Goal: Task Accomplishment & Management: Use online tool/utility

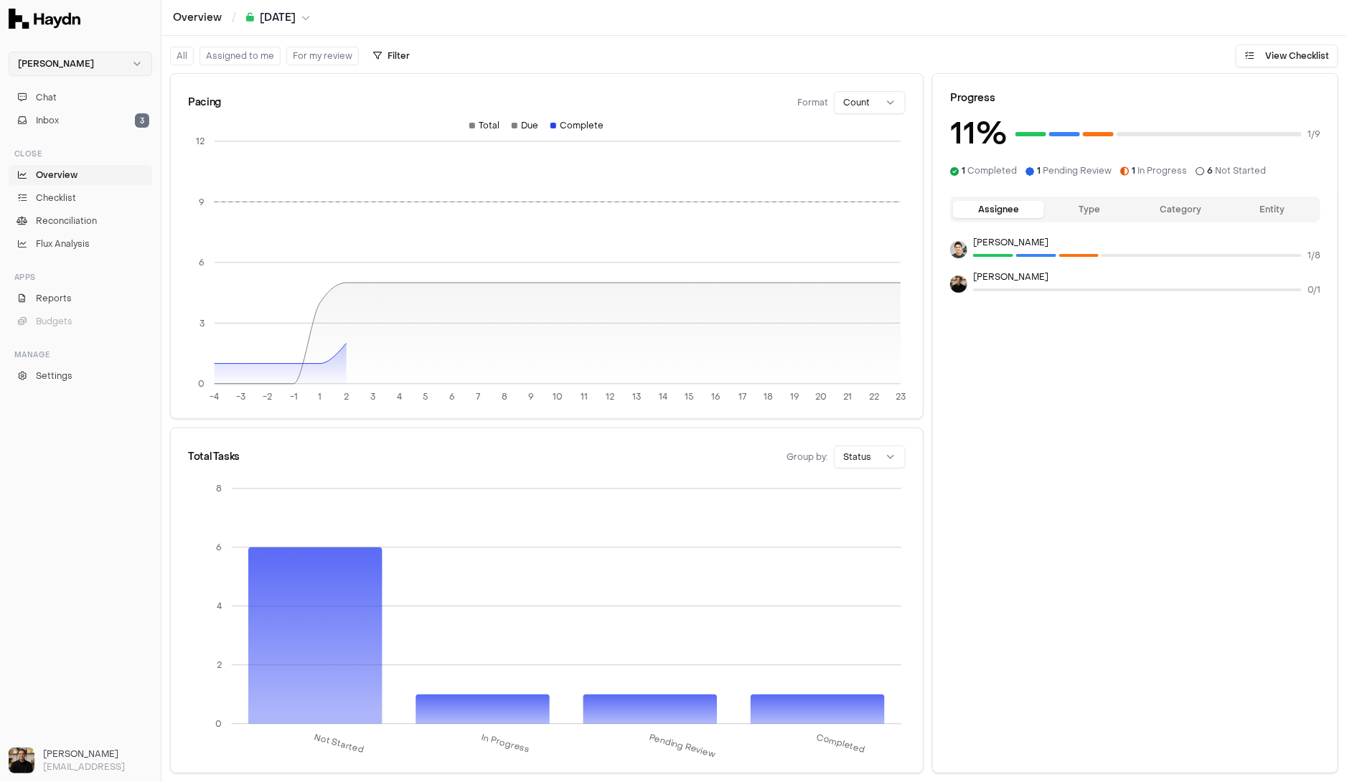
click at [95, 65] on html "[PERSON_NAME] Chat Inbox 3 Close Overview Checklist Reconciliation Flux Analysi…" at bounding box center [673, 391] width 1347 height 782
click at [61, 133] on div "Nivoda" at bounding box center [80, 132] width 136 height 20
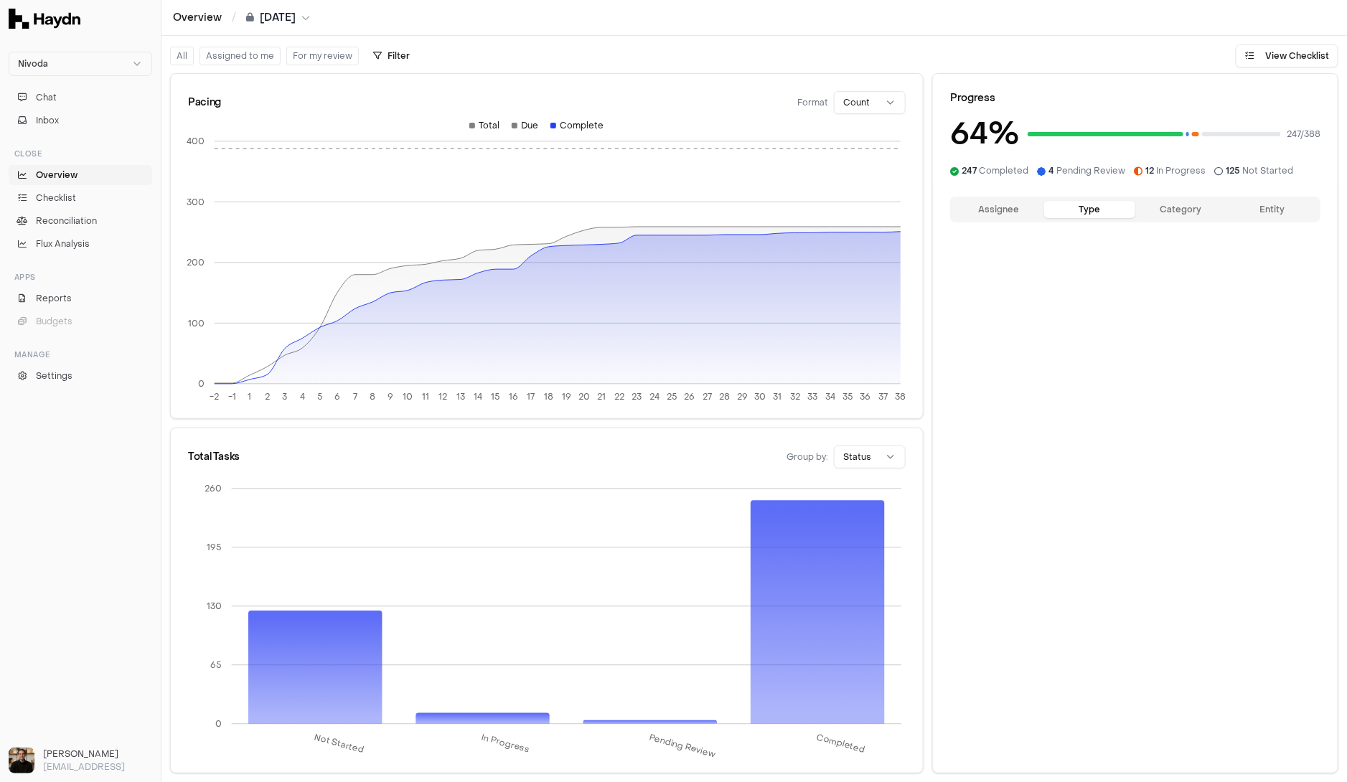
click at [1083, 209] on button "Type" at bounding box center [1089, 209] width 91 height 17
click at [1165, 214] on button "Category" at bounding box center [1180, 209] width 91 height 17
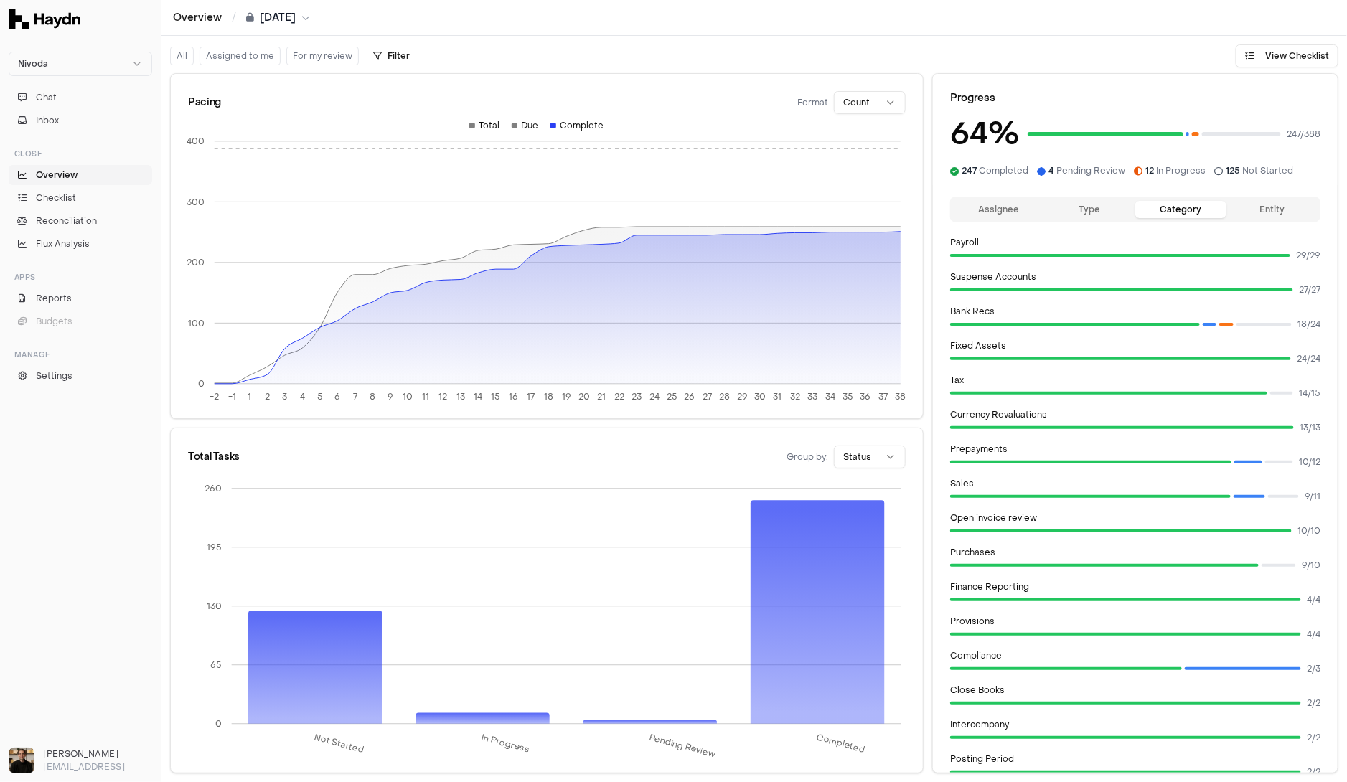
click at [1253, 212] on button "Entity" at bounding box center [1271, 209] width 91 height 17
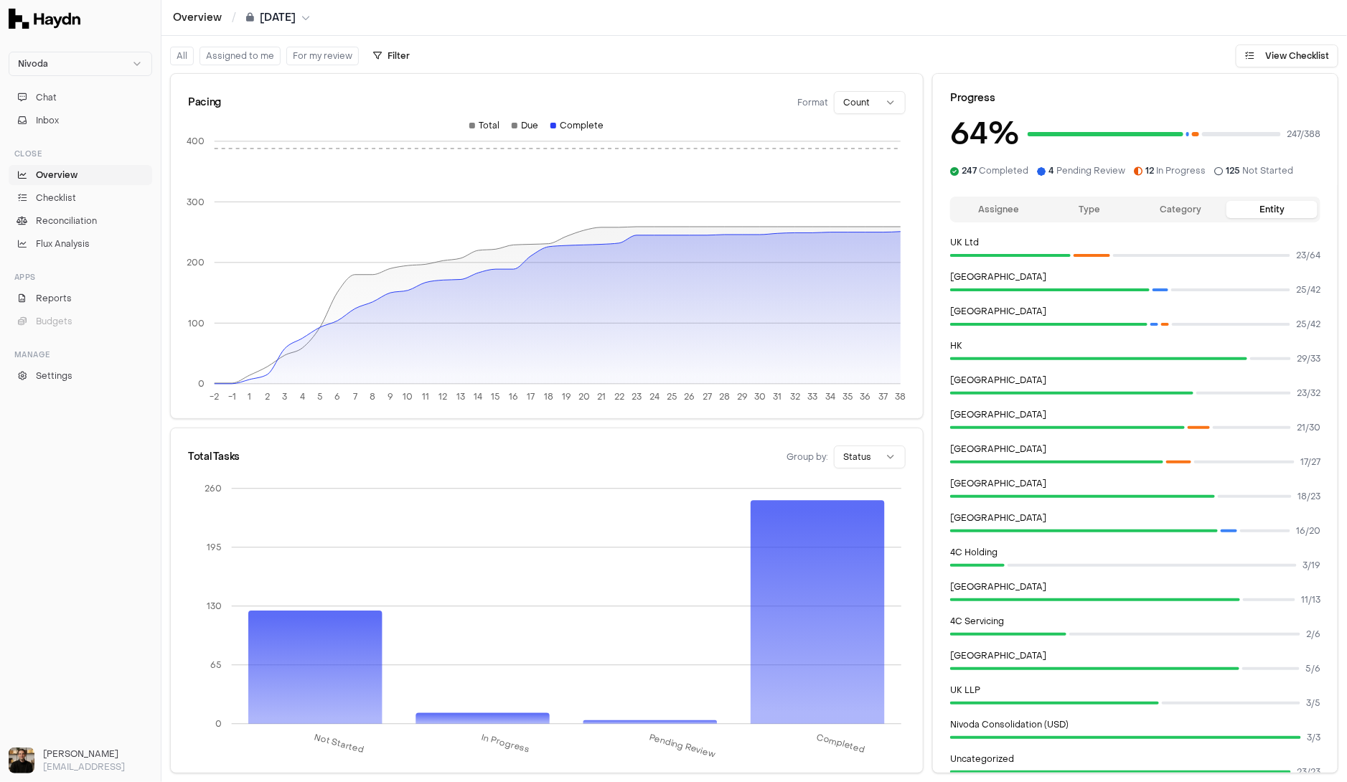
click at [998, 215] on button "Assignee" at bounding box center [998, 209] width 91 height 17
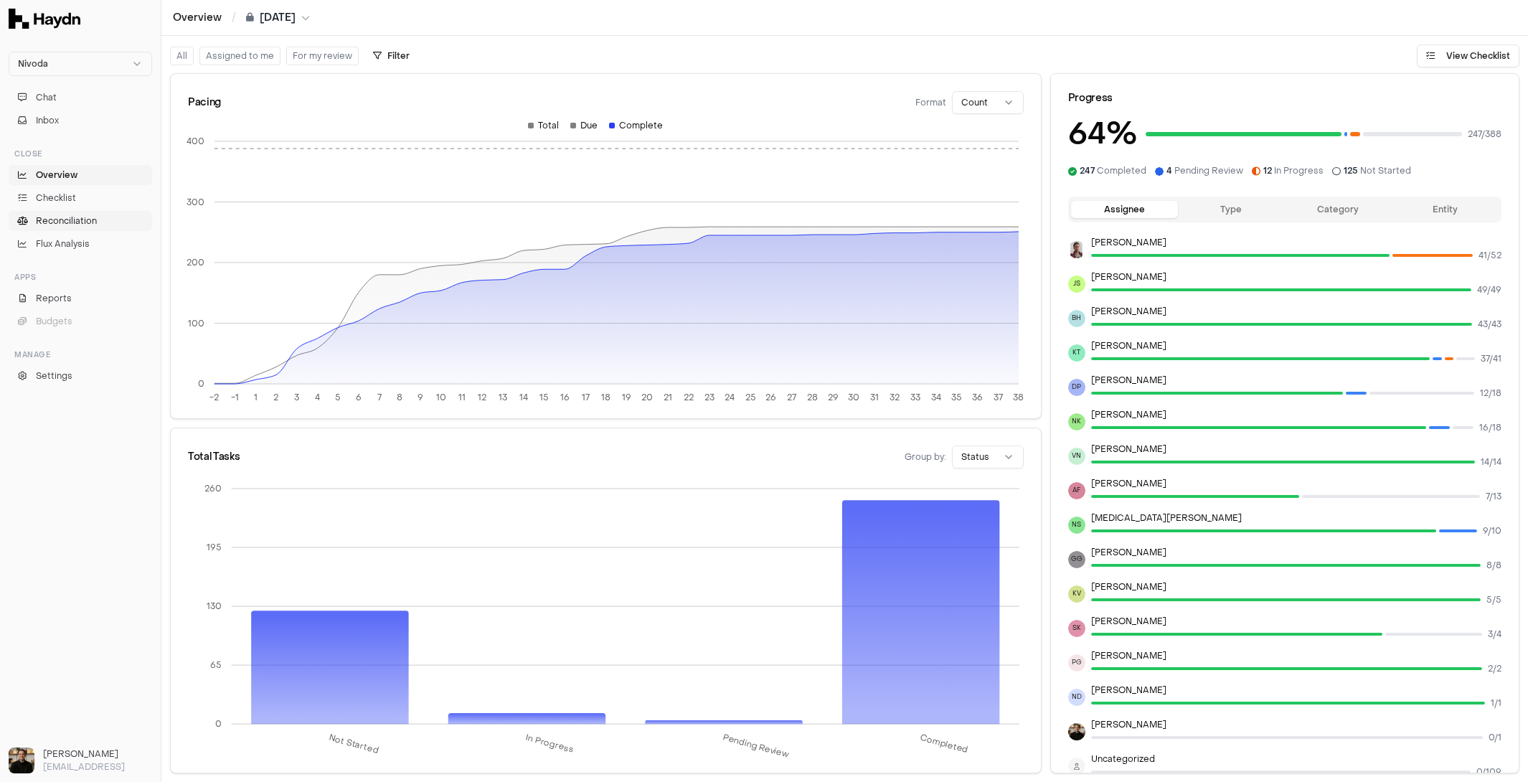
click at [68, 219] on span "Reconciliation" at bounding box center [66, 221] width 61 height 13
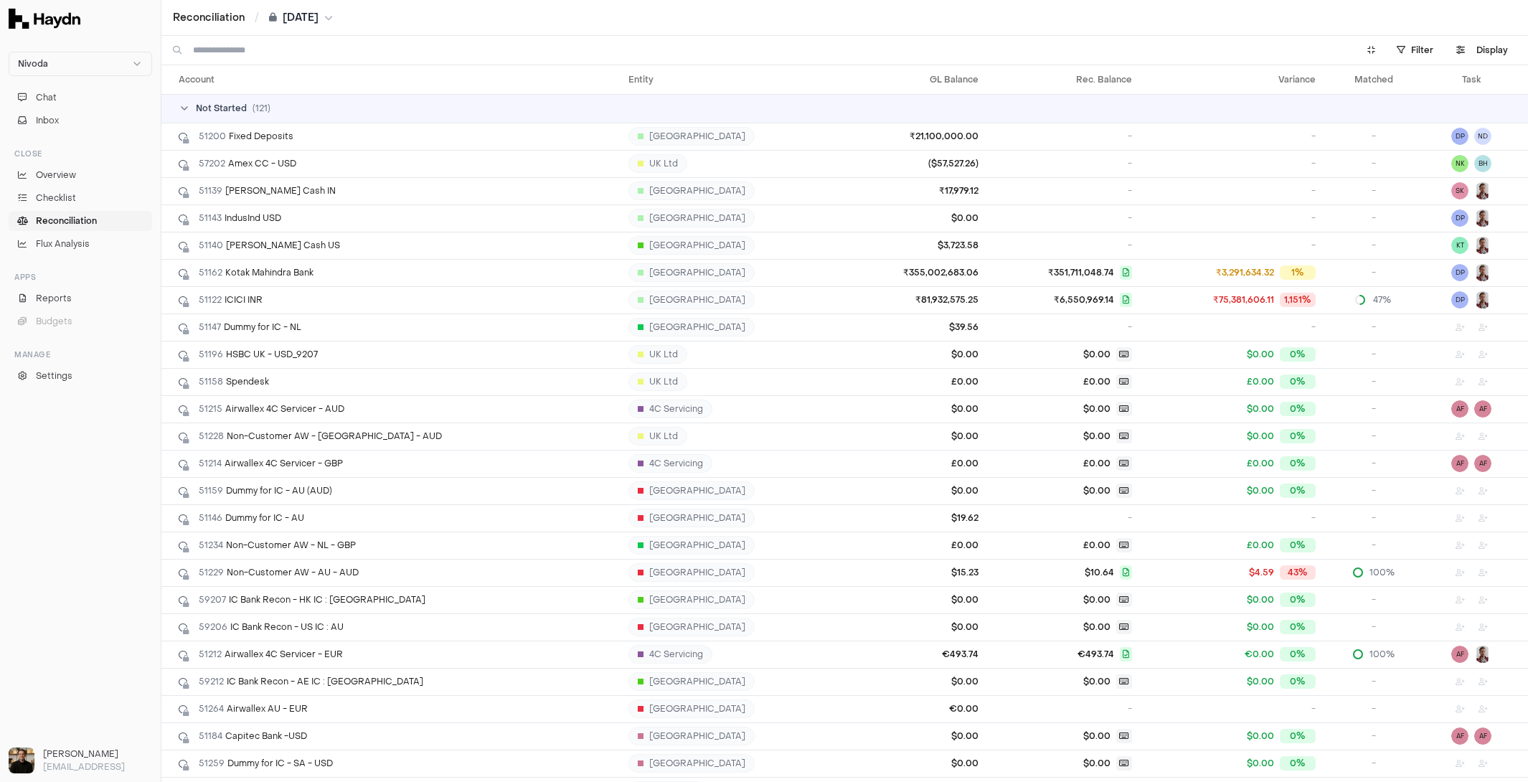
click at [238, 105] on span "Not Started" at bounding box center [221, 108] width 51 height 11
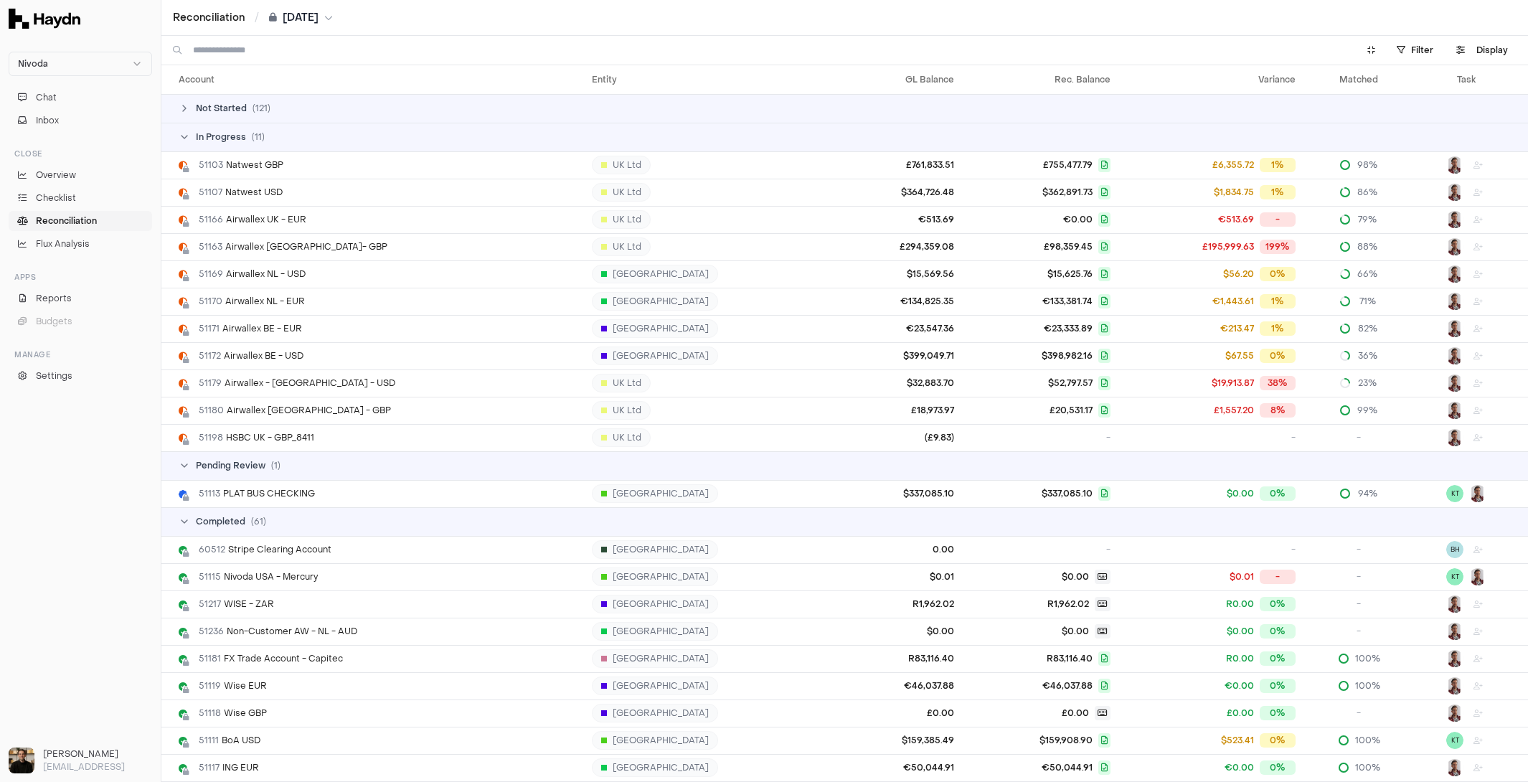
click at [253, 466] on span "Pending Review" at bounding box center [231, 465] width 70 height 11
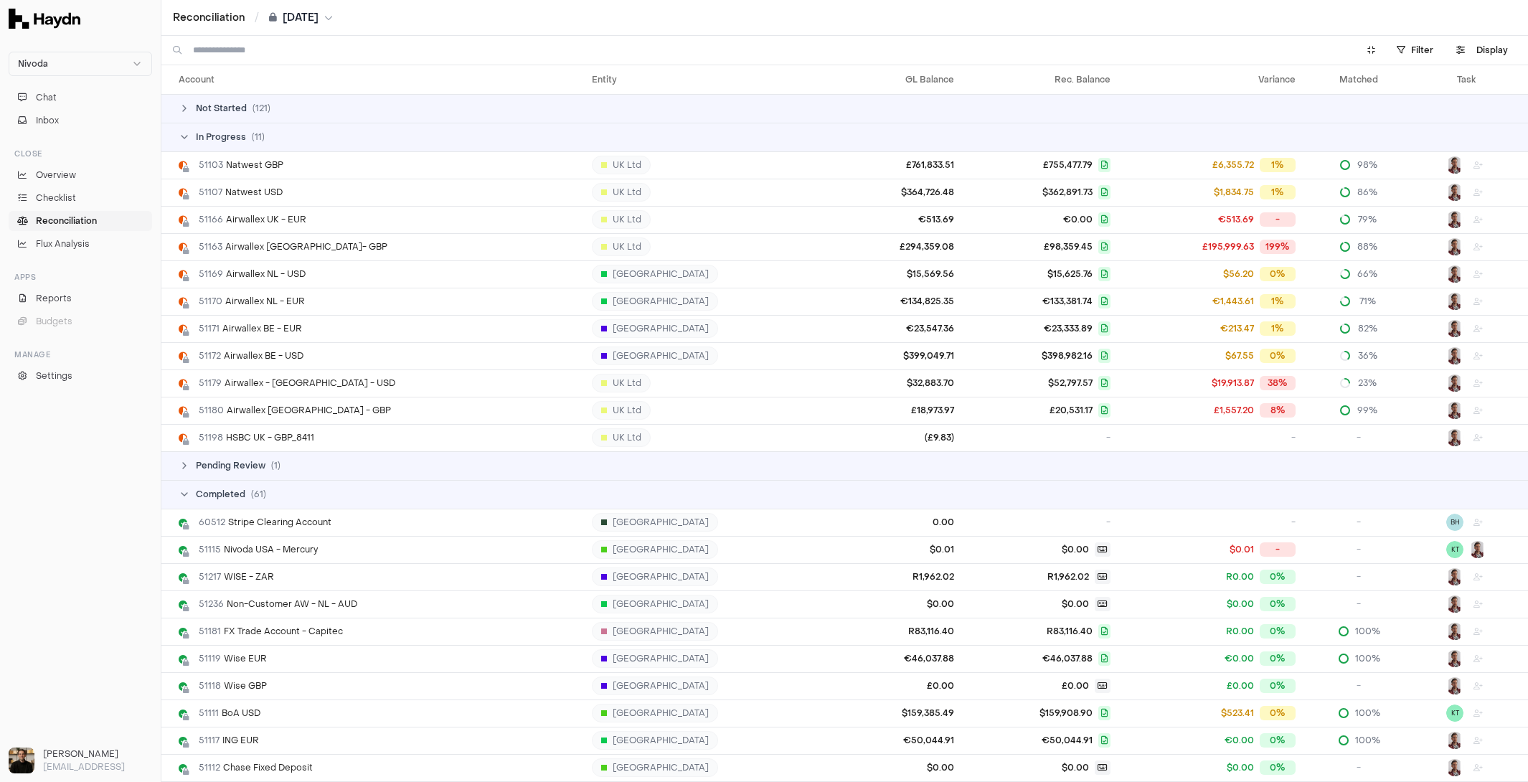
click at [253, 466] on span "Pending Review" at bounding box center [231, 465] width 70 height 11
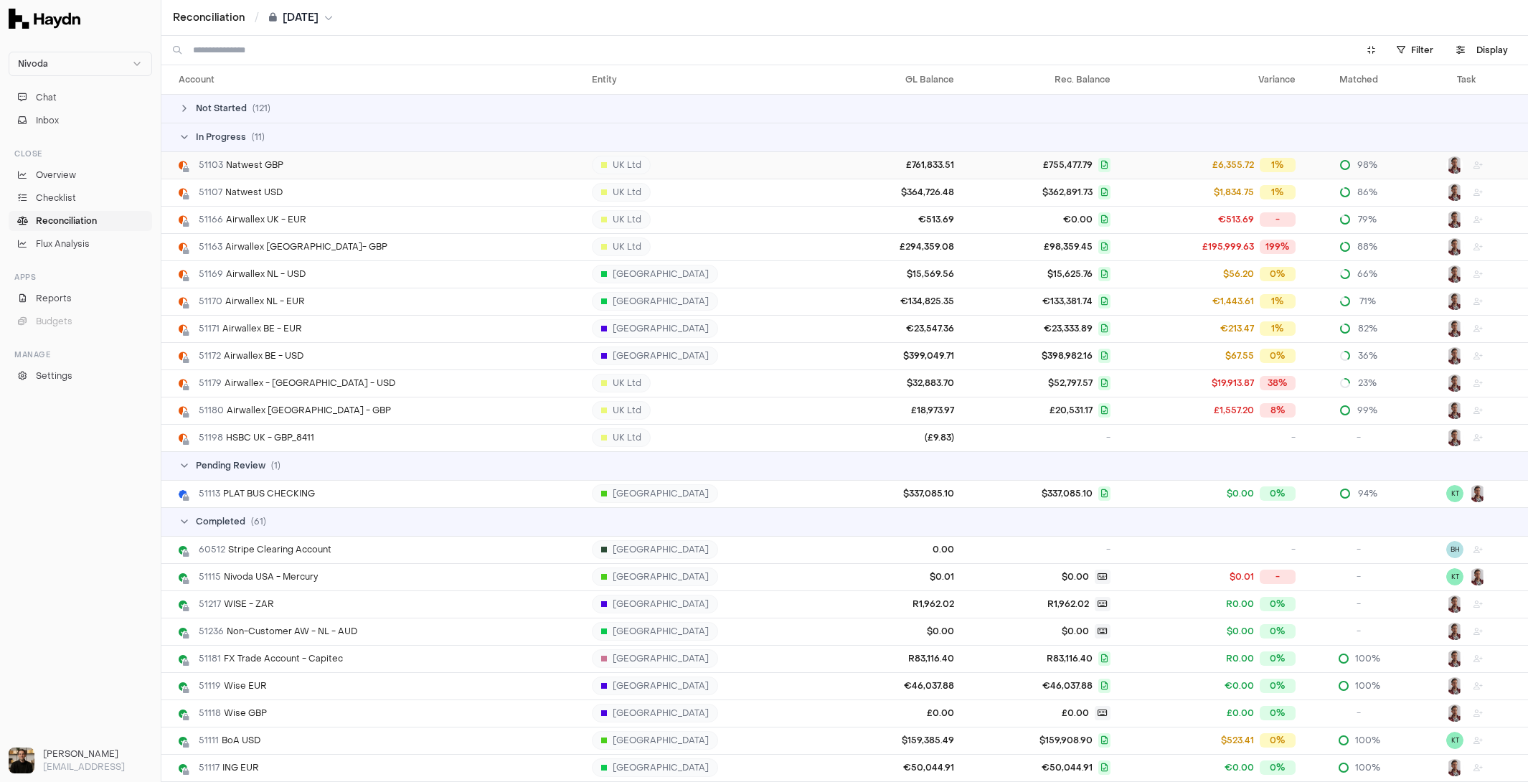
click at [295, 170] on div "51103 Natwest GBP" at bounding box center [380, 164] width 402 height 11
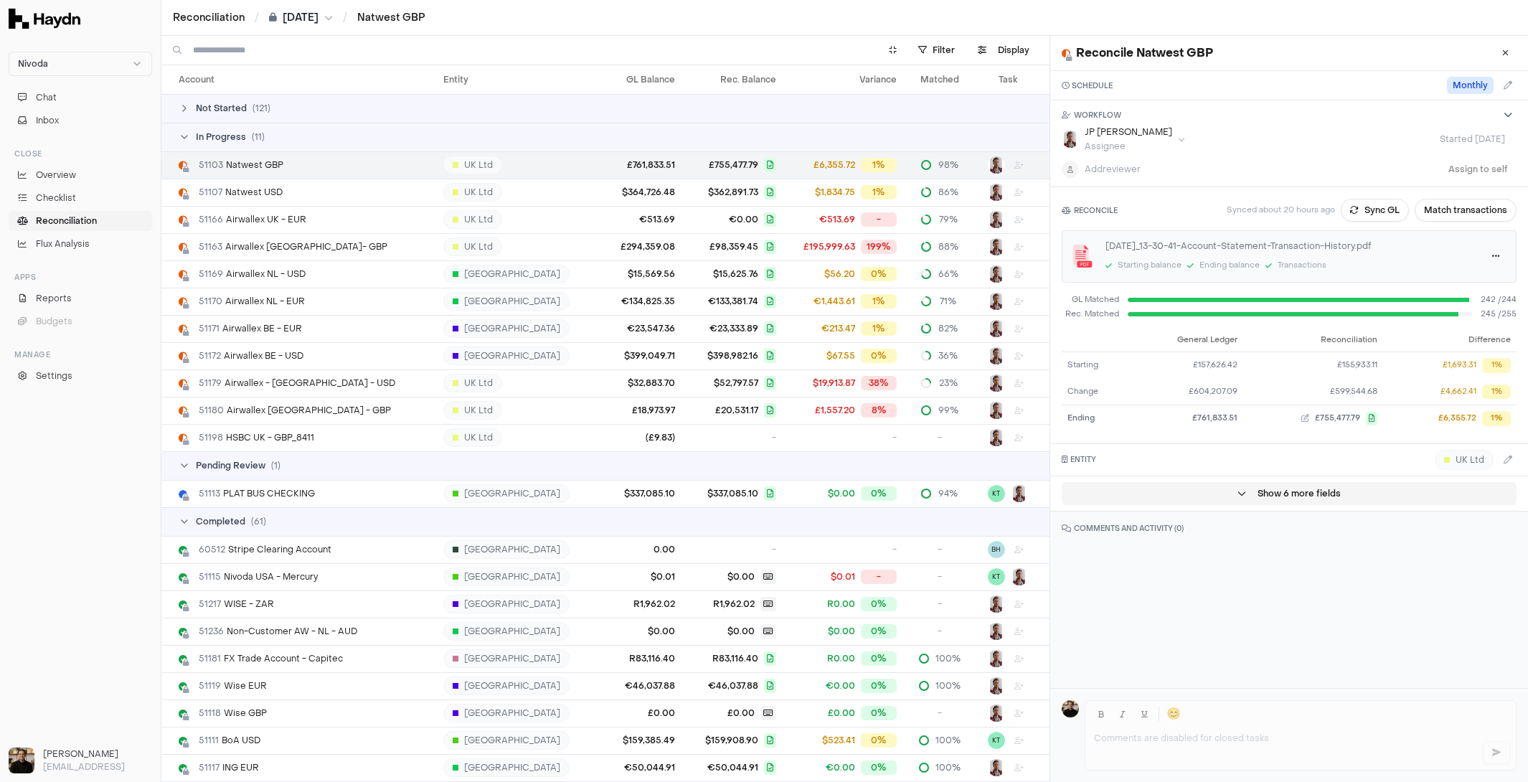
click at [1289, 492] on button "Show 6 more fields" at bounding box center [1289, 493] width 455 height 23
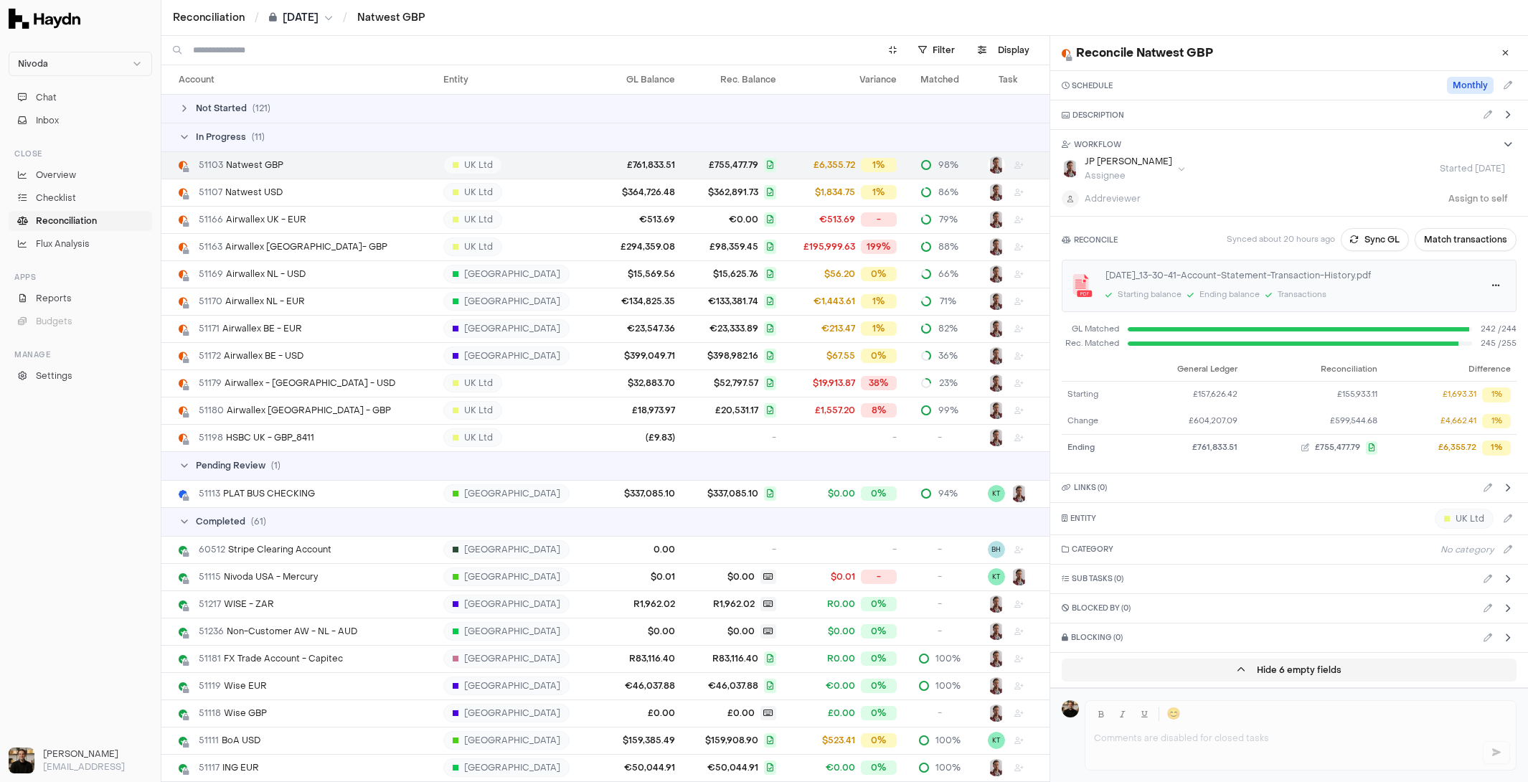
click at [1290, 659] on button "Hide 6 empty fields" at bounding box center [1289, 670] width 455 height 23
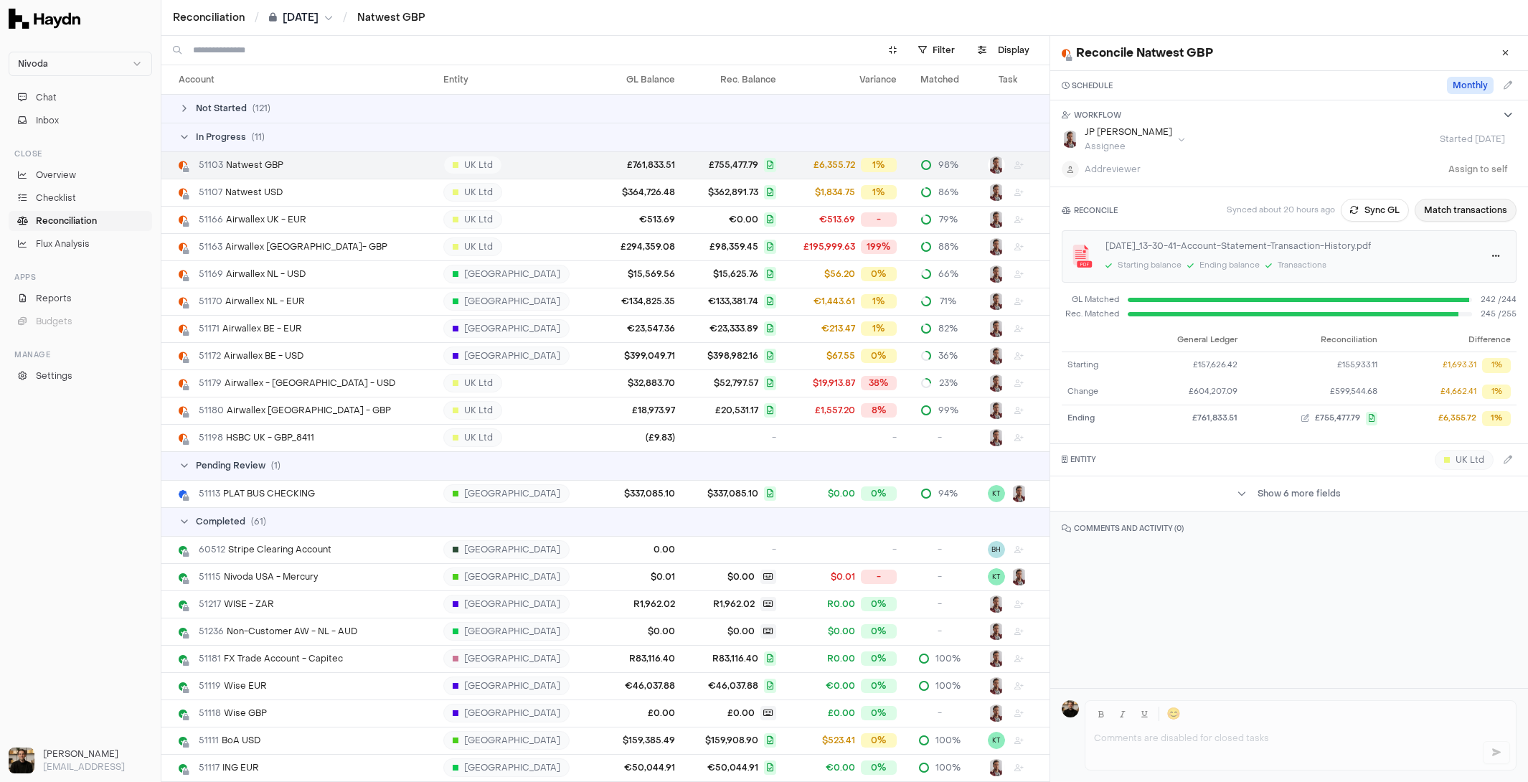
click at [1464, 212] on button "Match transactions" at bounding box center [1466, 210] width 102 height 23
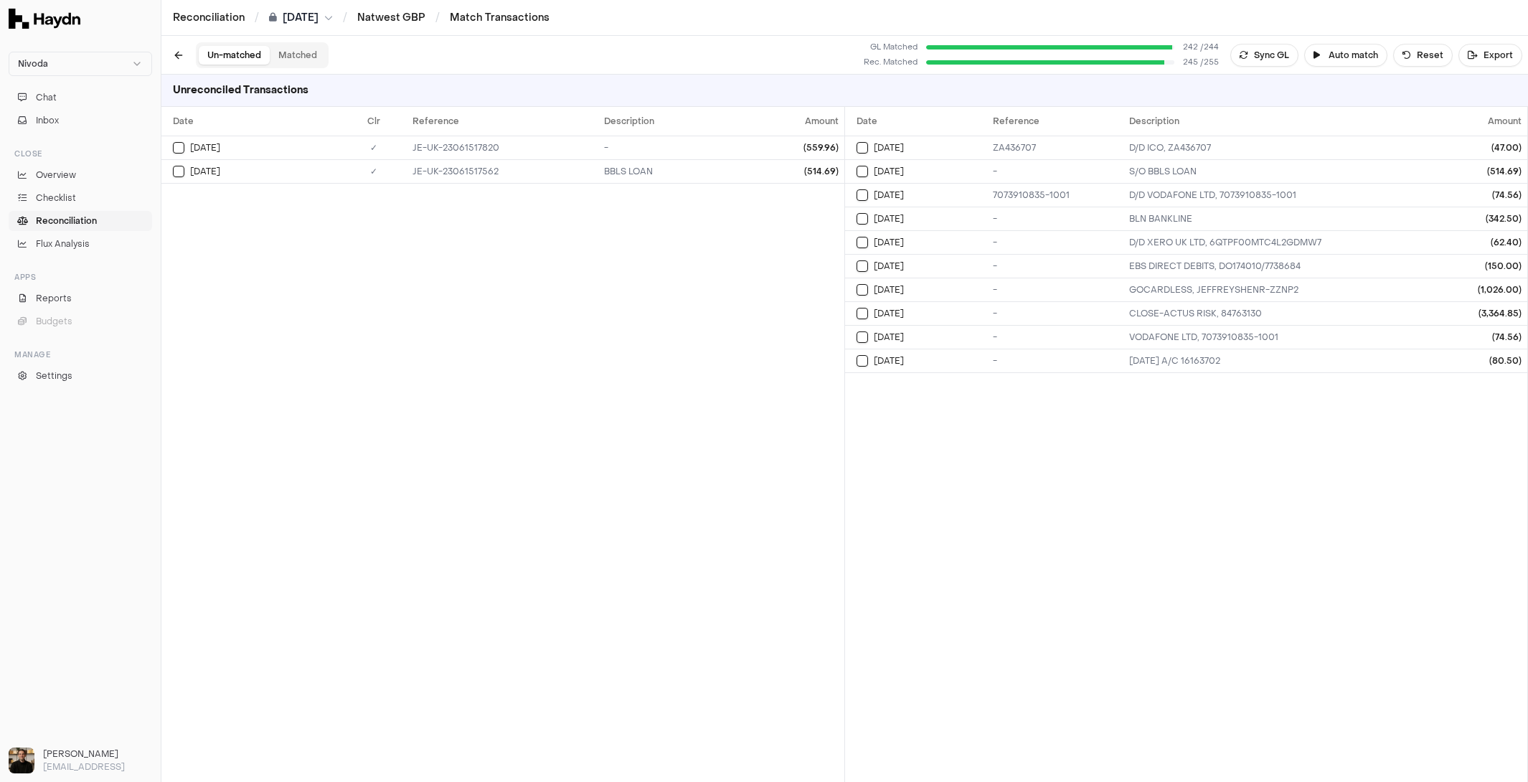
click at [302, 53] on button "Matched" at bounding box center [298, 55] width 56 height 19
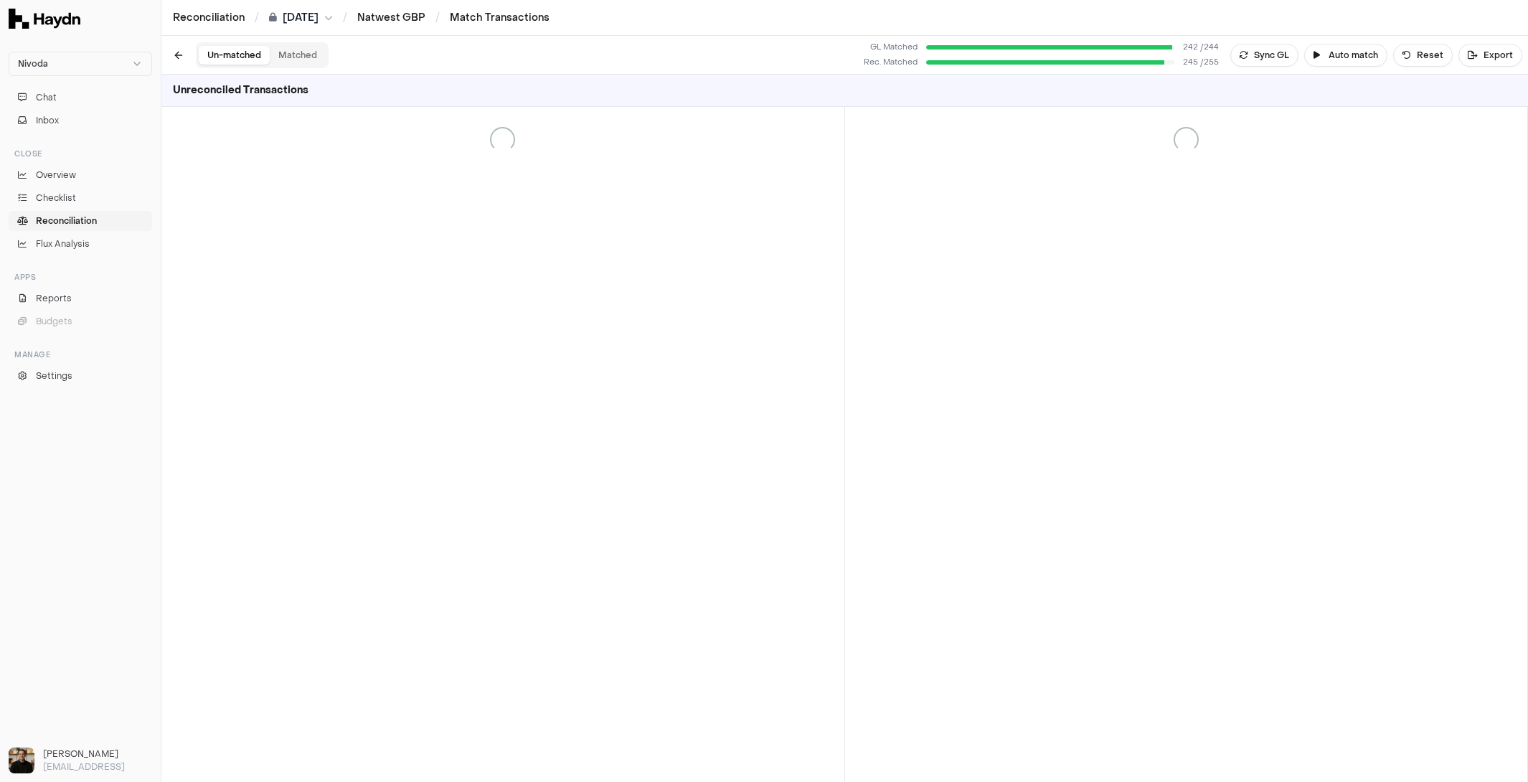
click at [241, 51] on button "Un-matched" at bounding box center [234, 55] width 71 height 19
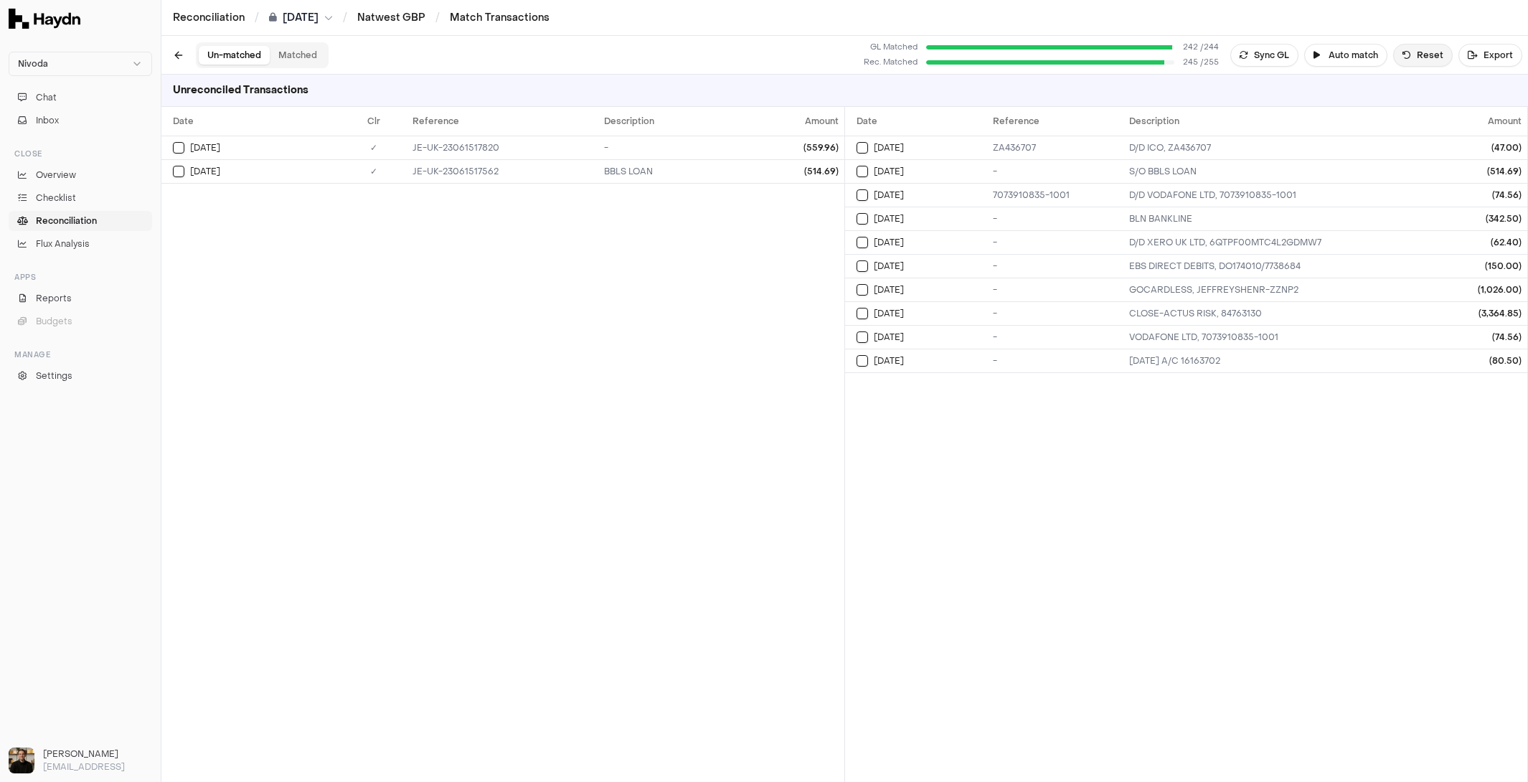
click at [1427, 57] on button "Reset" at bounding box center [1423, 55] width 60 height 23
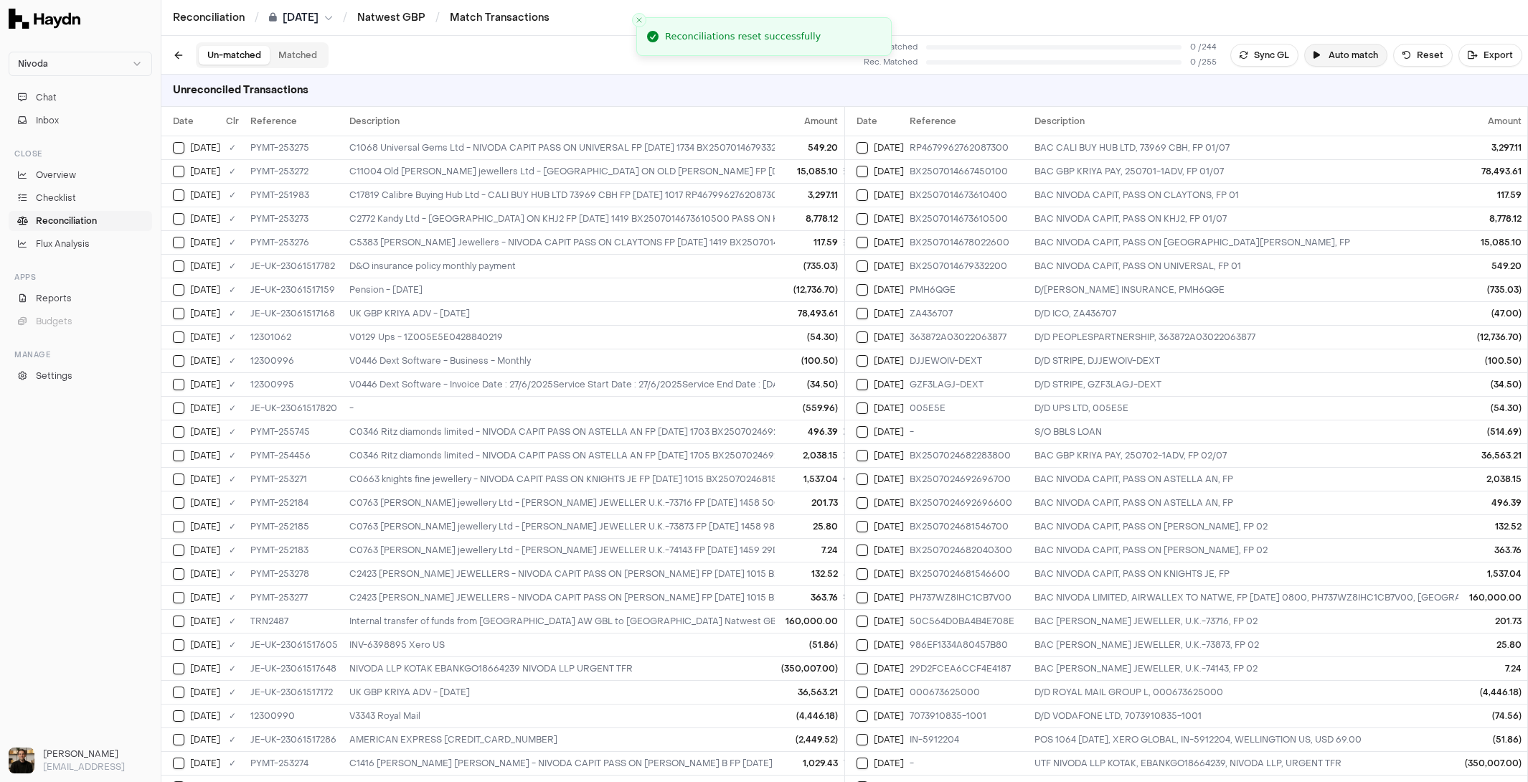
click at [1359, 58] on button "Auto match" at bounding box center [1346, 55] width 83 height 23
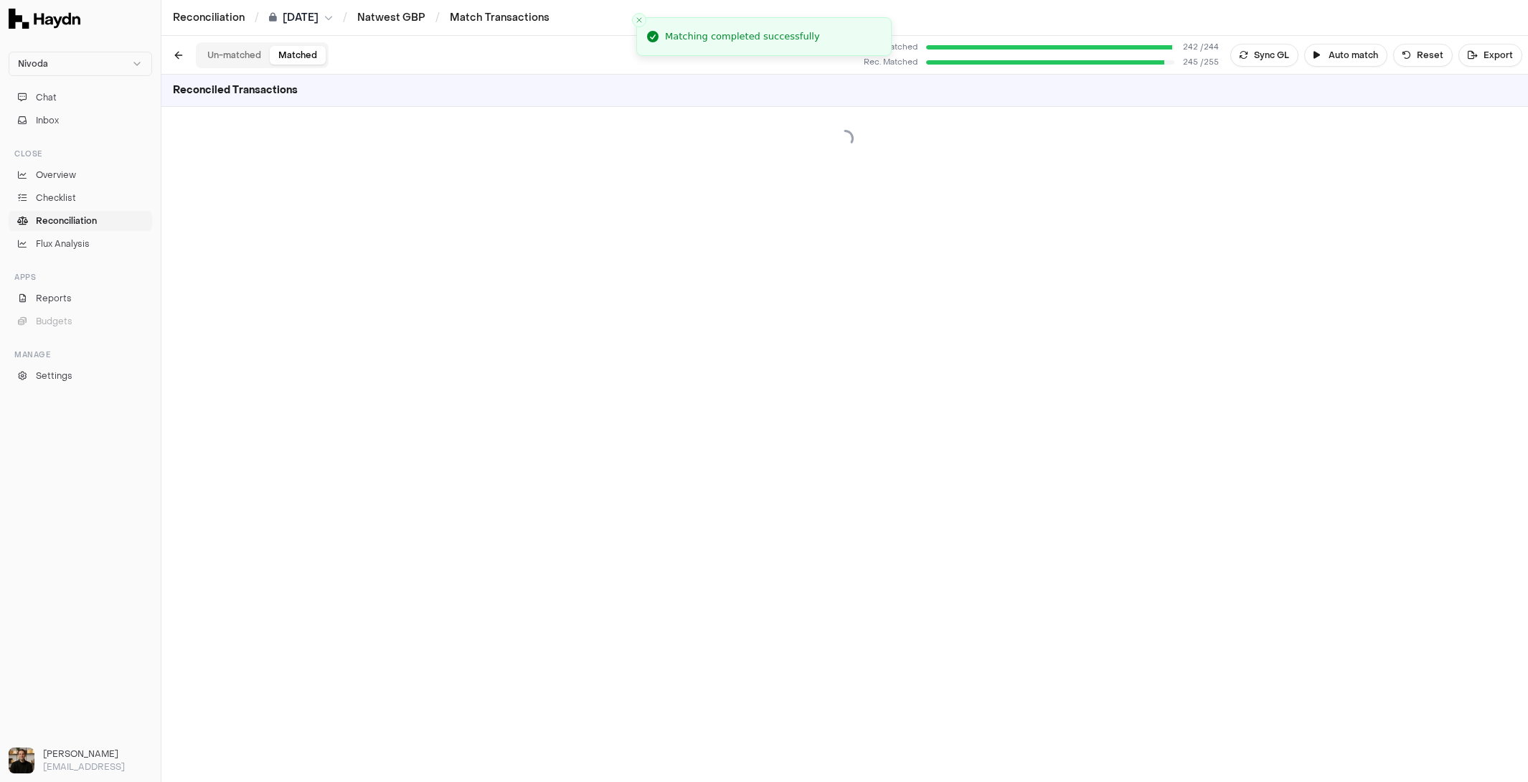
click at [306, 57] on button "Matched" at bounding box center [298, 55] width 56 height 19
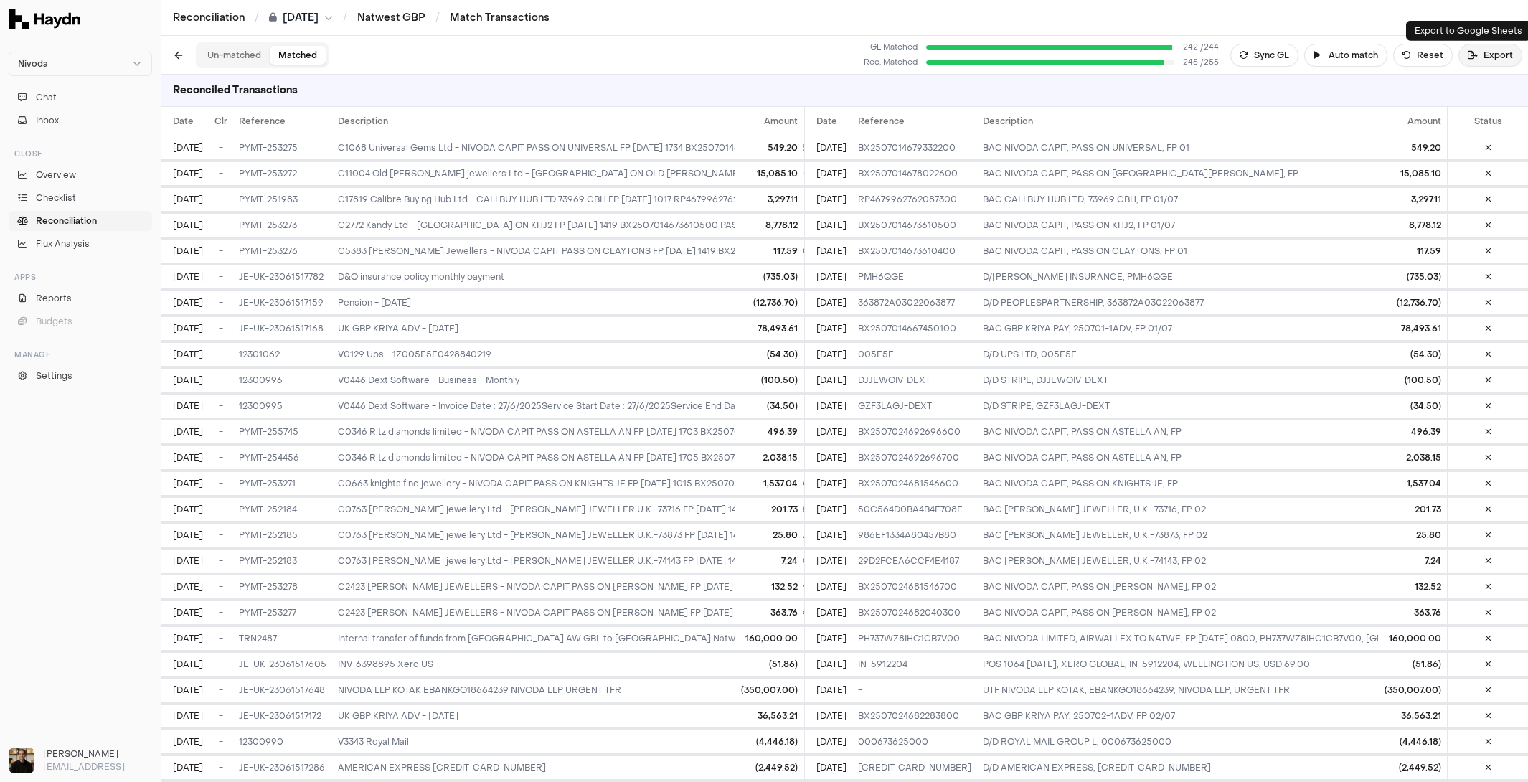
click at [1473, 52] on icon at bounding box center [1473, 55] width 10 height 9
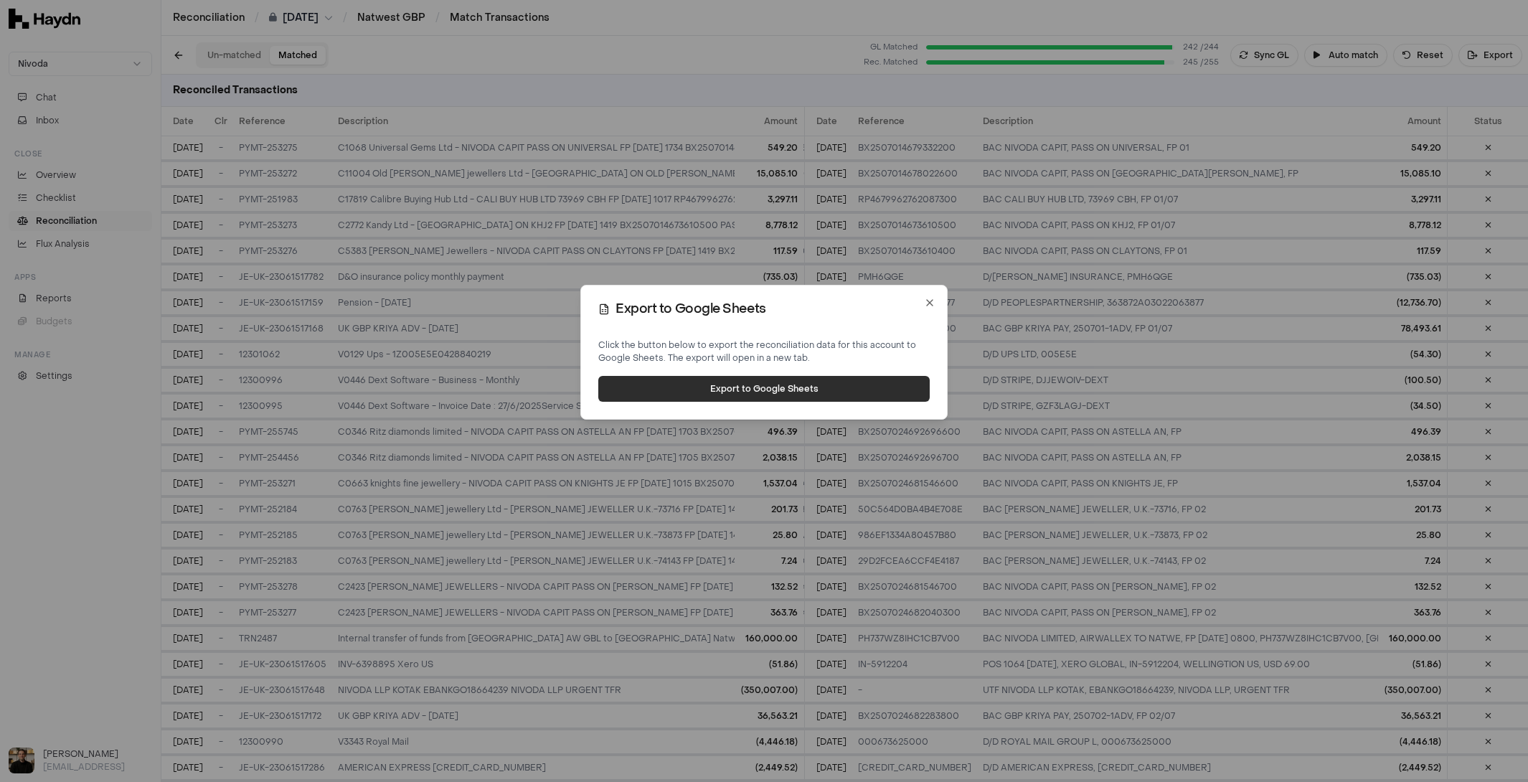
click at [749, 392] on button "Export to Google Sheets" at bounding box center [764, 389] width 332 height 26
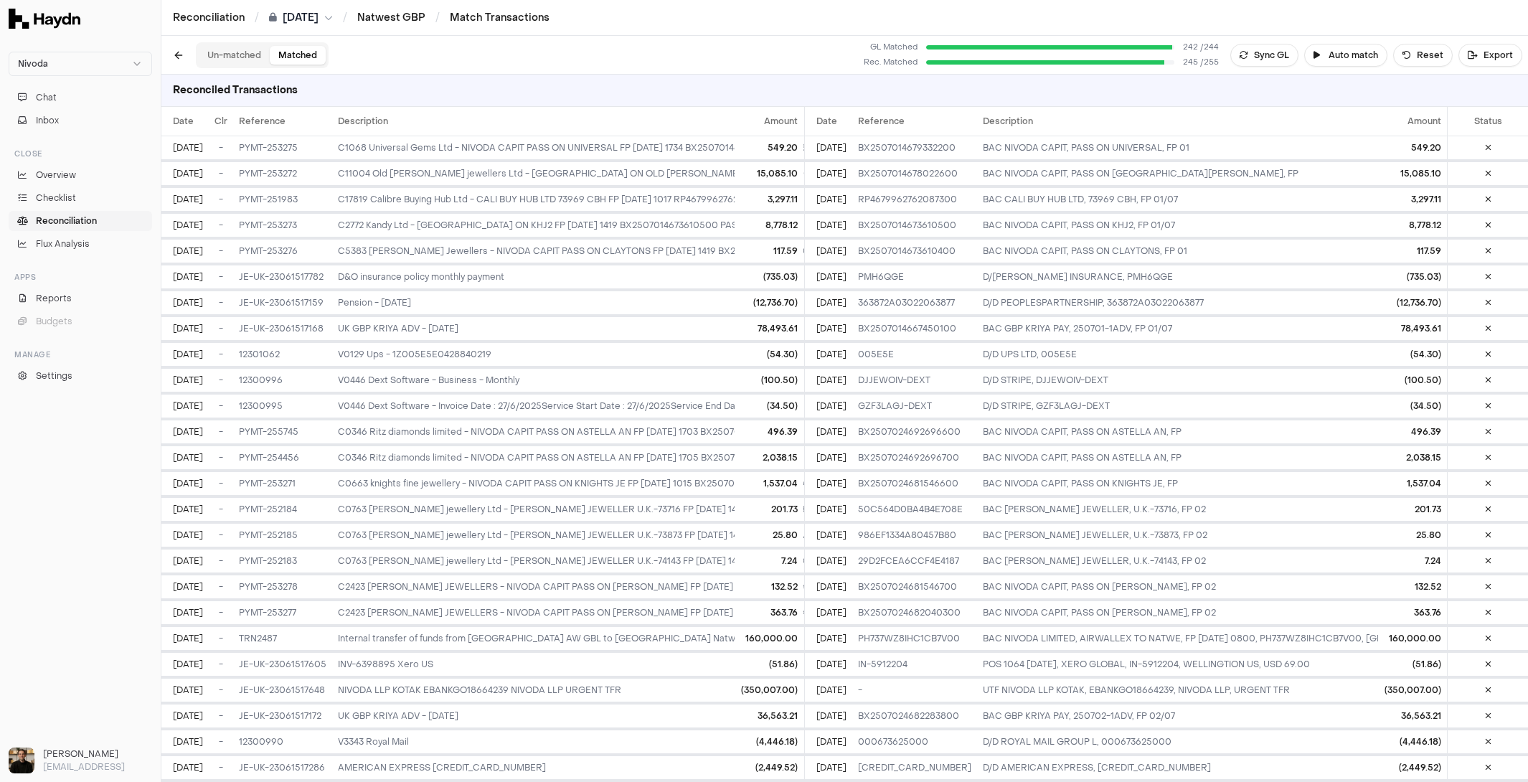
click at [235, 50] on button "Un-matched" at bounding box center [234, 55] width 71 height 19
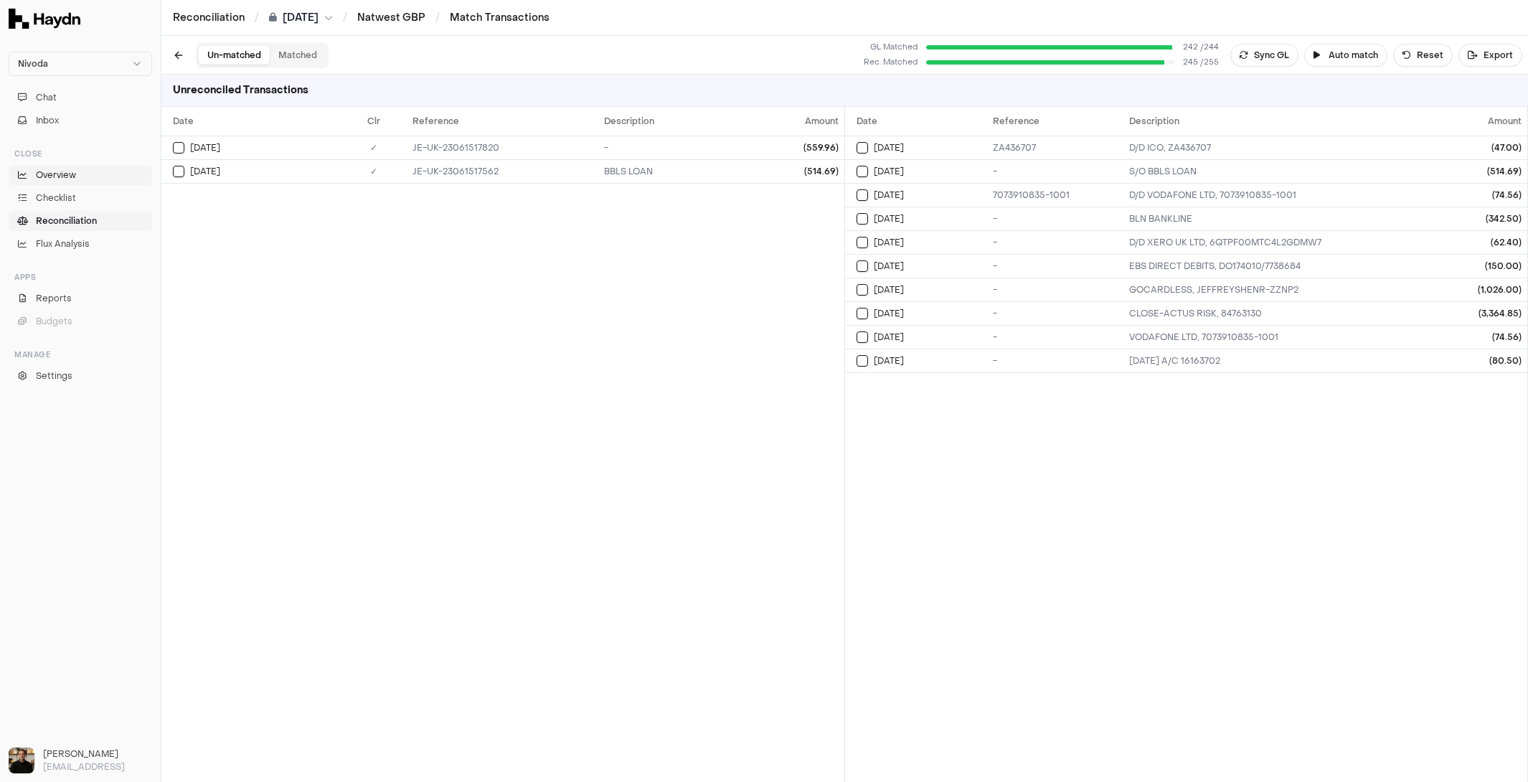
click at [66, 169] on span "Overview" at bounding box center [56, 175] width 40 height 13
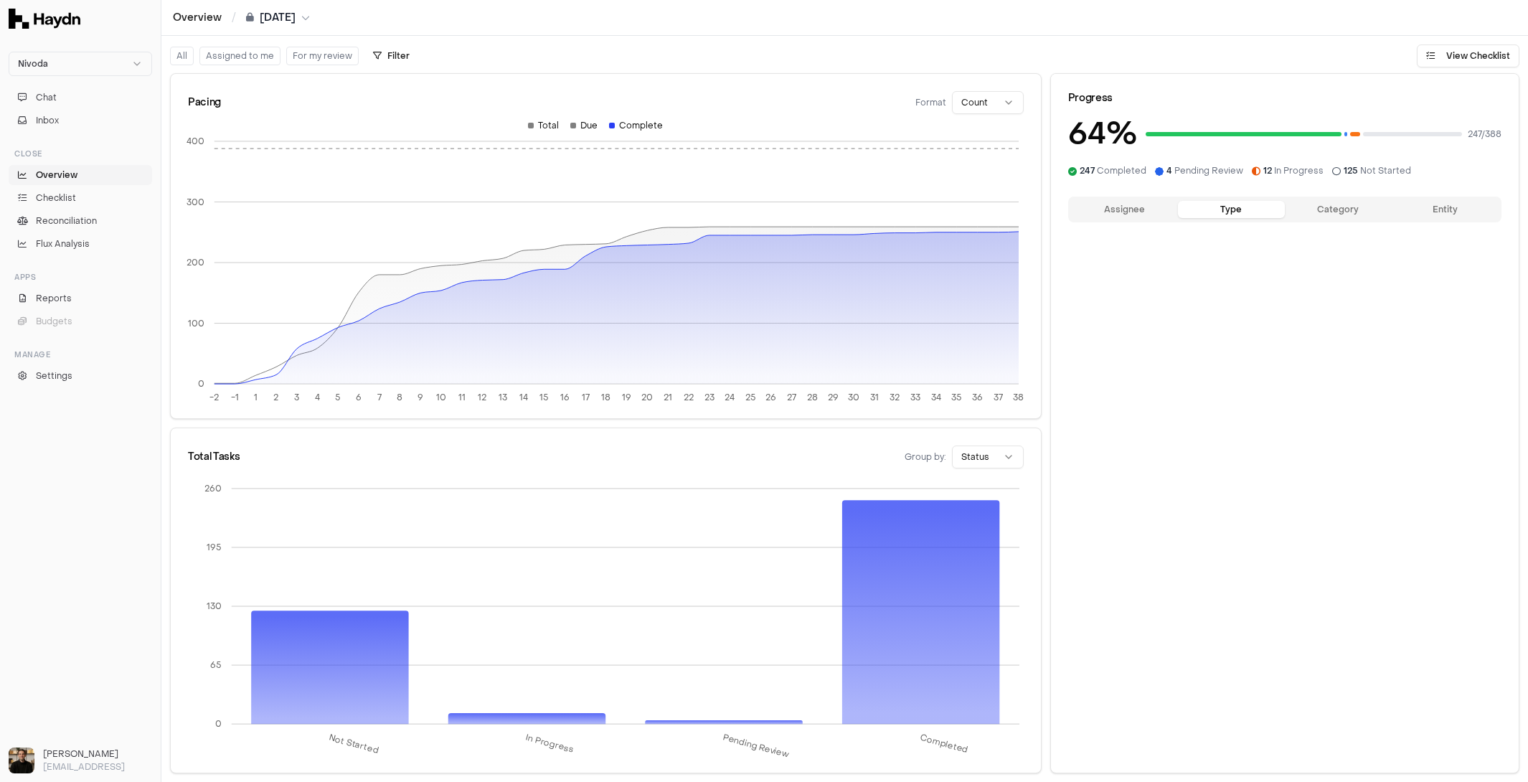
click at [1225, 207] on button "Type" at bounding box center [1231, 209] width 107 height 17
click at [1338, 205] on button "Category" at bounding box center [1338, 209] width 107 height 17
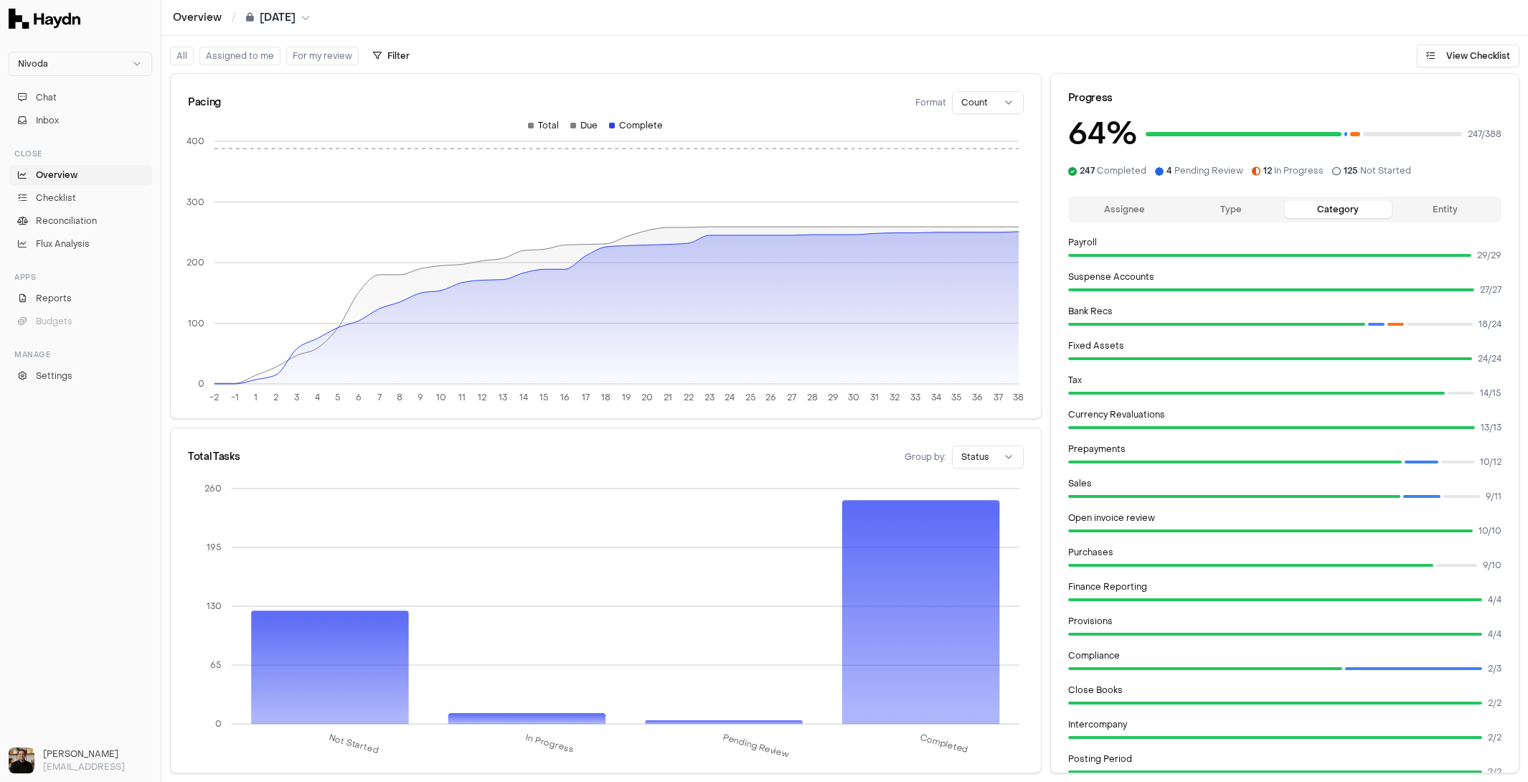
click at [1457, 202] on button "Entity" at bounding box center [1445, 209] width 107 height 17
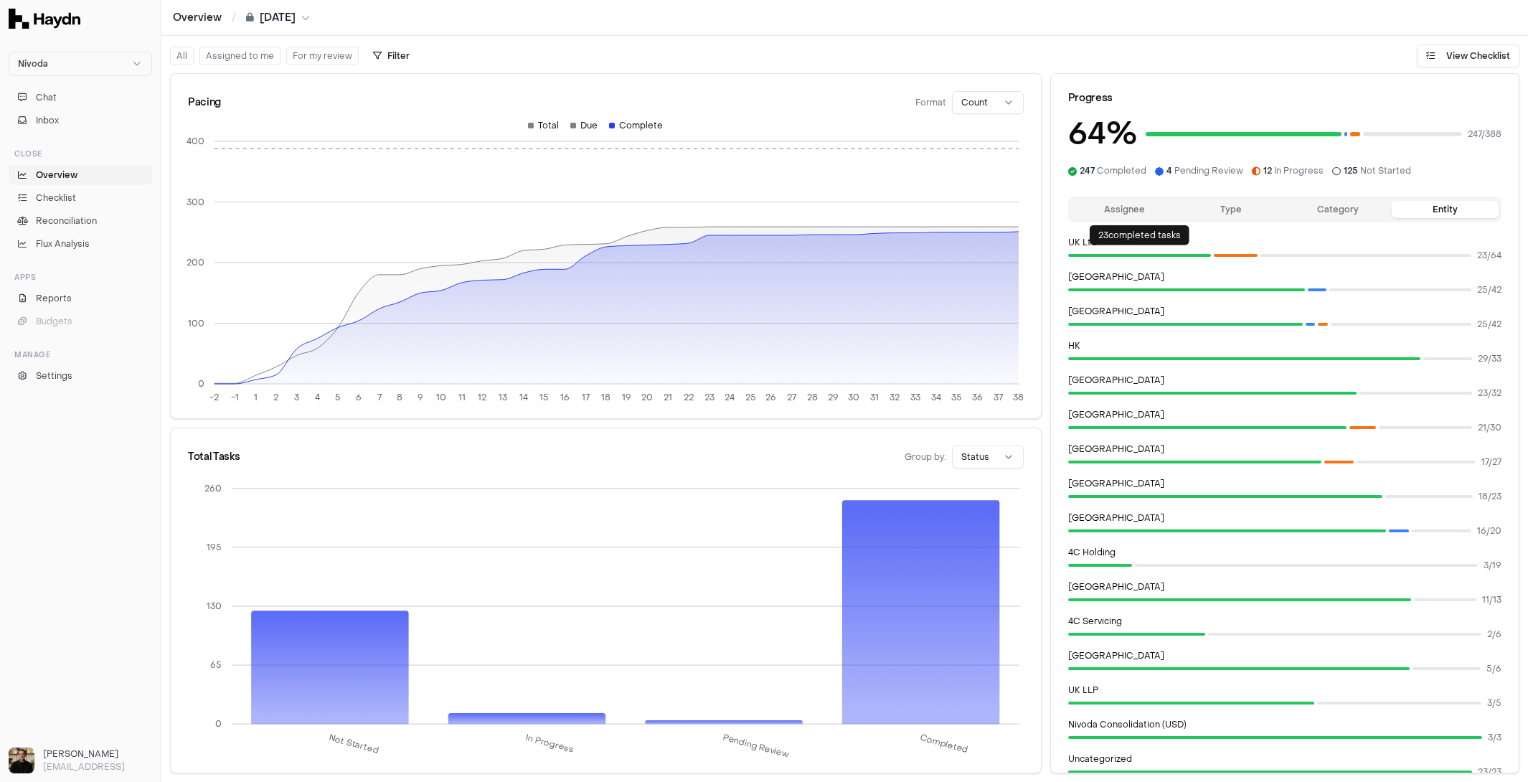
click at [1112, 208] on button "Assignee" at bounding box center [1124, 209] width 107 height 17
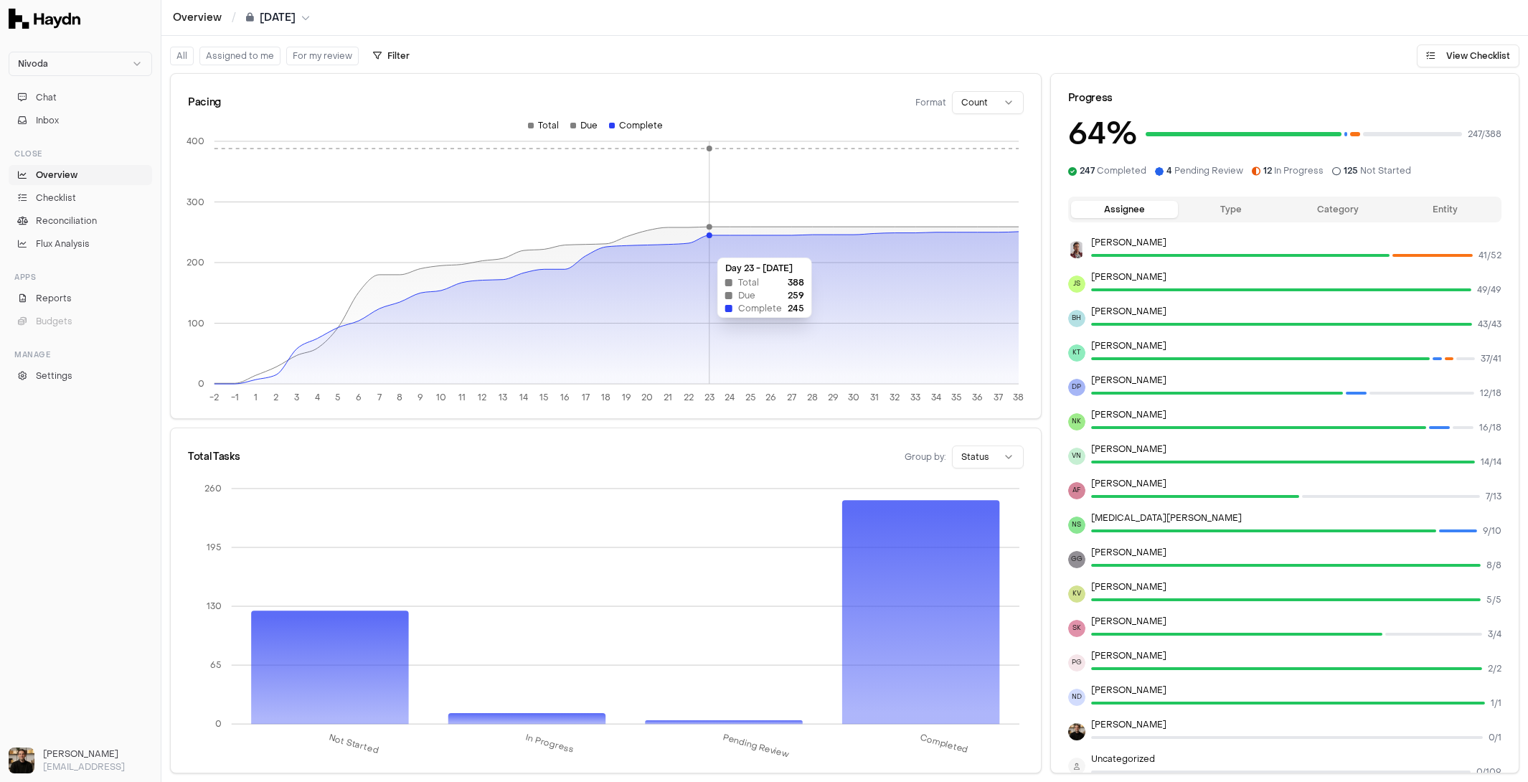
click at [709, 250] on icon at bounding box center [617, 308] width 804 height 152
click at [1136, 204] on button "Assignee" at bounding box center [1124, 209] width 107 height 17
click at [60, 197] on span "Checklist" at bounding box center [56, 198] width 40 height 13
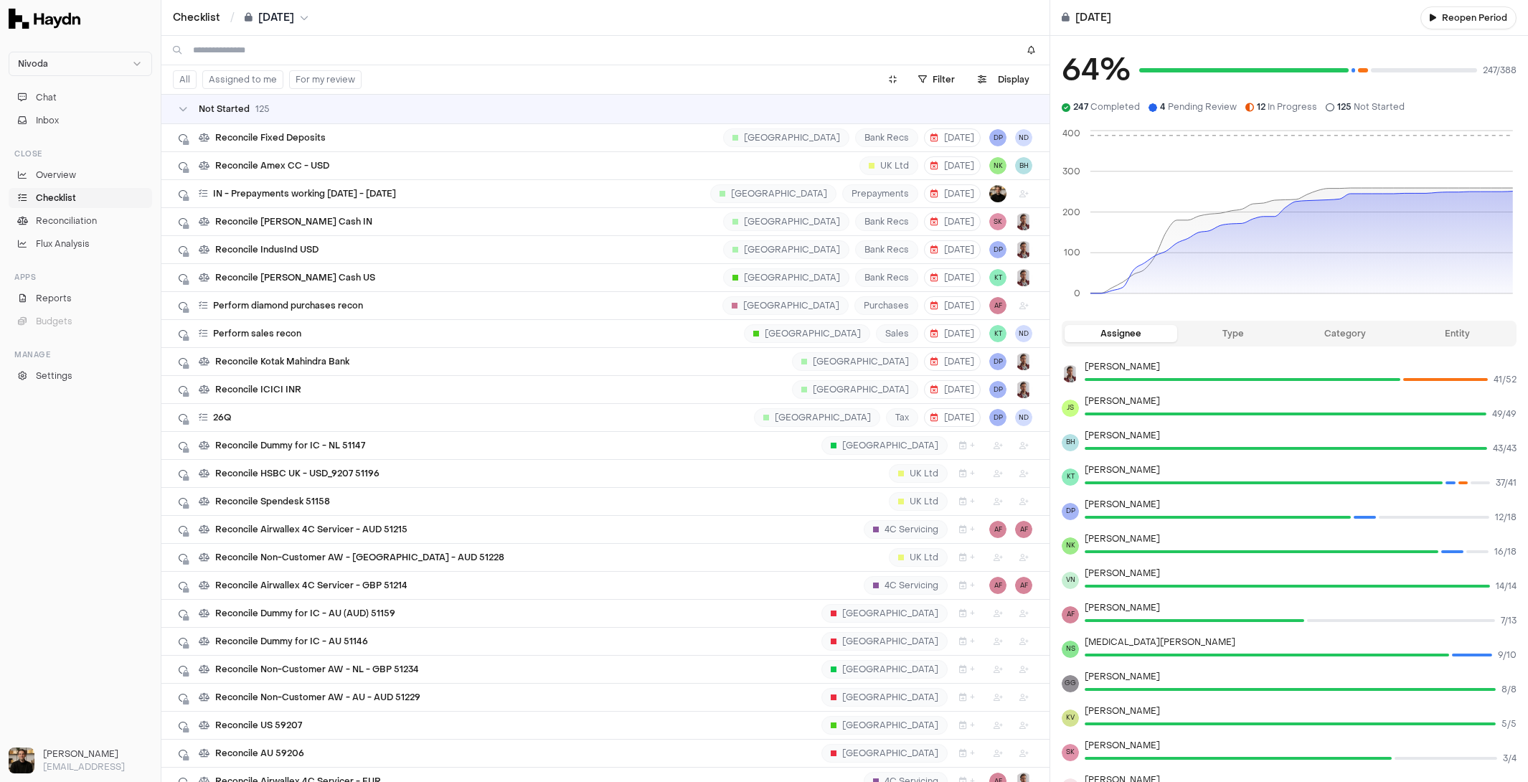
click at [249, 17] on icon "breadcrumb" at bounding box center [249, 17] width 8 height 1
click at [249, 17] on html "Nivoda Chat Inbox Close Overview Checklist Reconciliation Flux Analysis Apps Re…" at bounding box center [764, 391] width 1528 height 782
click at [249, 17] on icon "breadcrumb" at bounding box center [249, 17] width 8 height 1
click at [249, 17] on html "Nivoda Chat Inbox Close Overview Checklist Reconciliation Flux Analysis Apps Re…" at bounding box center [764, 391] width 1528 height 782
click at [312, 272] on span "Reconcile [PERSON_NAME] Cash US" at bounding box center [295, 277] width 160 height 11
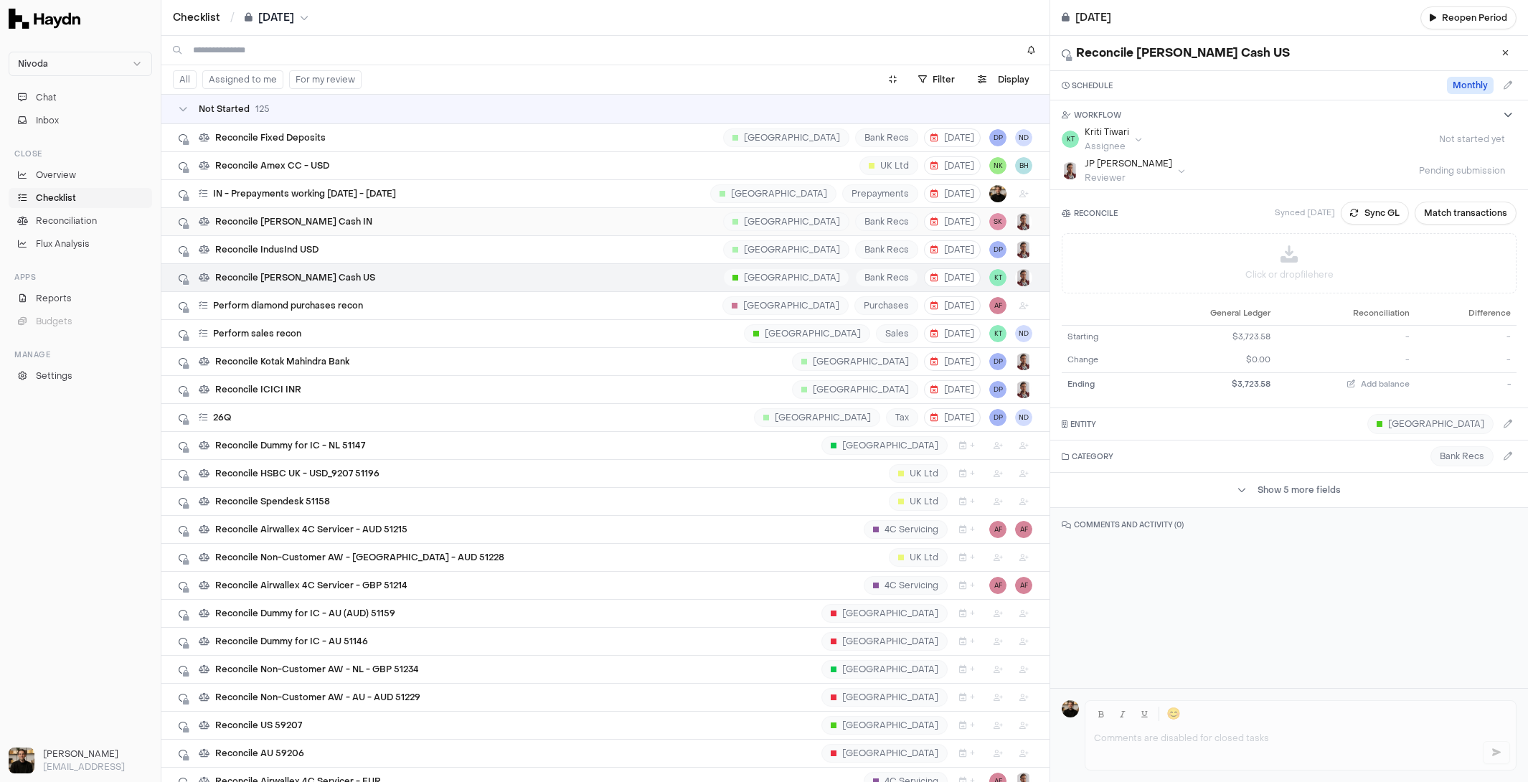
click at [314, 225] on div "Reconcile [PERSON_NAME] Cash IN [GEOGRAPHIC_DATA] Bank Recs [DATE] SK" at bounding box center [606, 221] width 854 height 27
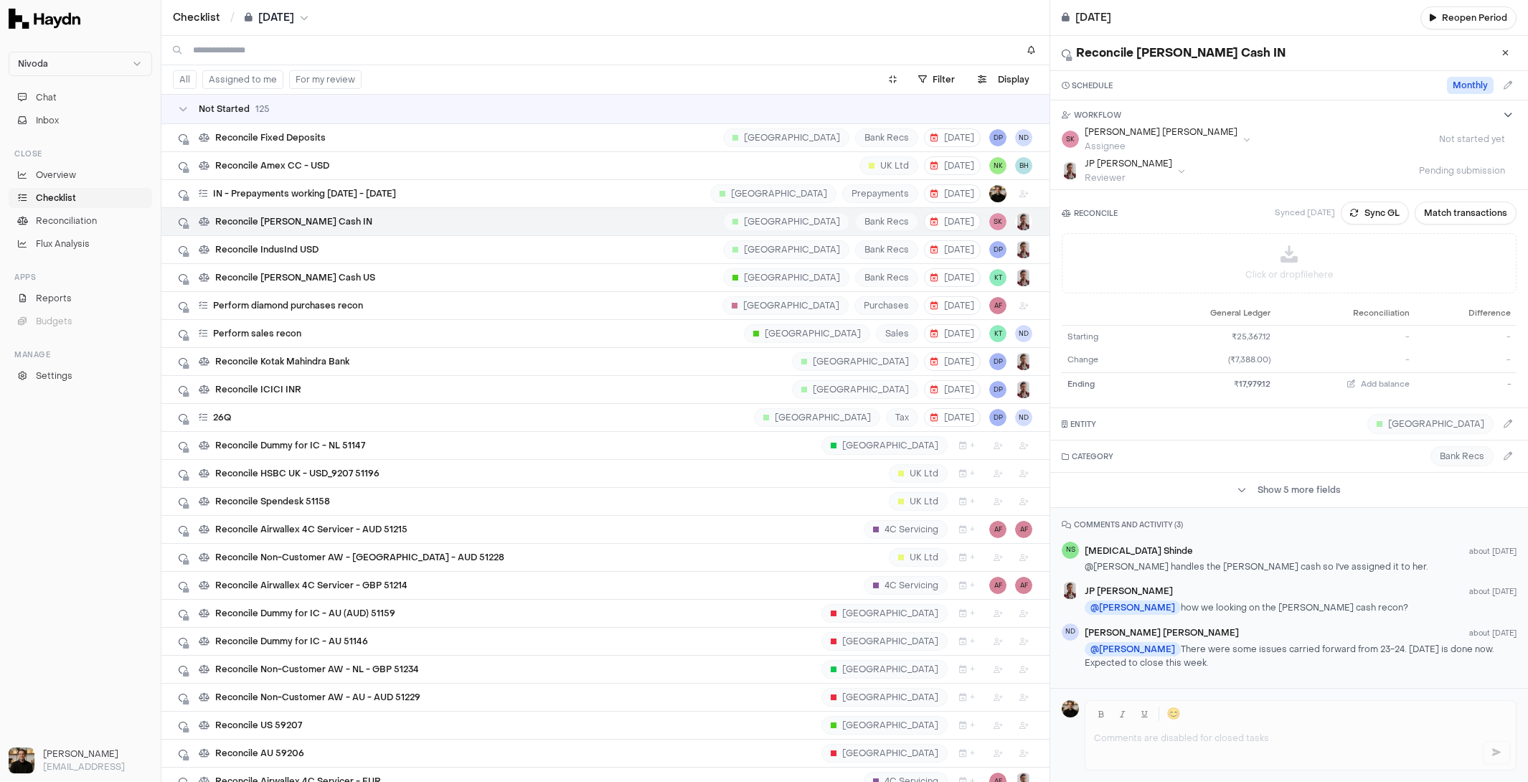
click at [1180, 514] on div "COMMENTS AND ACTIVITY ( 3 ) NS [MEDICAL_DATA][PERSON_NAME] about [DATE] @[PERSO…" at bounding box center [1289, 596] width 478 height 176
click at [1179, 520] on h3 "COMMENTS AND ACTIVITY ( 3 )" at bounding box center [1289, 525] width 455 height 11
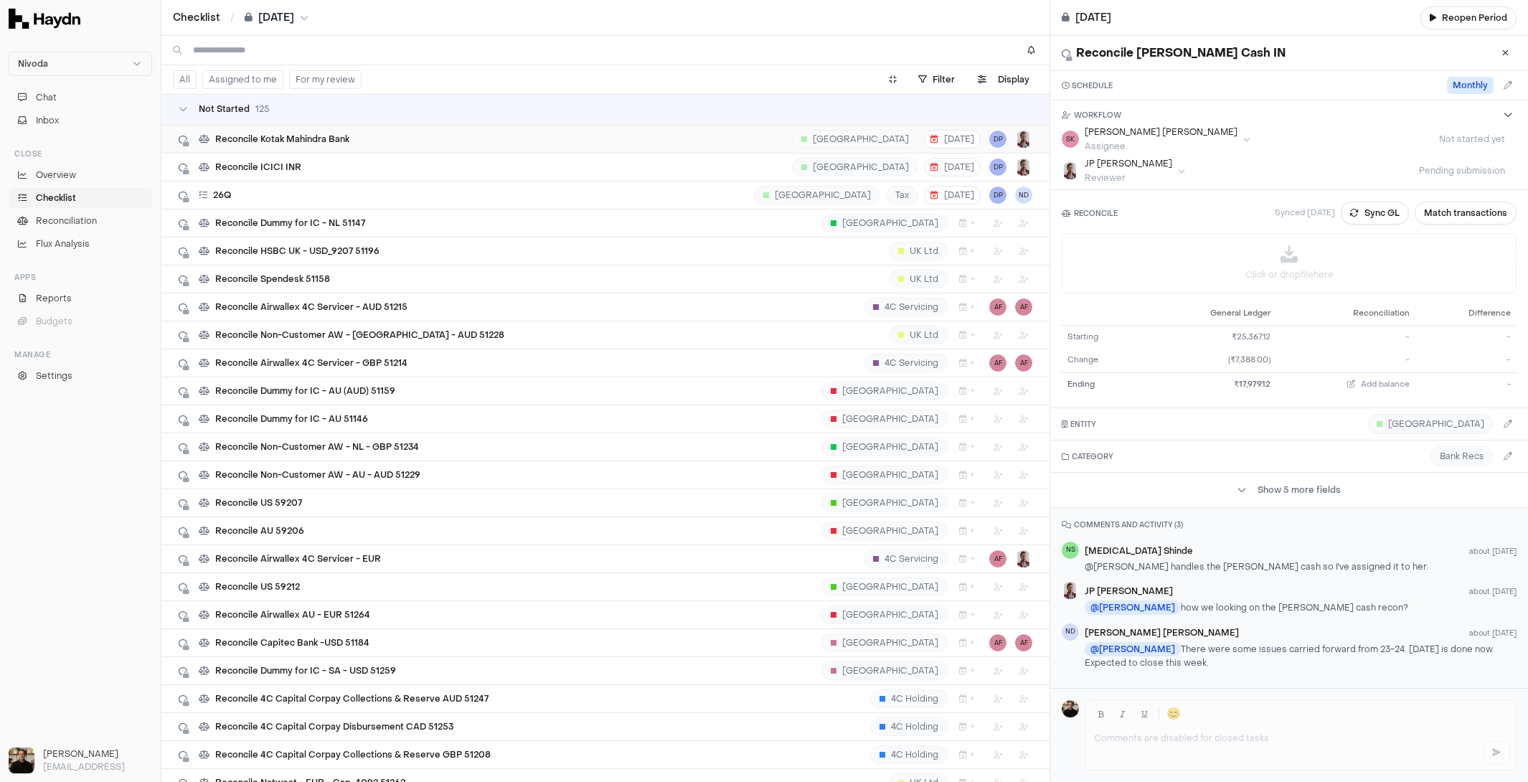
scroll to position [273, 0]
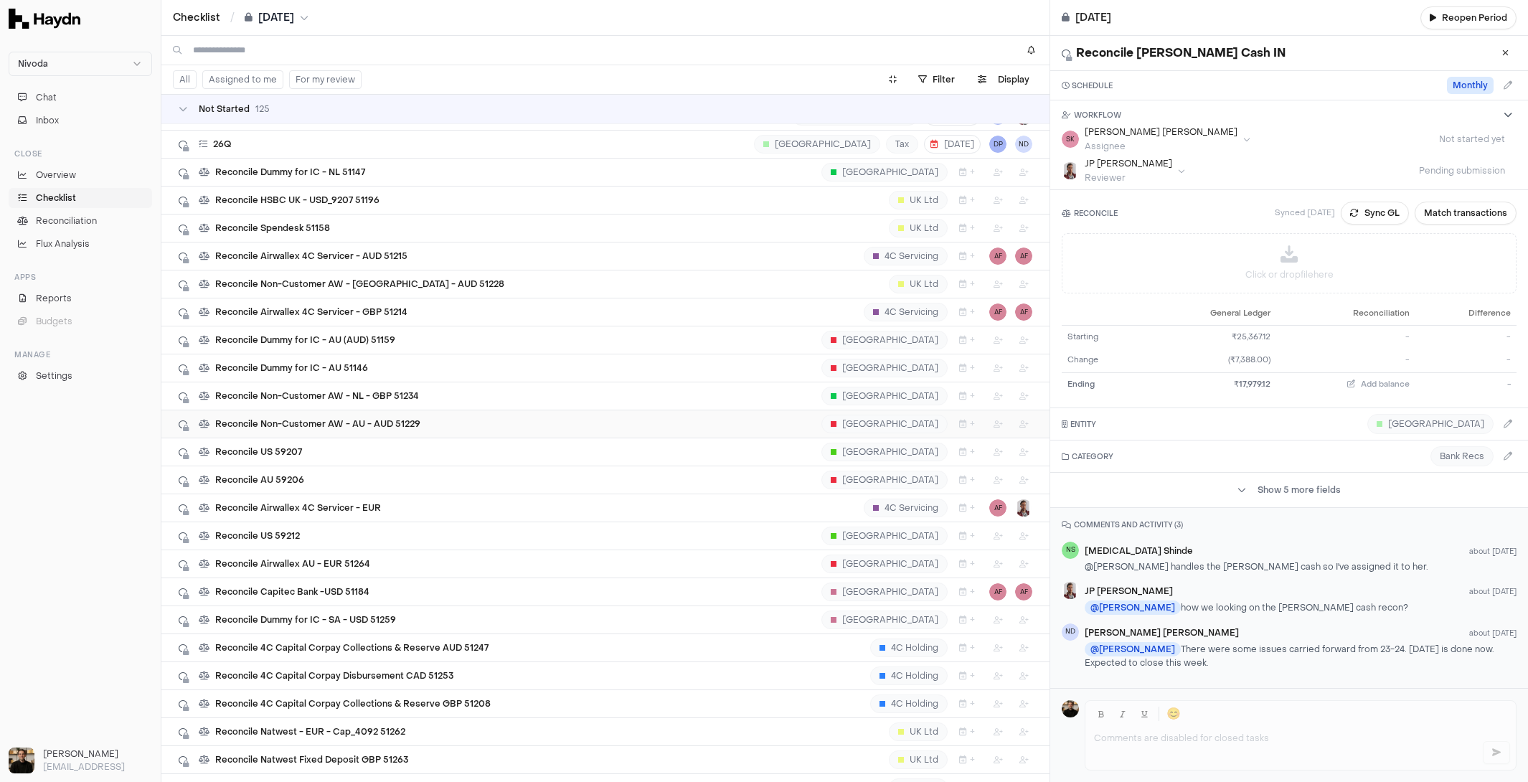
click at [301, 418] on span "Reconcile Non-Customer AW - AU - AUD 51229" at bounding box center [317, 423] width 205 height 11
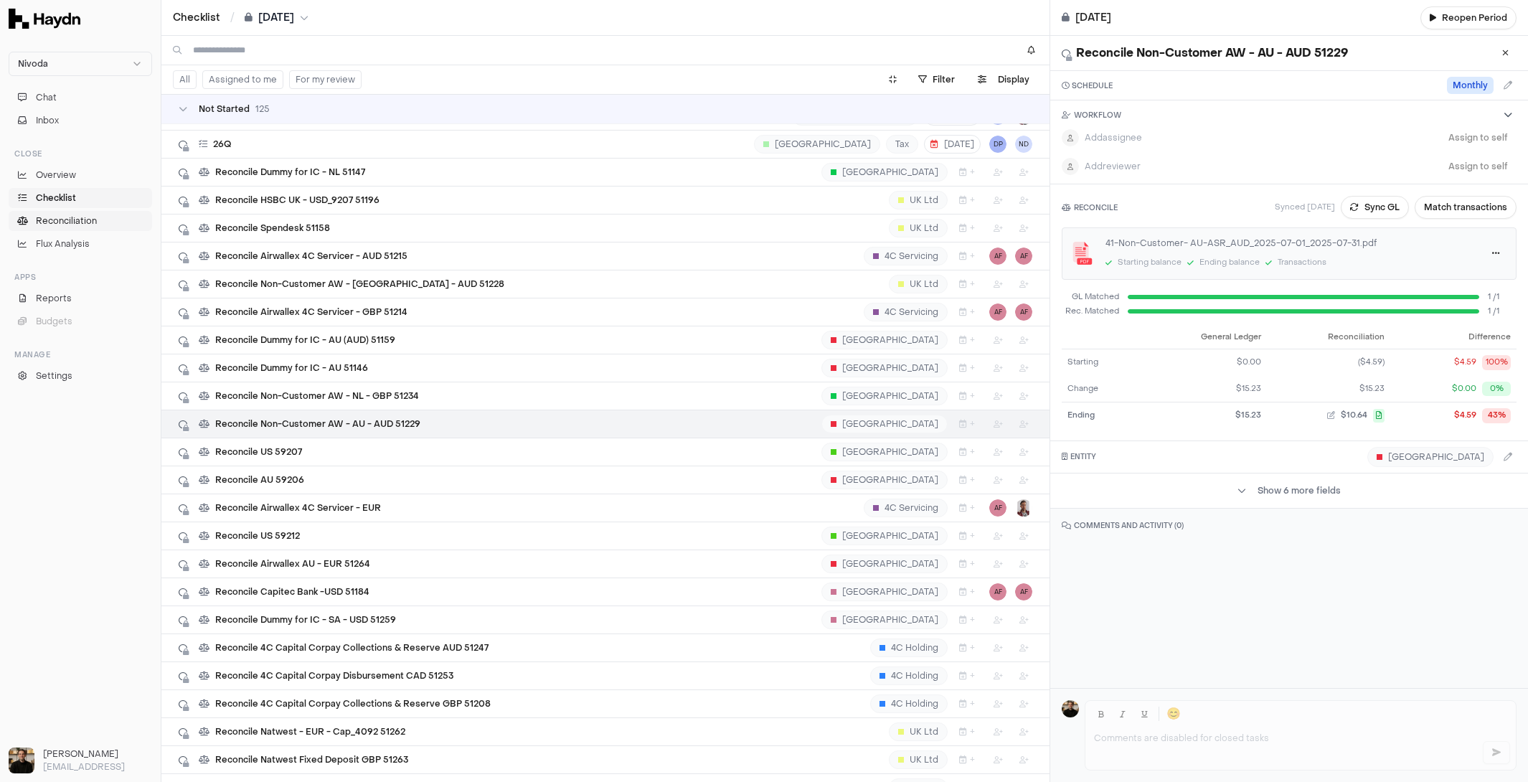
click at [72, 215] on span "Reconciliation" at bounding box center [66, 221] width 61 height 13
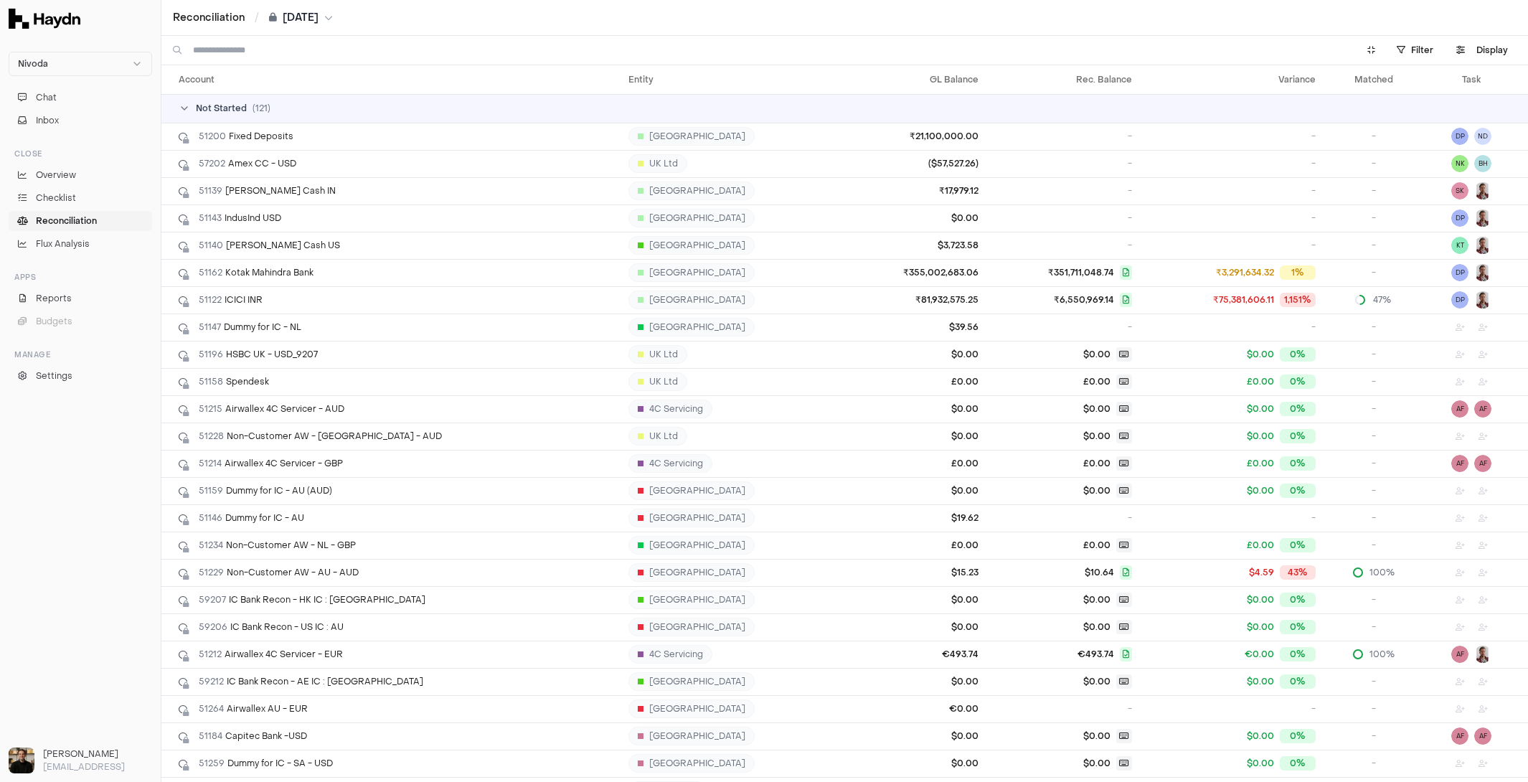
click at [189, 103] on icon at bounding box center [184, 108] width 11 height 11
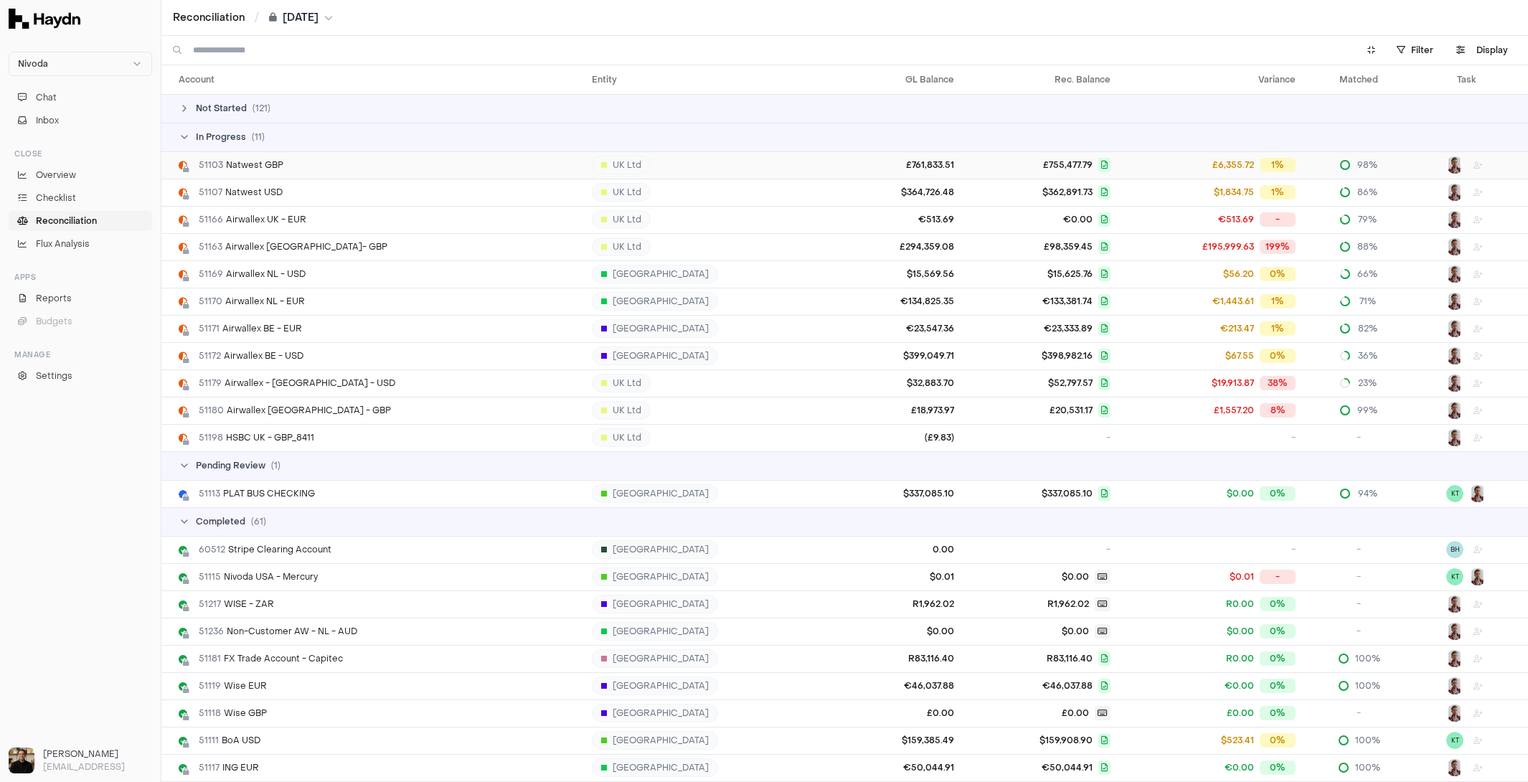
click at [229, 169] on span "51103 Natwest GBP" at bounding box center [241, 164] width 85 height 11
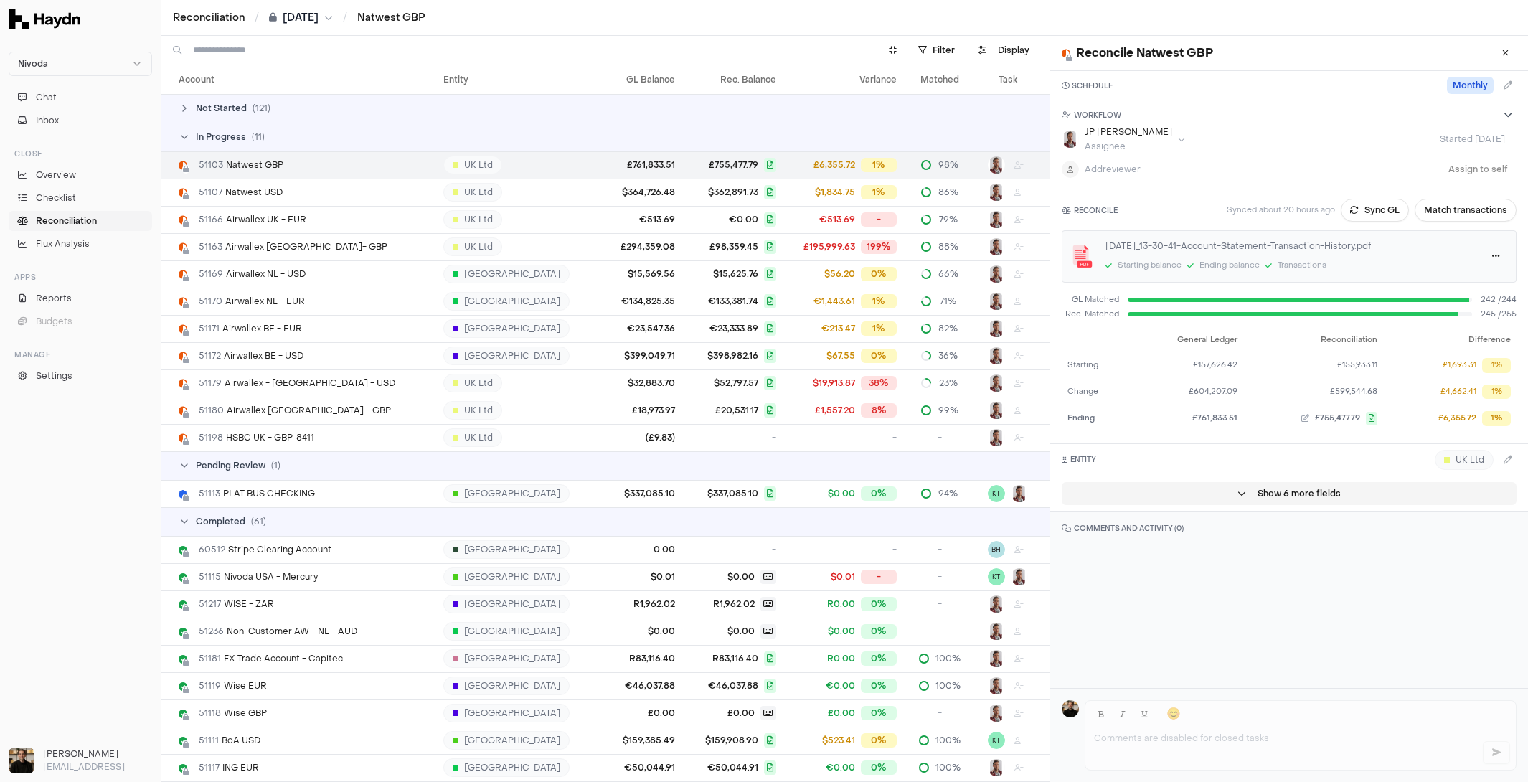
click at [1297, 492] on button "Show 6 more fields" at bounding box center [1289, 493] width 455 height 23
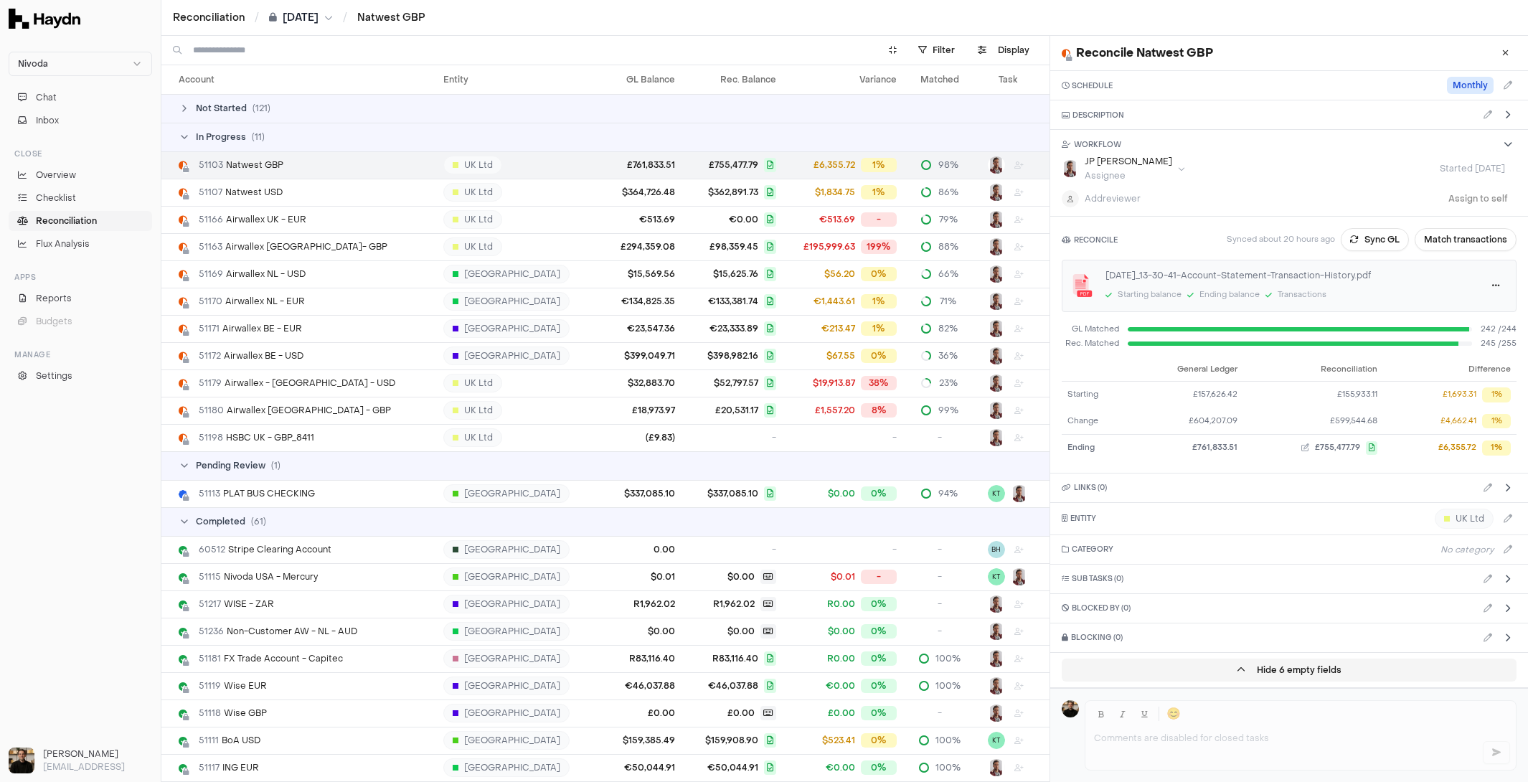
click at [1289, 667] on button "Hide 6 empty fields" at bounding box center [1289, 670] width 455 height 23
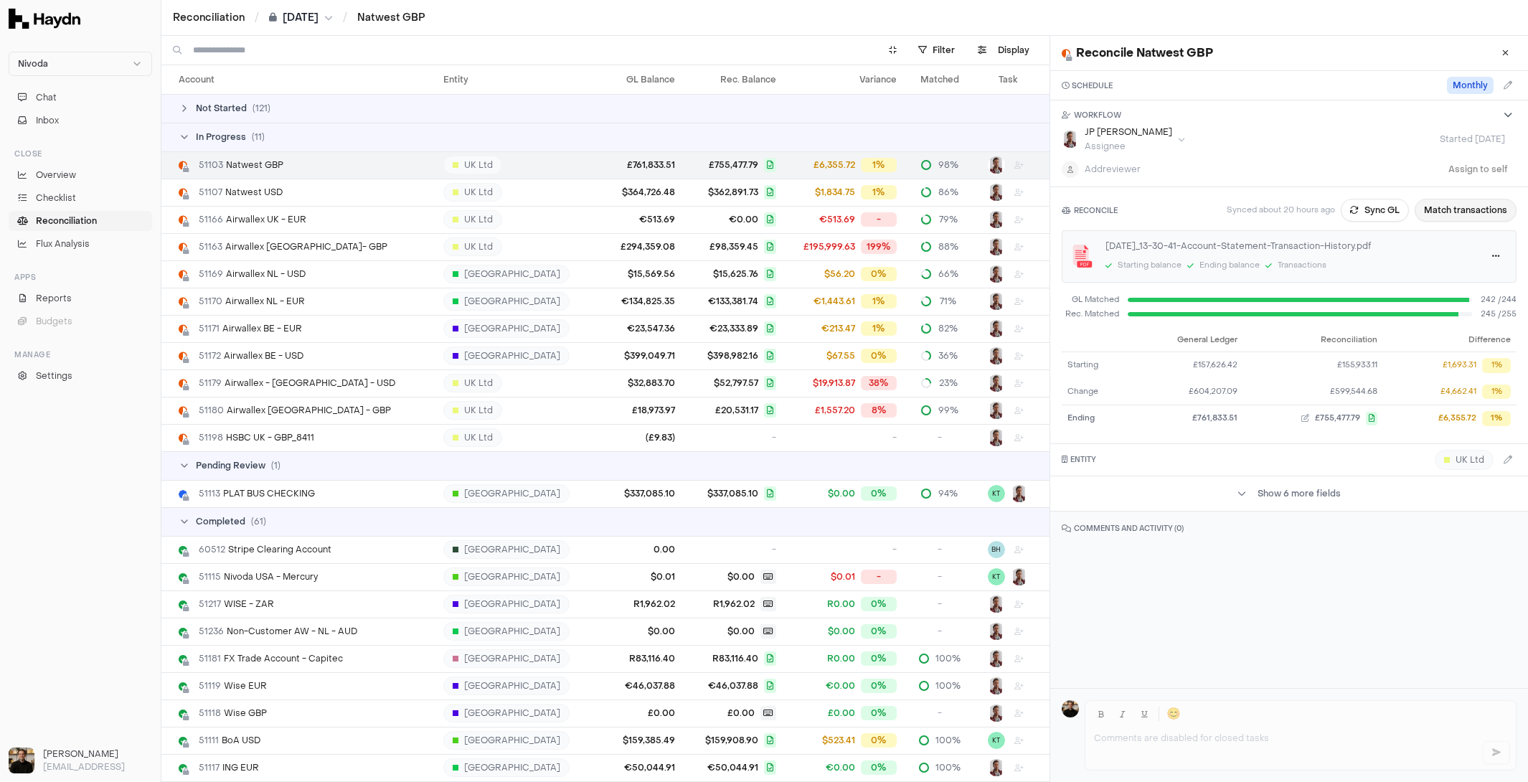
click at [1455, 217] on button "Match transactions" at bounding box center [1466, 210] width 102 height 23
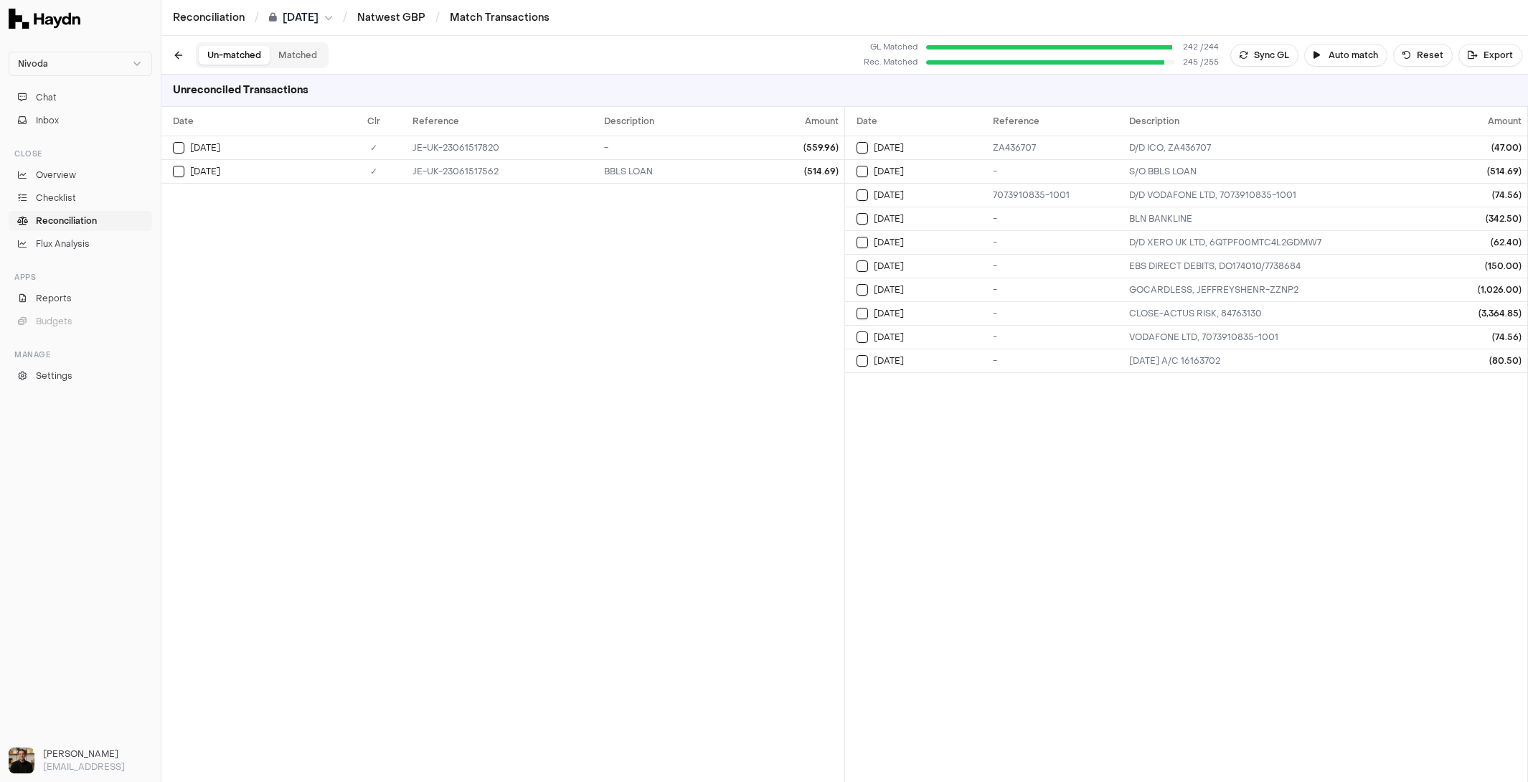
click at [310, 50] on button "Matched" at bounding box center [298, 55] width 56 height 19
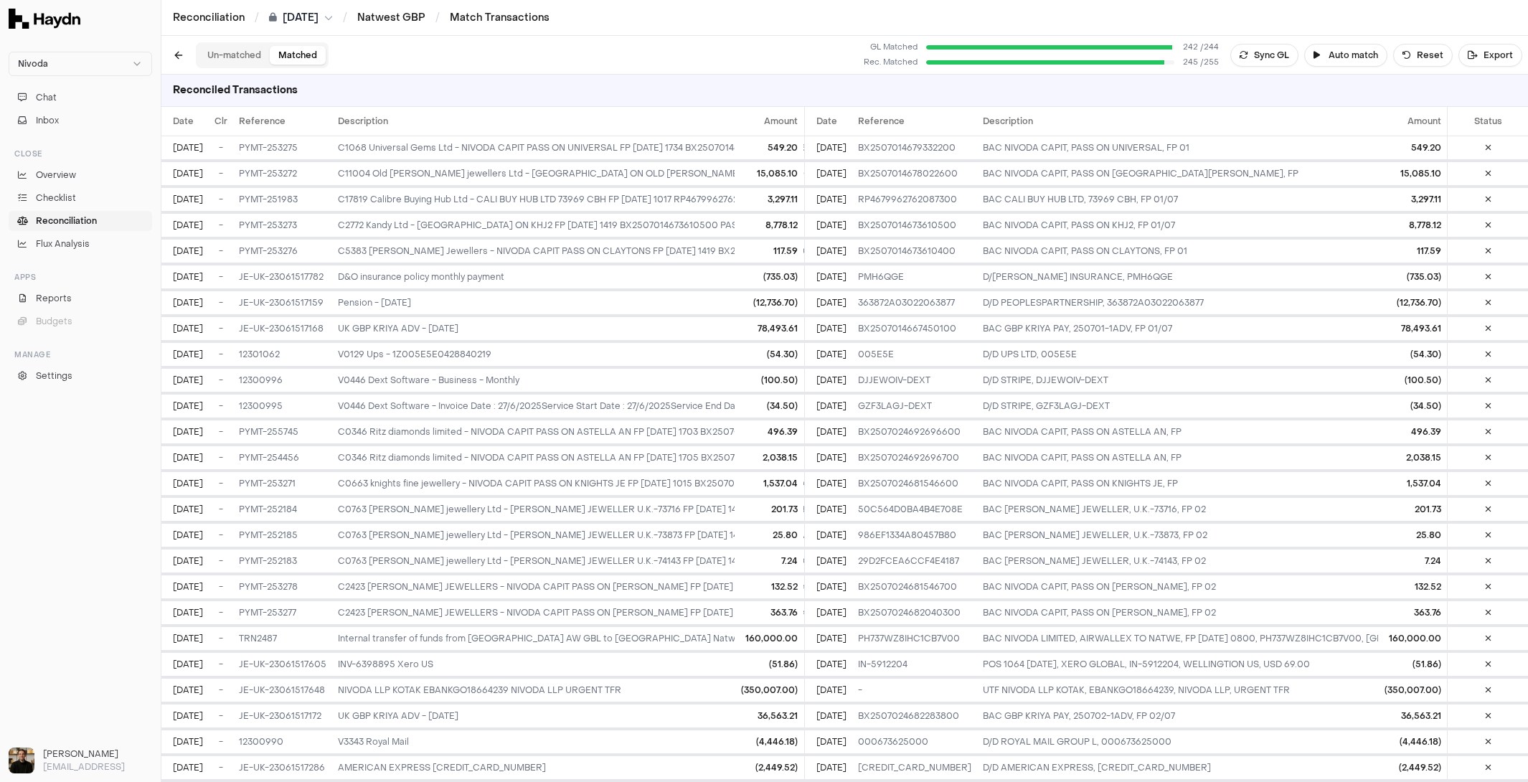
click at [248, 63] on button "Un-matched" at bounding box center [234, 55] width 71 height 19
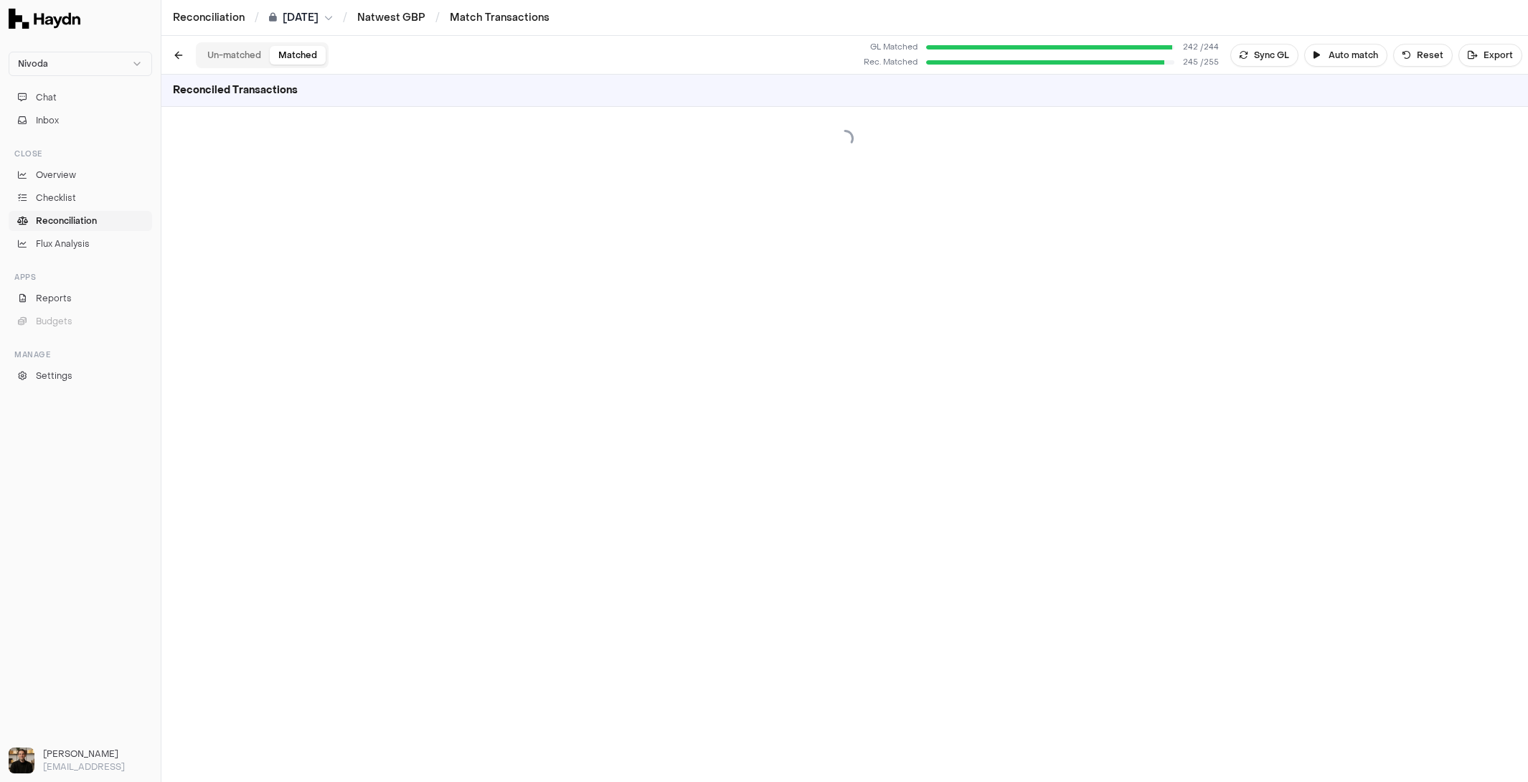
click at [311, 52] on button "Matched" at bounding box center [298, 55] width 56 height 19
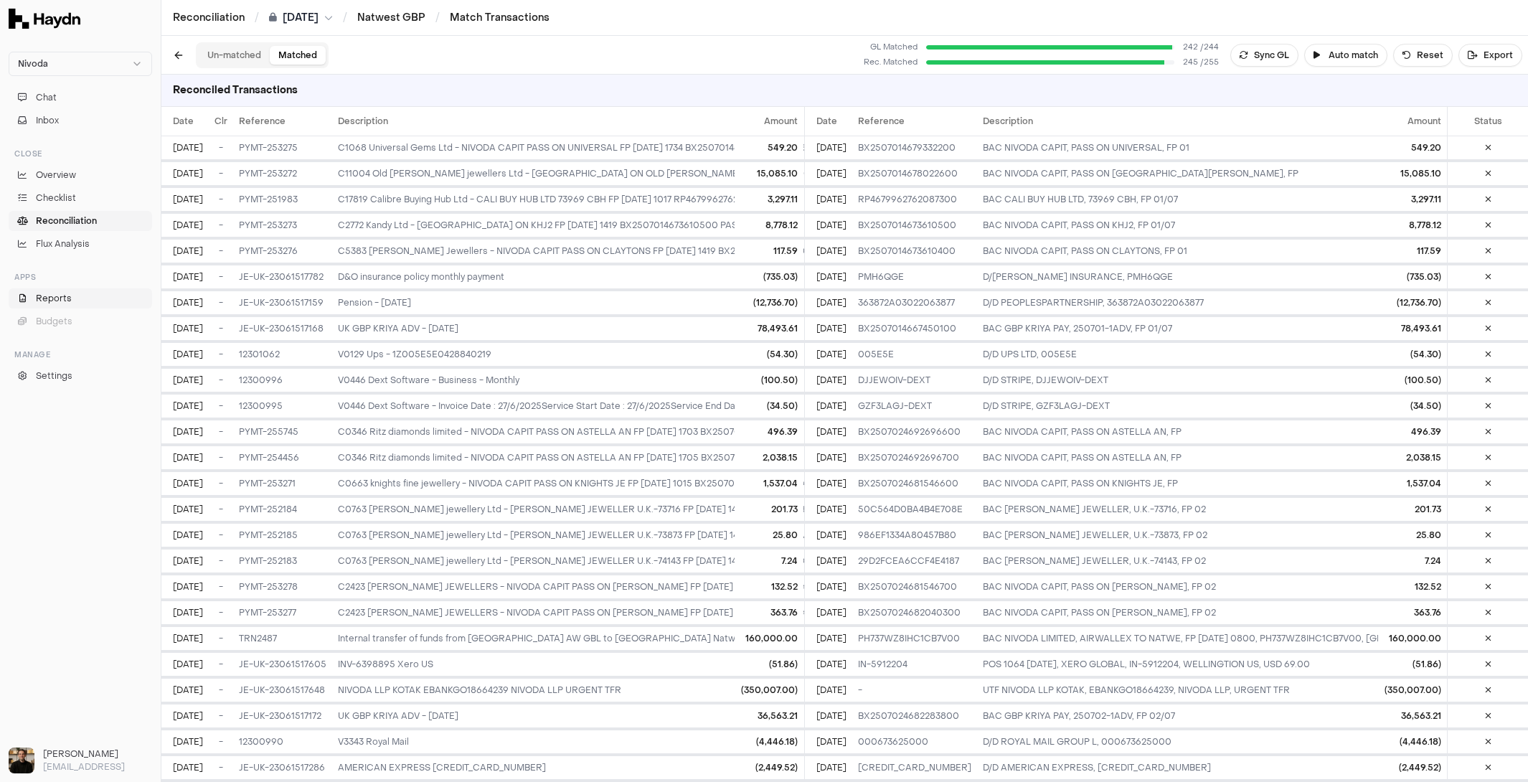
click at [60, 292] on span "Reports" at bounding box center [54, 298] width 36 height 13
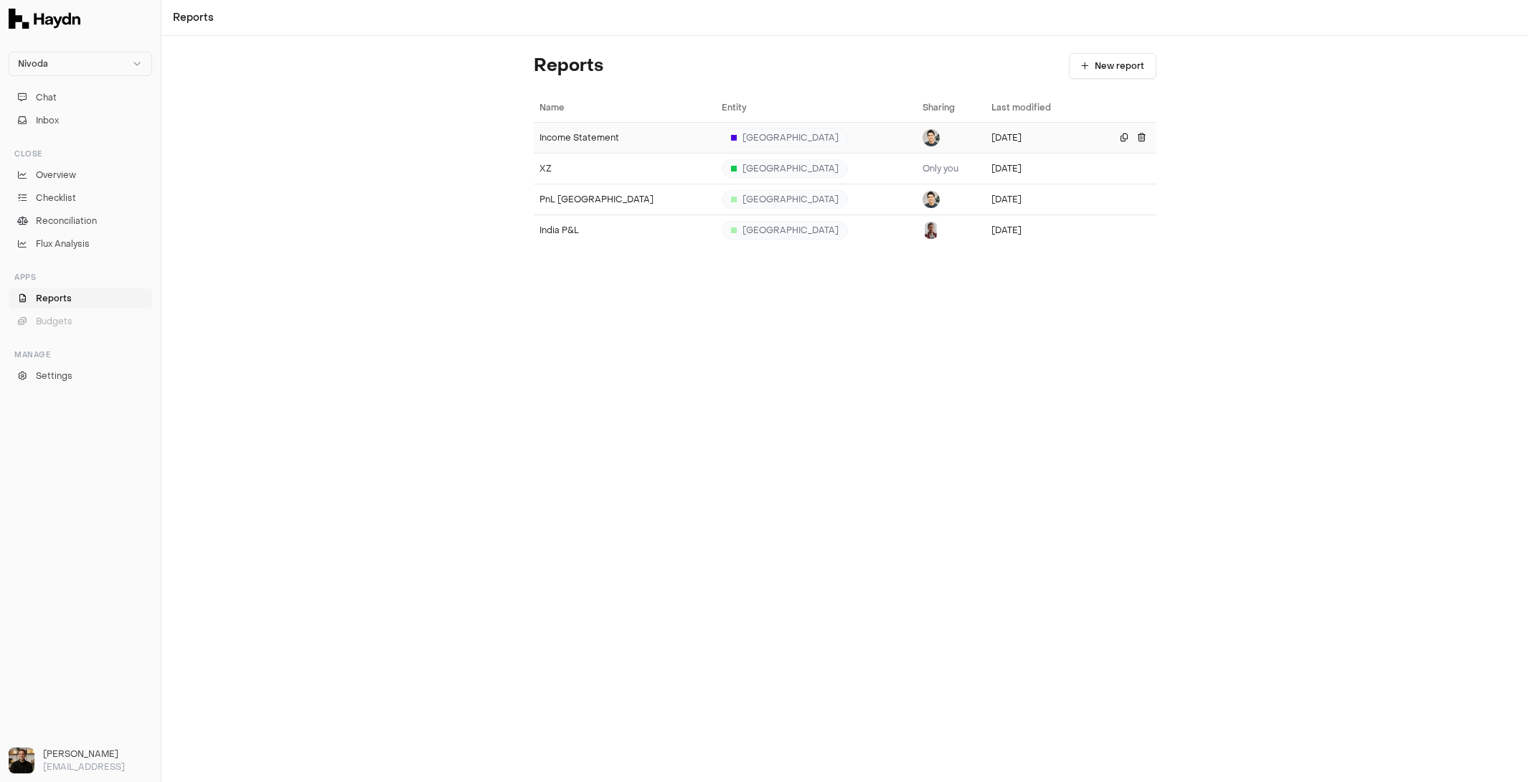
click at [608, 143] on td "Income Statement" at bounding box center [625, 137] width 183 height 31
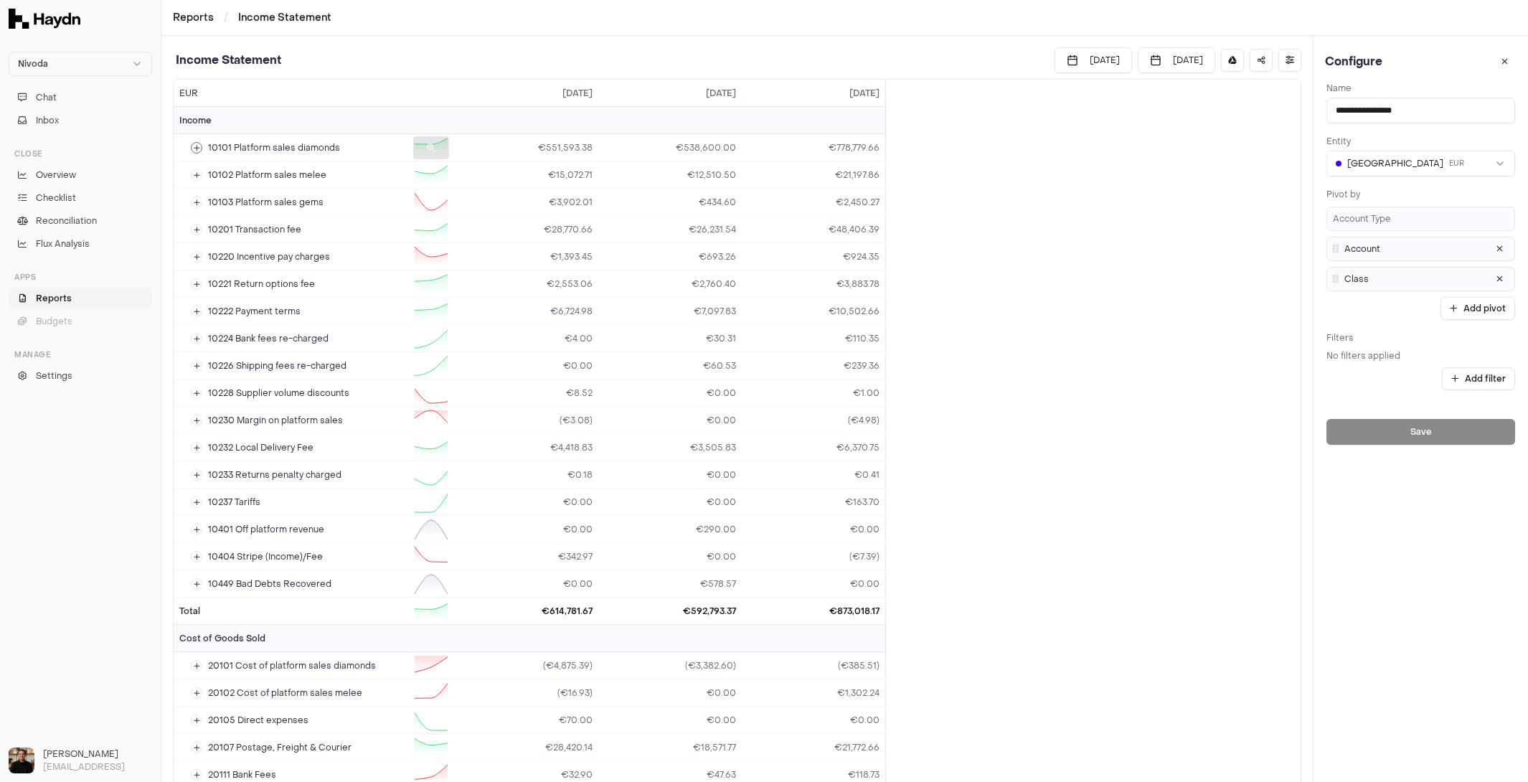
click at [433, 144] on icon at bounding box center [431, 148] width 9 height 9
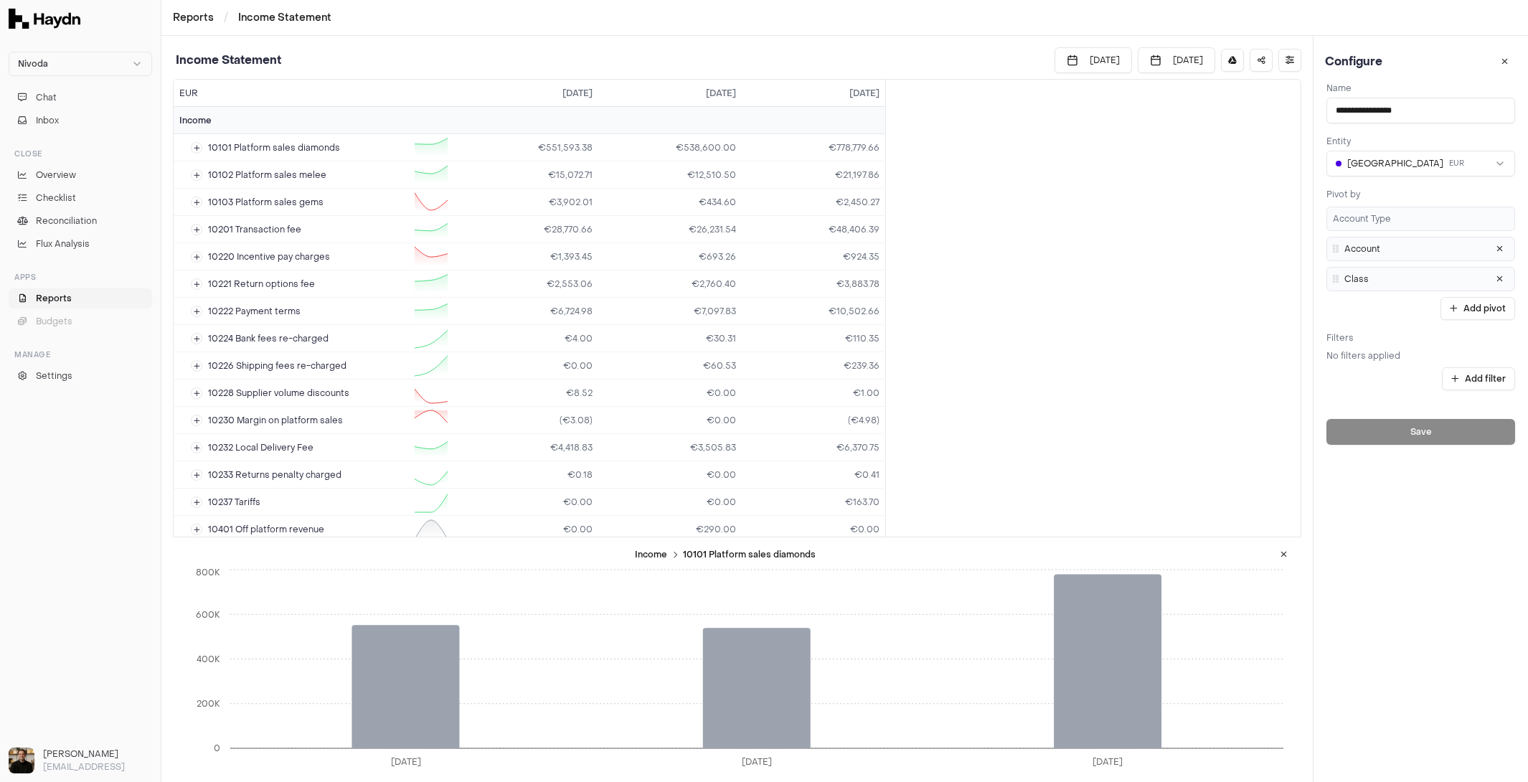
click at [1271, 553] on h3 "Income 10101 Platform sales diamonds" at bounding box center [726, 554] width 1094 height 11
click at [1286, 555] on icon at bounding box center [1284, 554] width 6 height 9
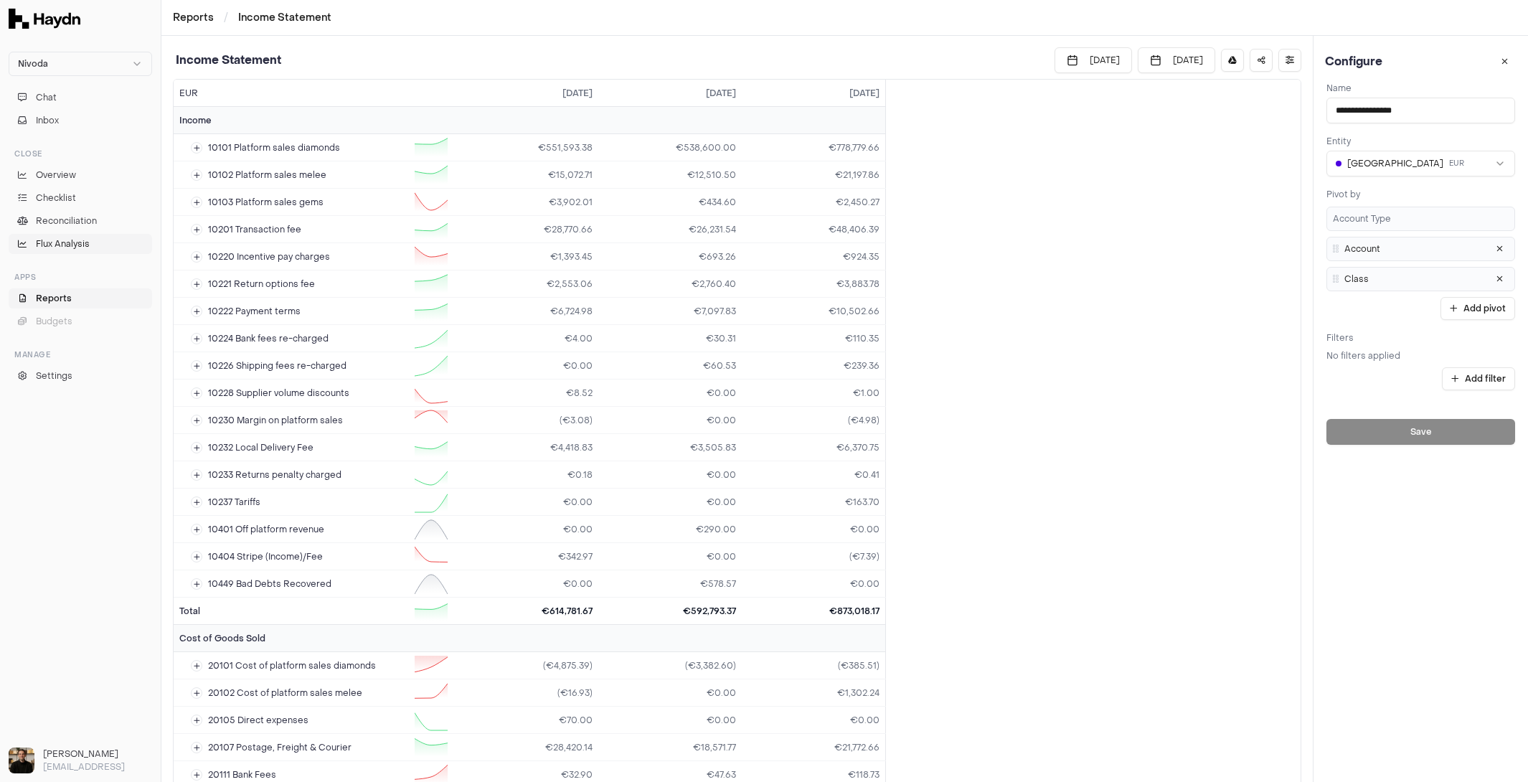
click at [65, 245] on span "Flux Analysis" at bounding box center [63, 244] width 54 height 13
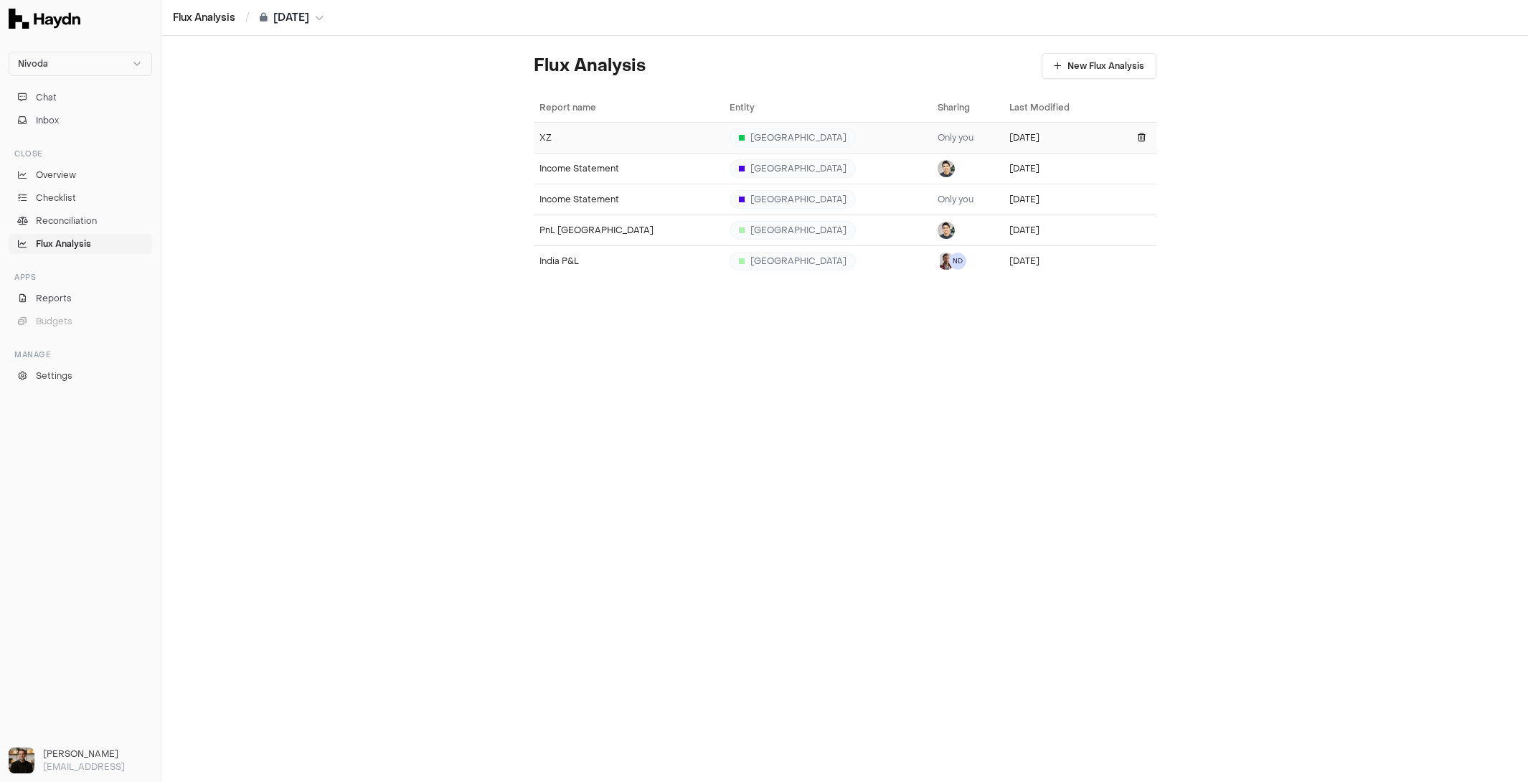
click at [622, 129] on td "XZ" at bounding box center [629, 137] width 190 height 31
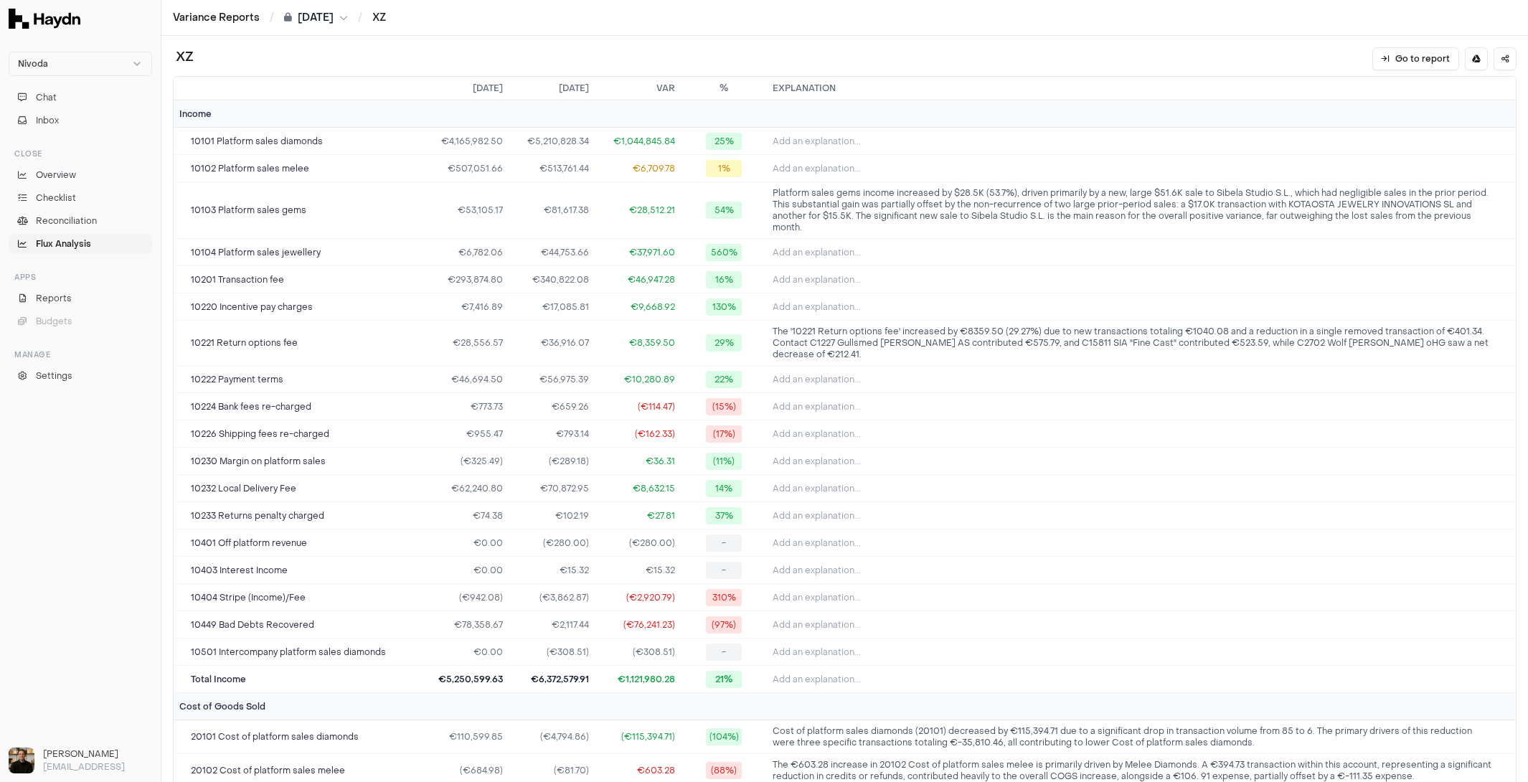
click at [323, 15] on span "[DATE]" at bounding box center [316, 18] width 36 height 14
click at [408, 111] on button "Aug" at bounding box center [438, 108] width 60 height 26
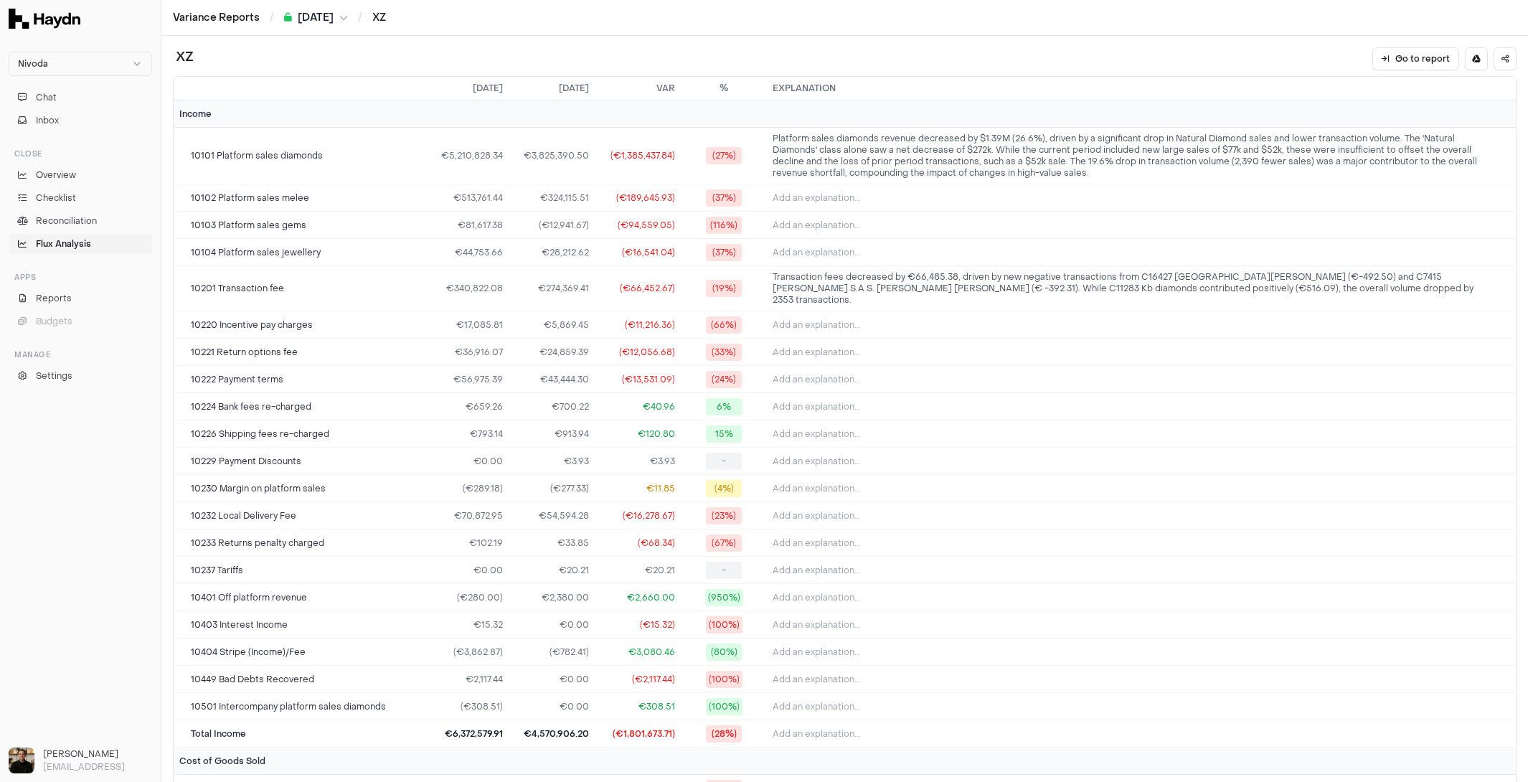
click at [80, 247] on span "Flux Analysis" at bounding box center [63, 244] width 55 height 13
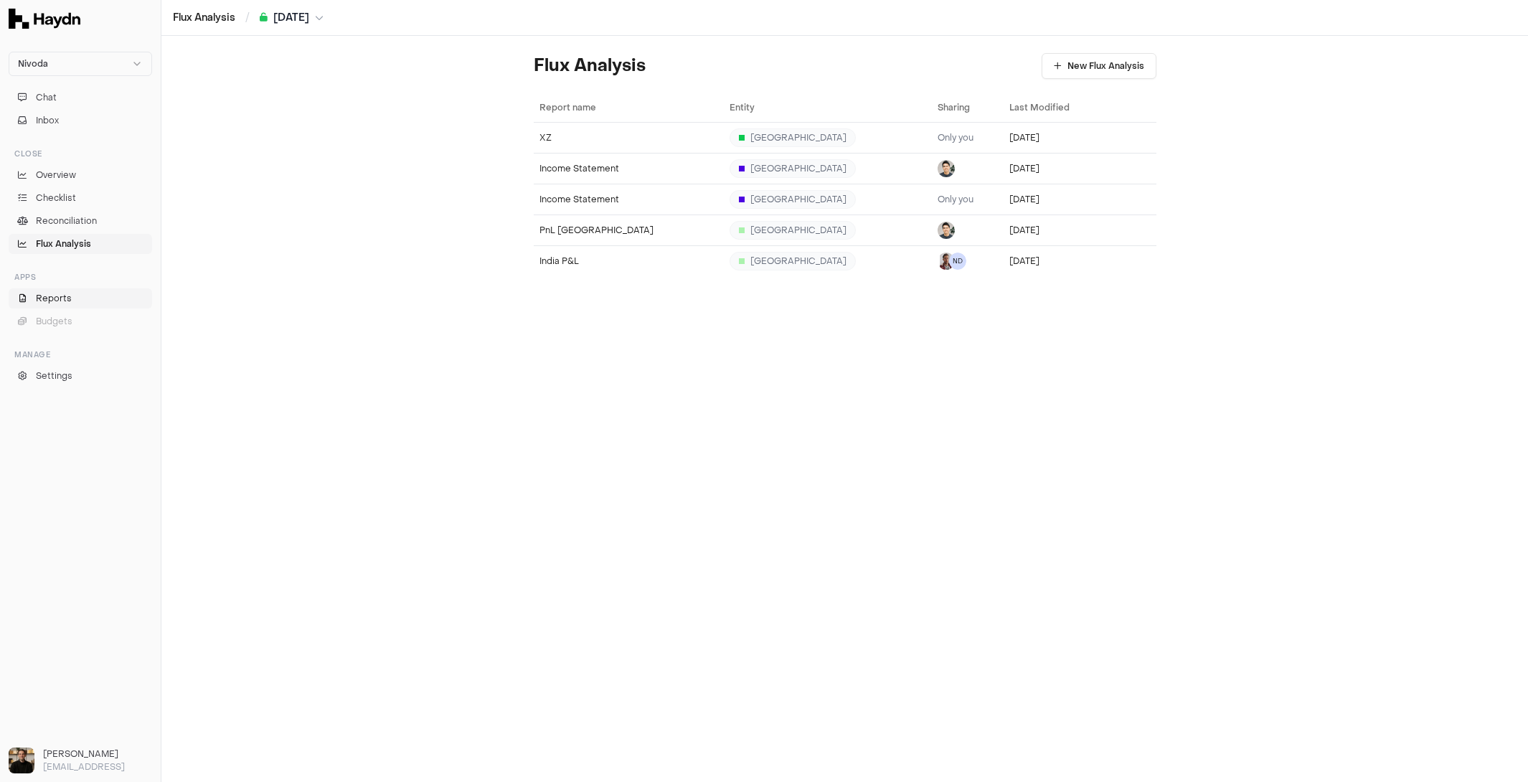
click at [93, 299] on link "Reports" at bounding box center [81, 298] width 144 height 20
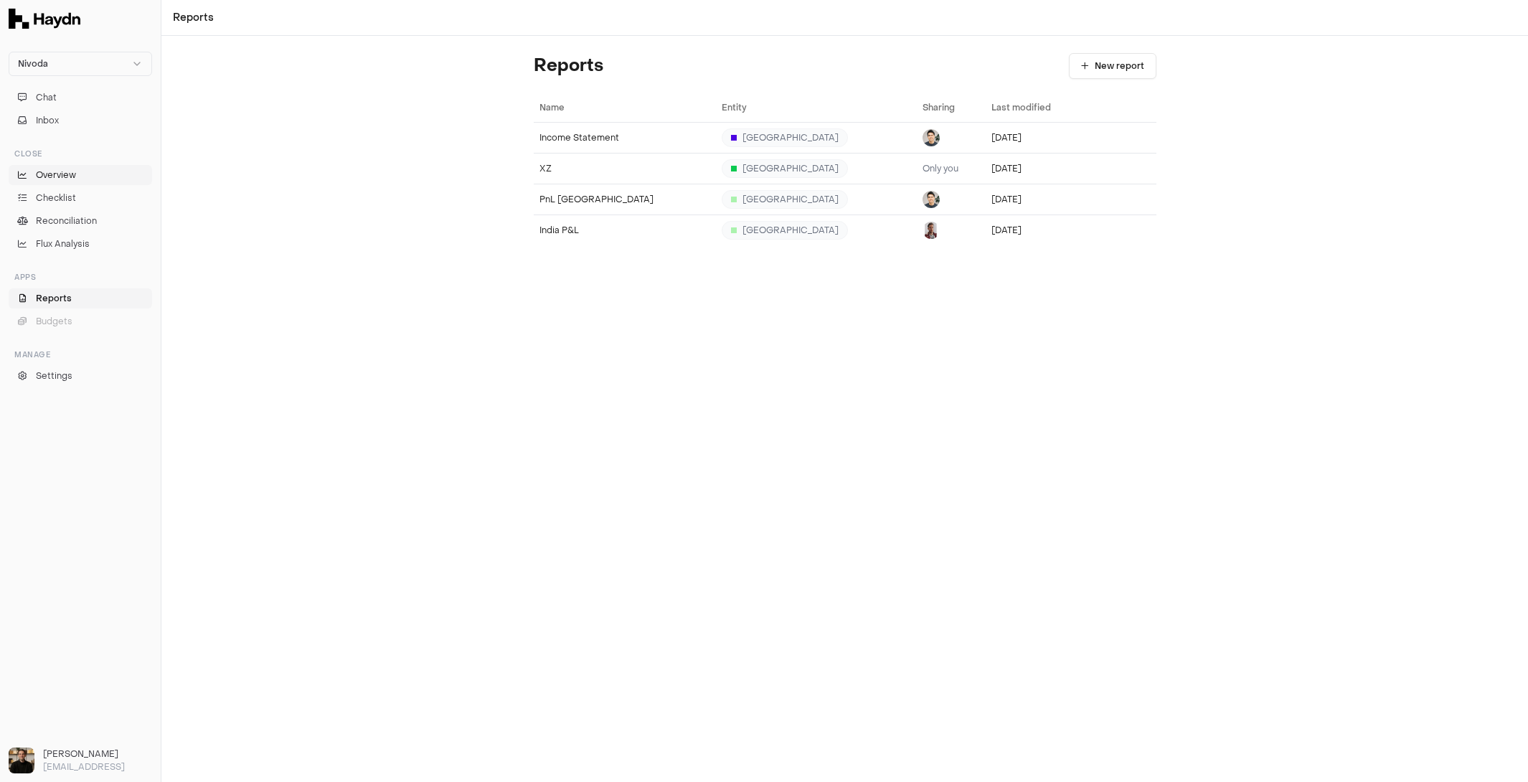
click at [98, 174] on link "Overview" at bounding box center [81, 175] width 144 height 20
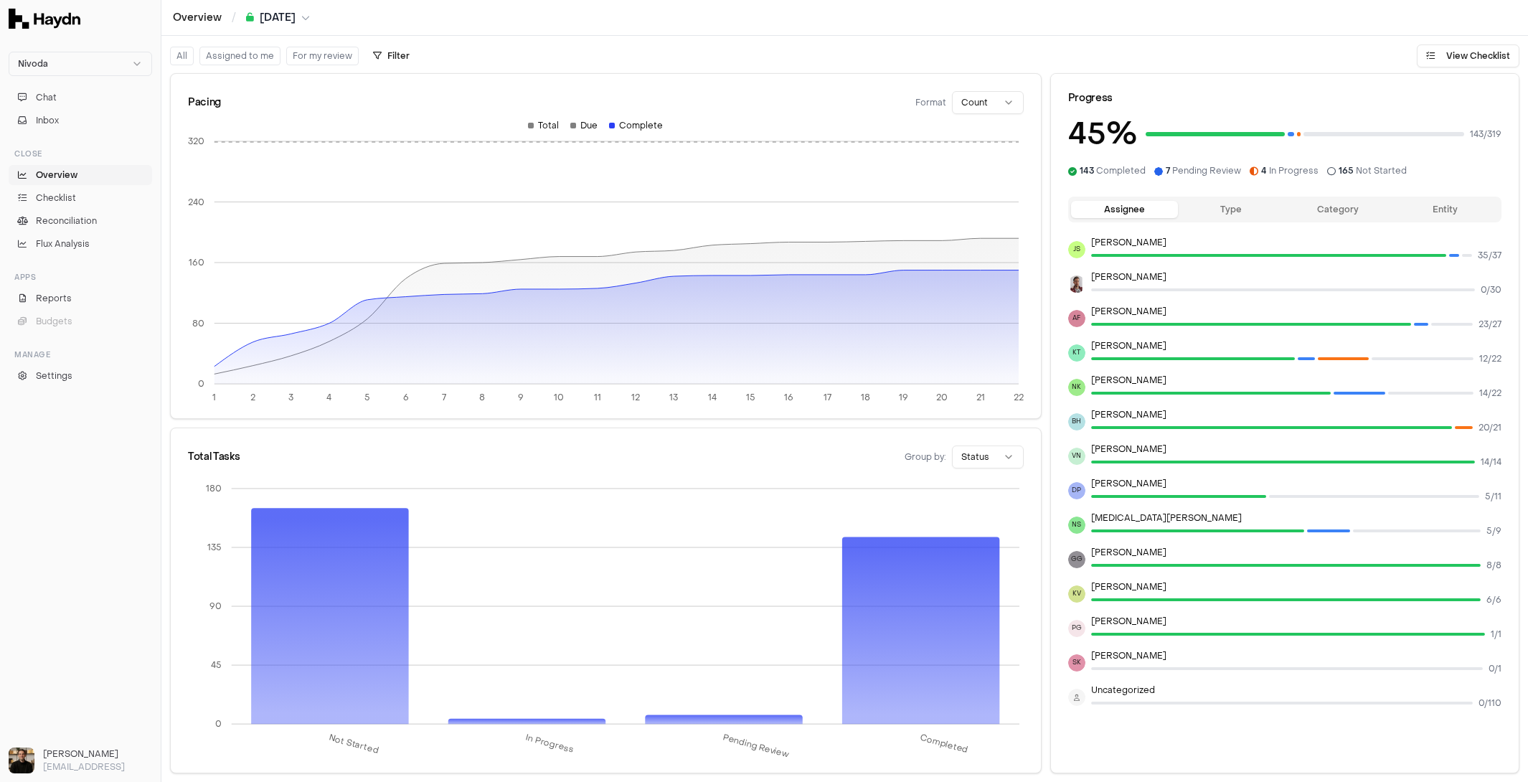
click at [291, 19] on span "[DATE]" at bounding box center [278, 18] width 36 height 14
click at [311, 104] on button "[DATE]" at bounding box center [341, 108] width 60 height 26
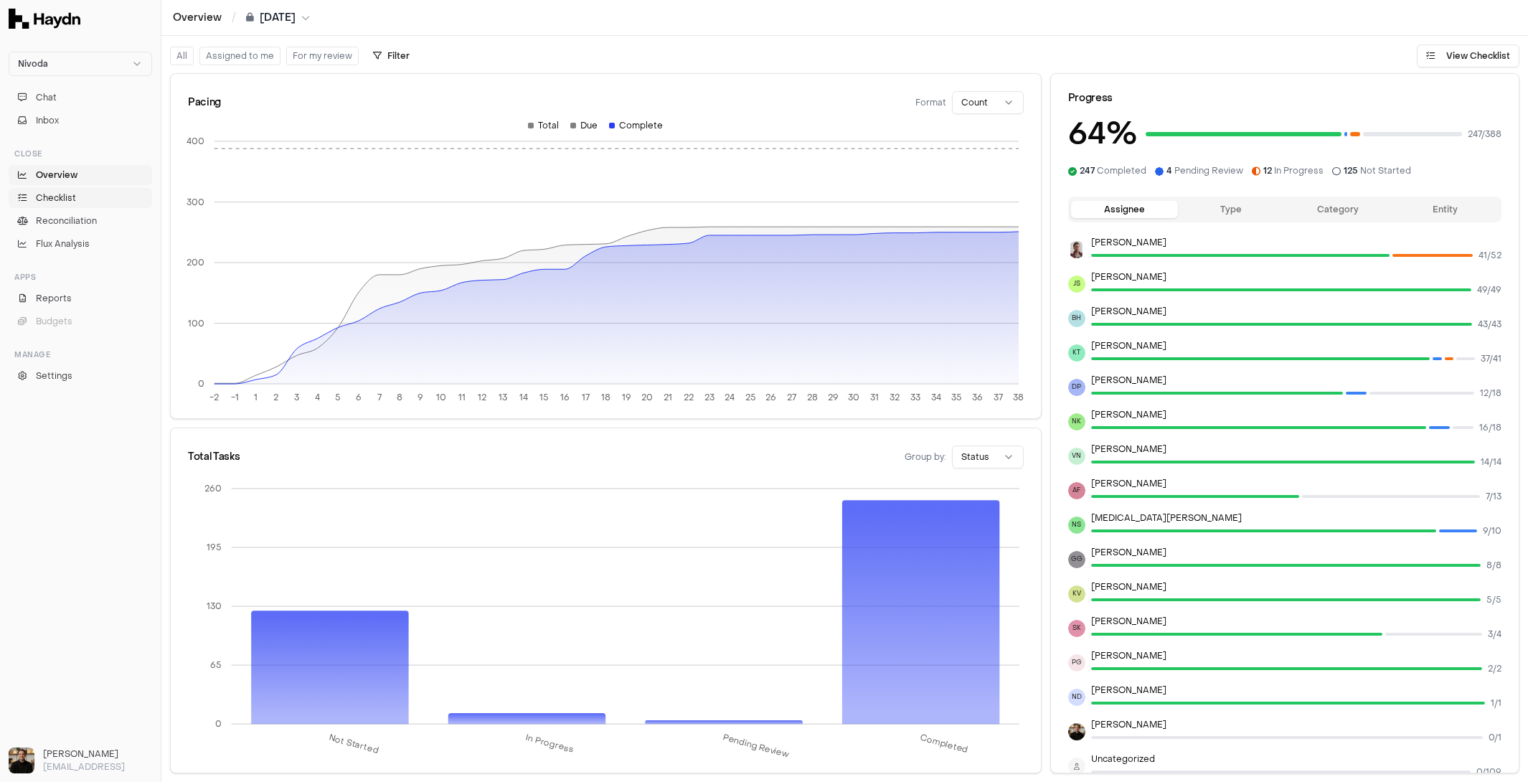
click at [67, 194] on span "Checklist" at bounding box center [56, 198] width 40 height 13
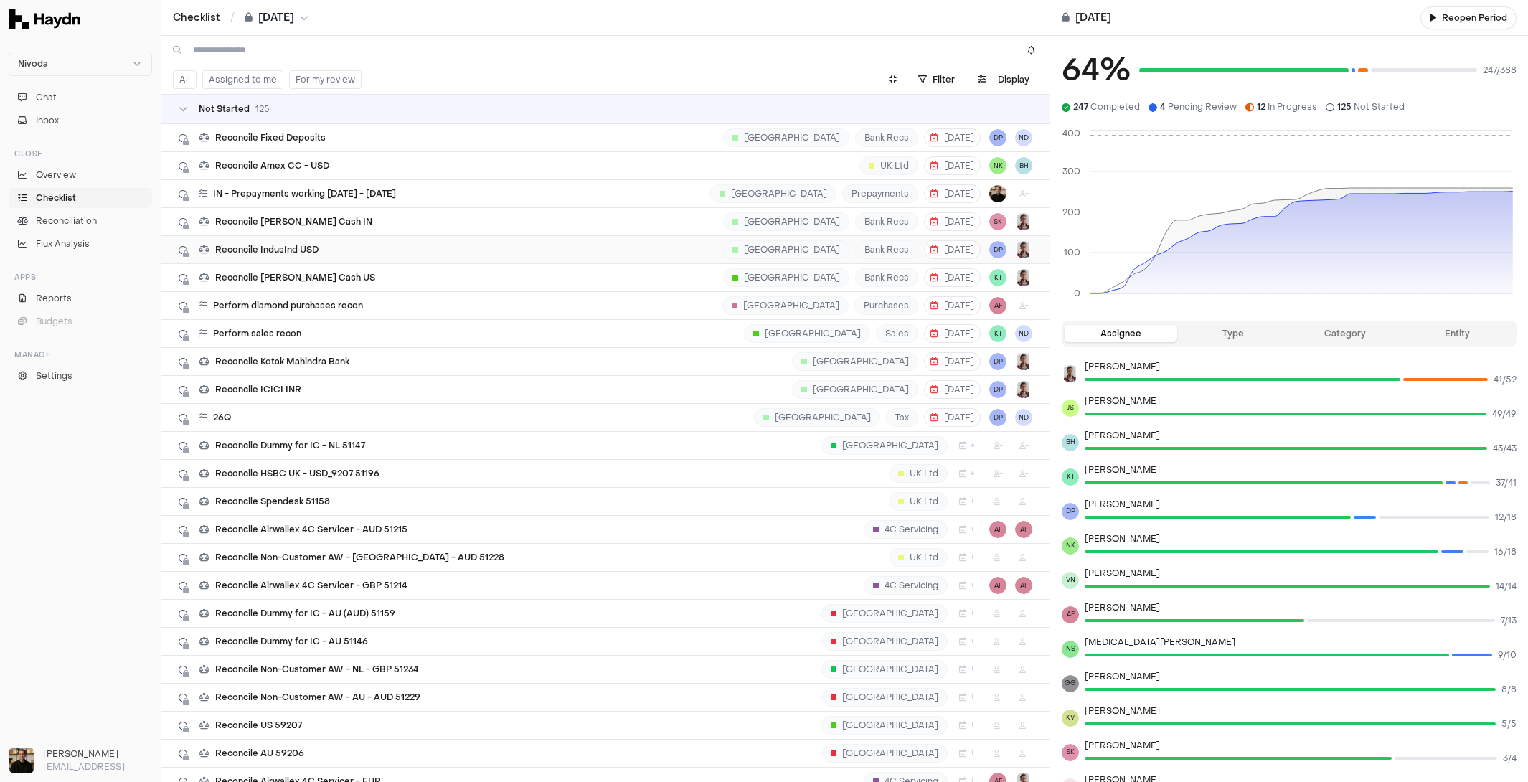
click at [525, 255] on div "Reconcile IndusInd USD India Bank Recs [DATE] DP" at bounding box center [606, 249] width 854 height 27
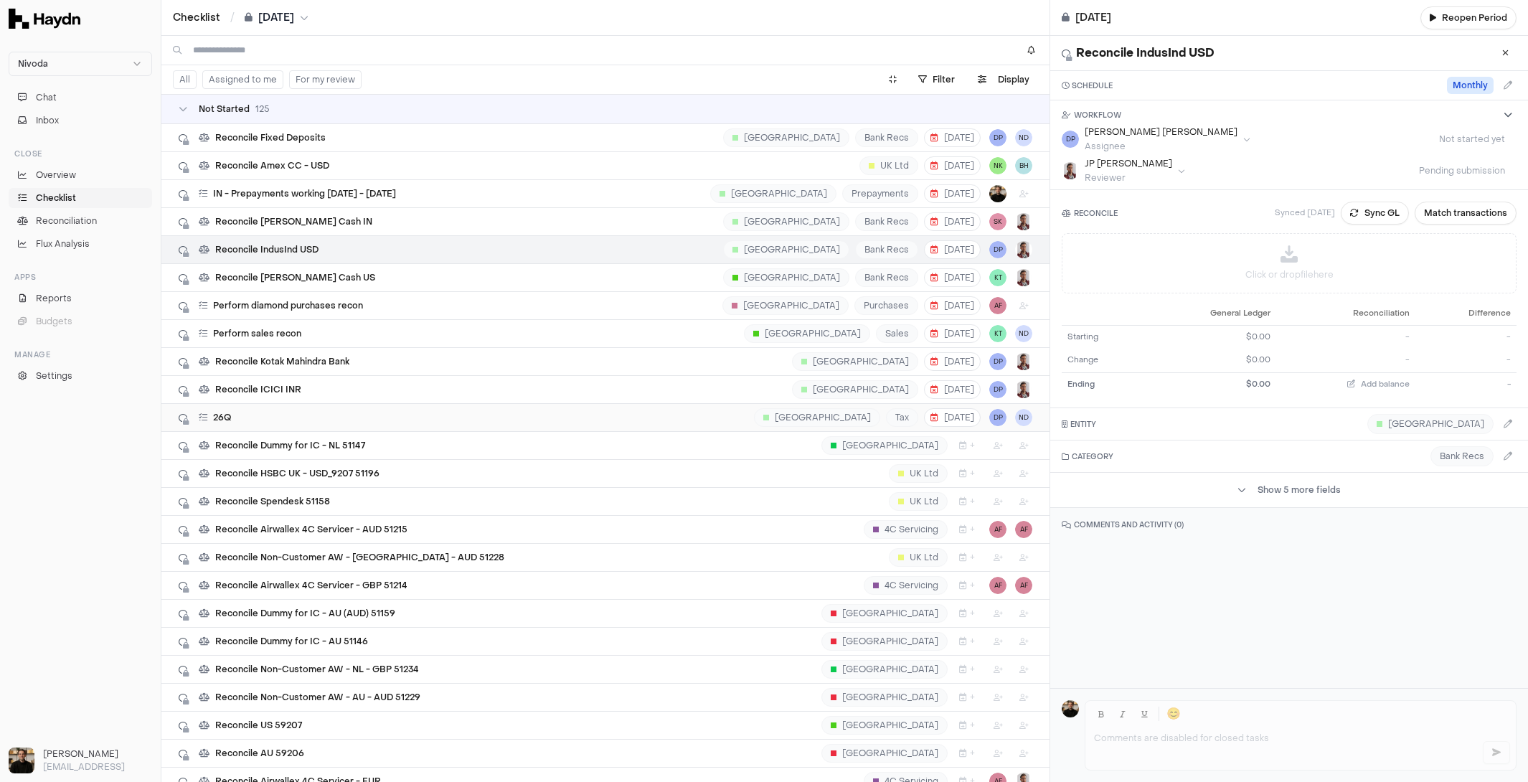
click at [484, 406] on div "26Q India Tax [DATE] DP ND" at bounding box center [606, 417] width 854 height 27
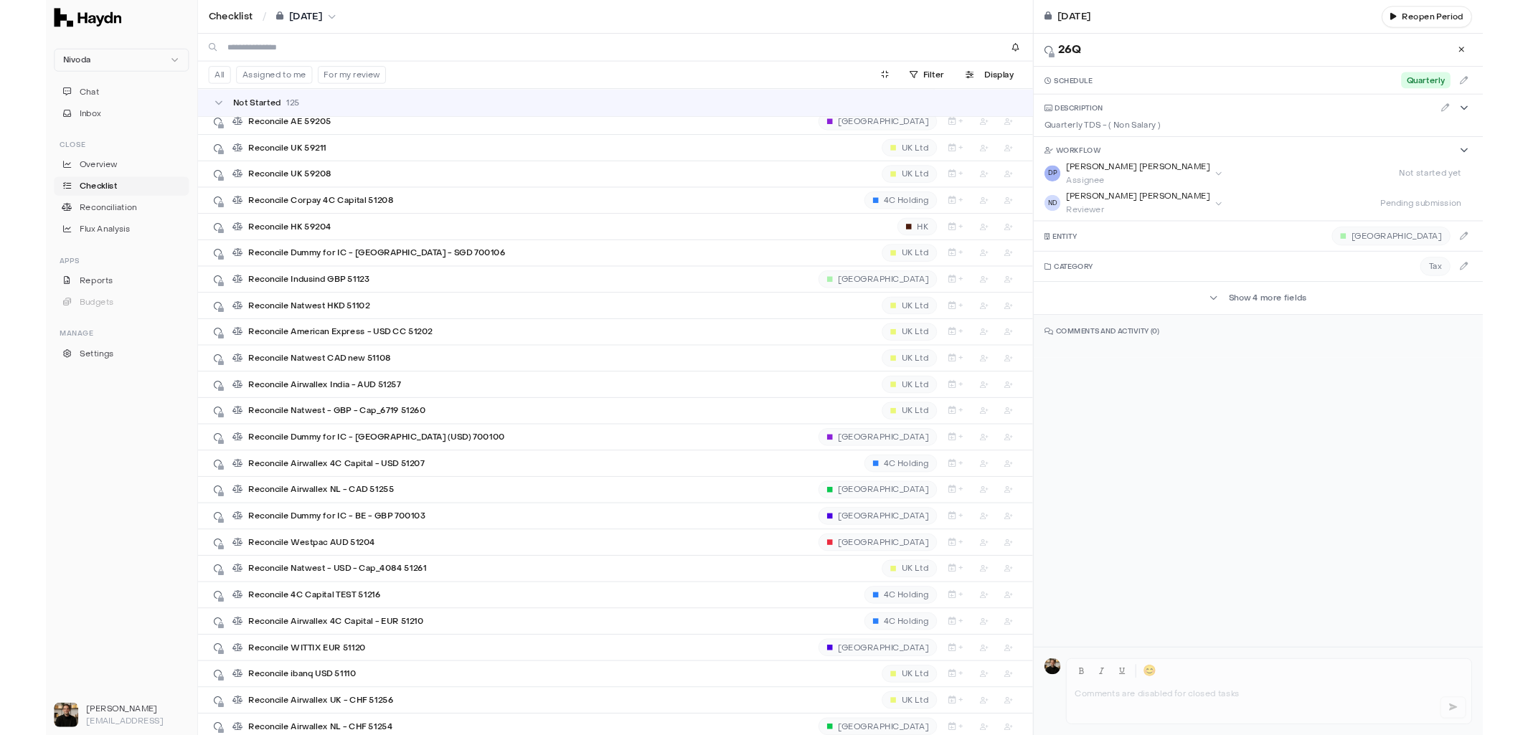
scroll to position [1658, 0]
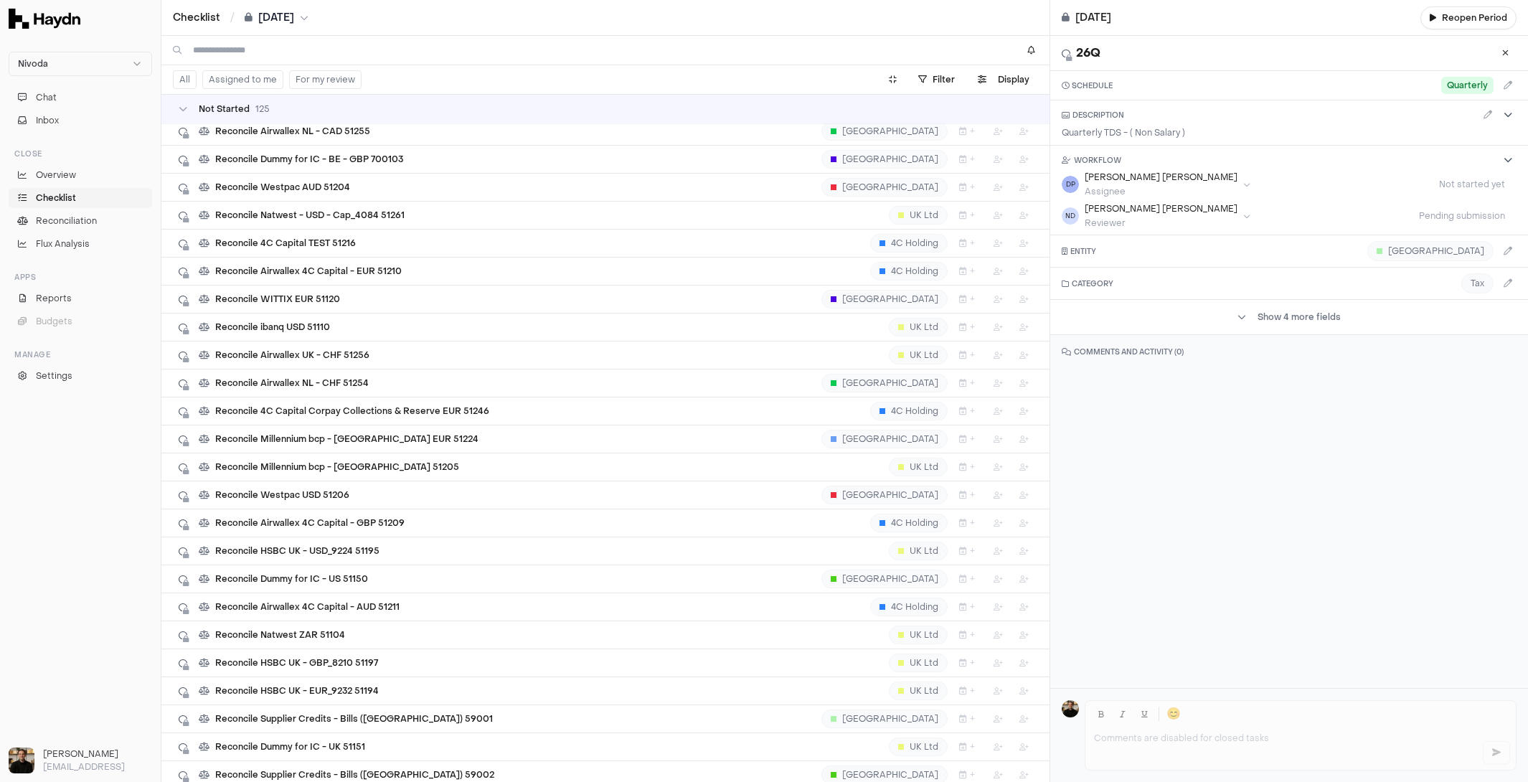
click at [484, 426] on div "Reconcile Millennium bcp - [GEOGRAPHIC_DATA] EUR 51224 [GEOGRAPHIC_DATA] +" at bounding box center [606, 439] width 854 height 27
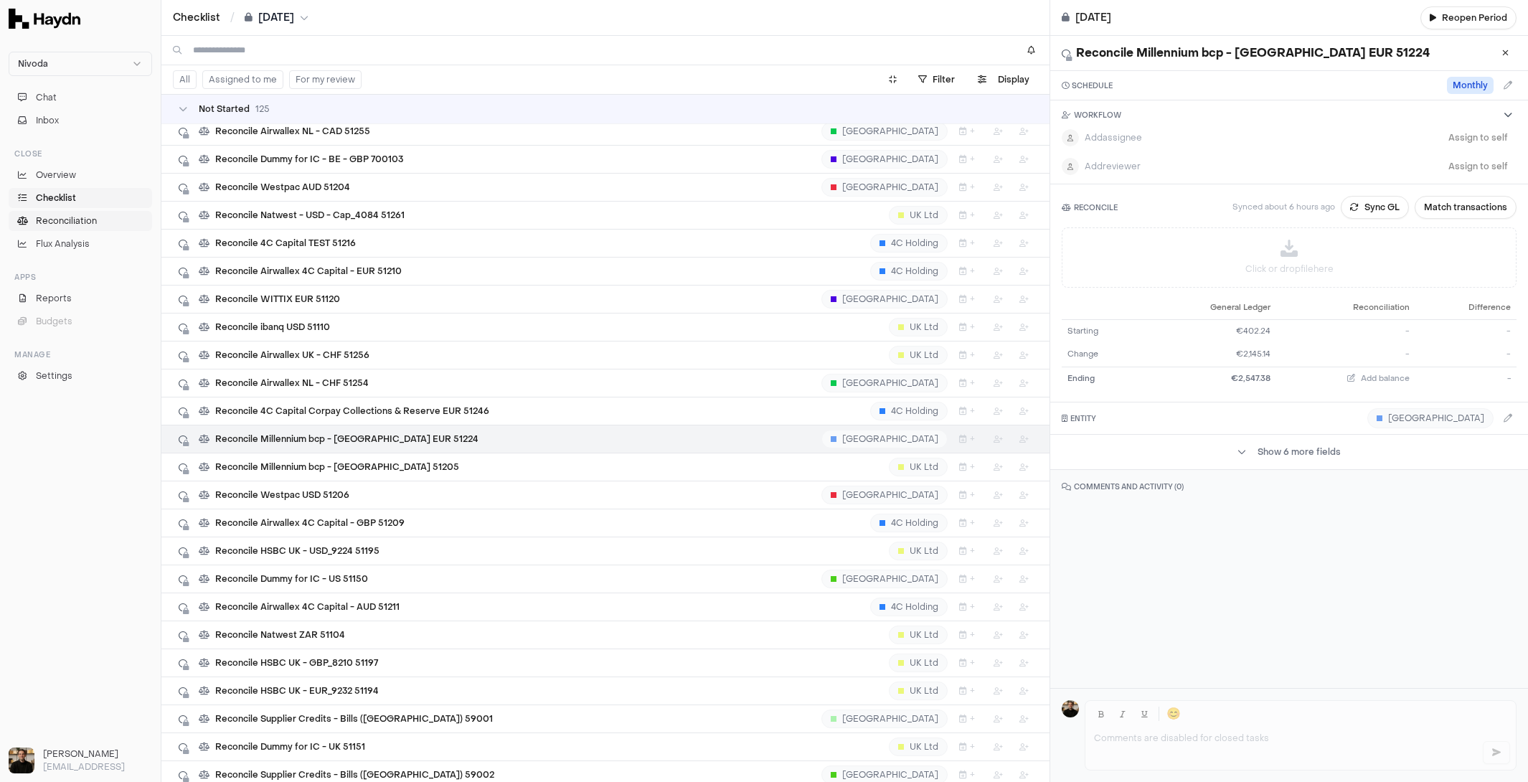
click at [65, 220] on span "Reconciliation" at bounding box center [66, 221] width 61 height 13
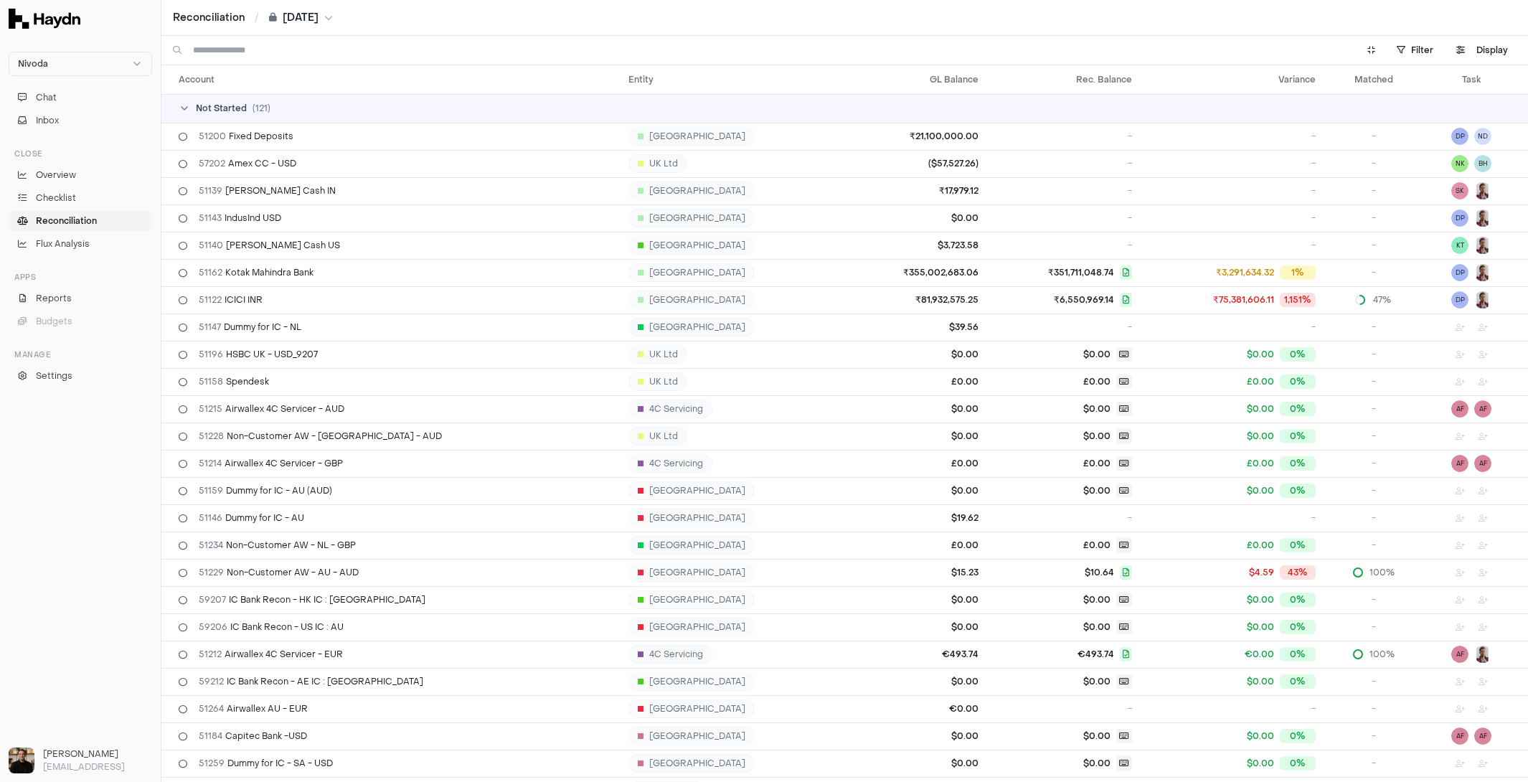
click at [253, 108] on span "( 121 )" at bounding box center [262, 108] width 18 height 11
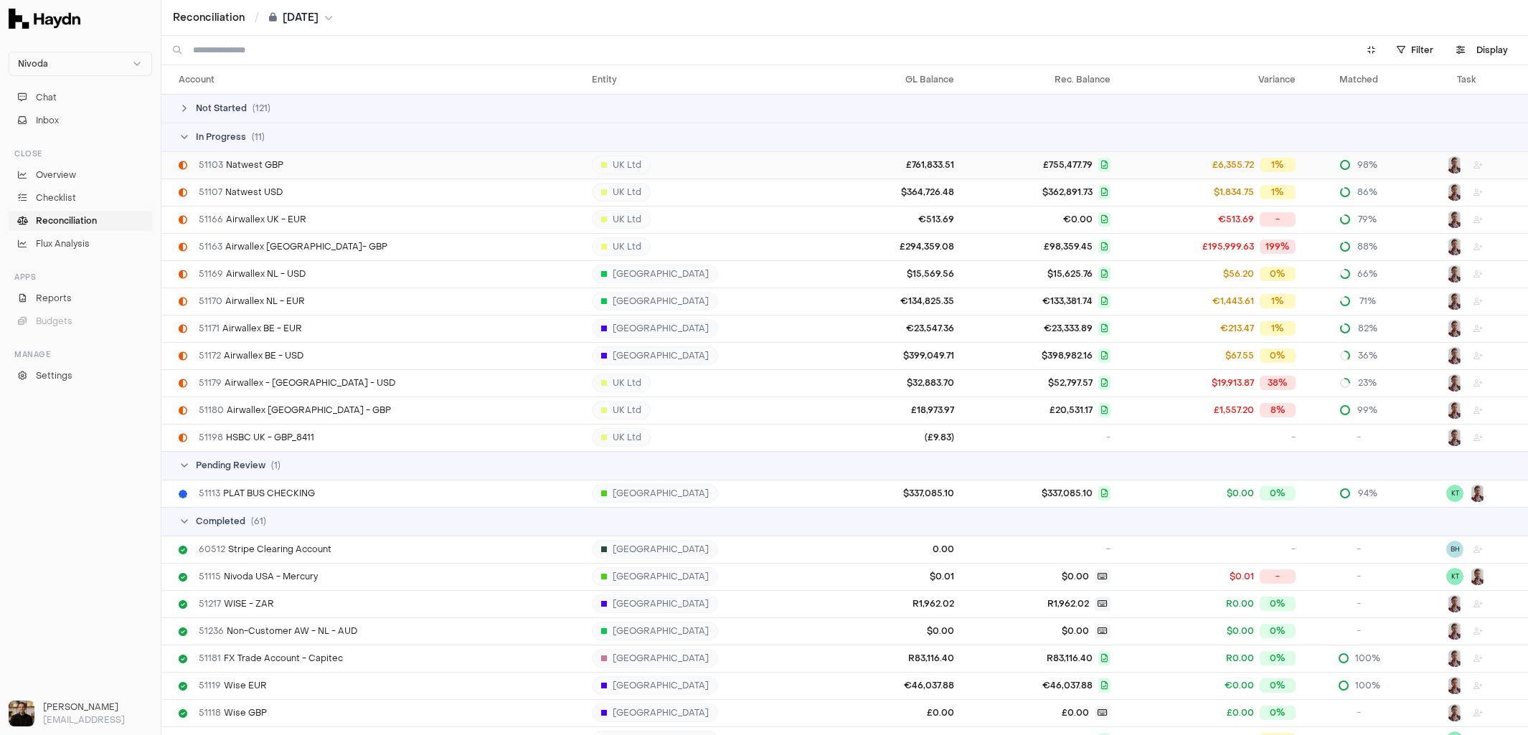
click at [266, 169] on span "51103 Natwest GBP" at bounding box center [241, 164] width 85 height 11
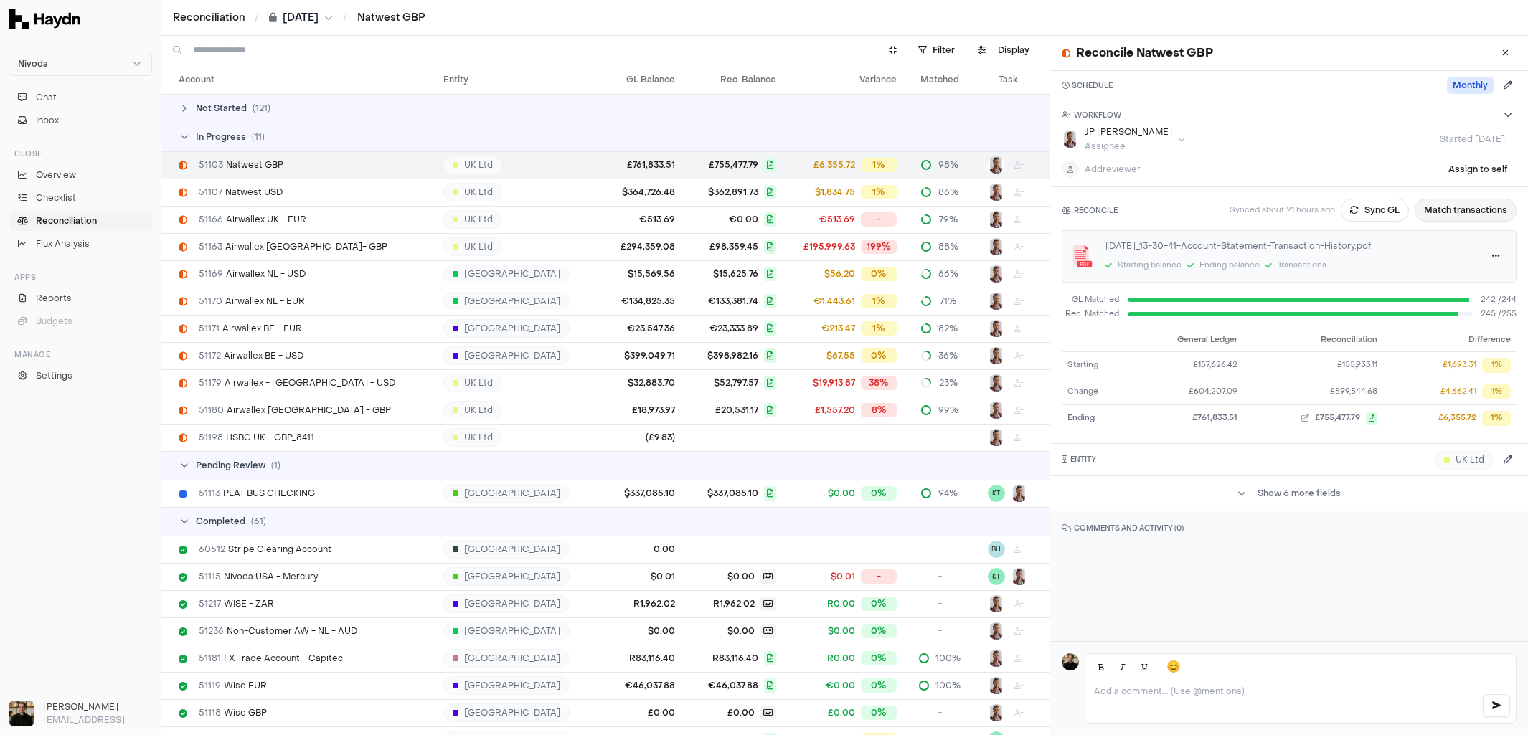
click at [1477, 210] on button "Match transactions" at bounding box center [1466, 210] width 102 height 23
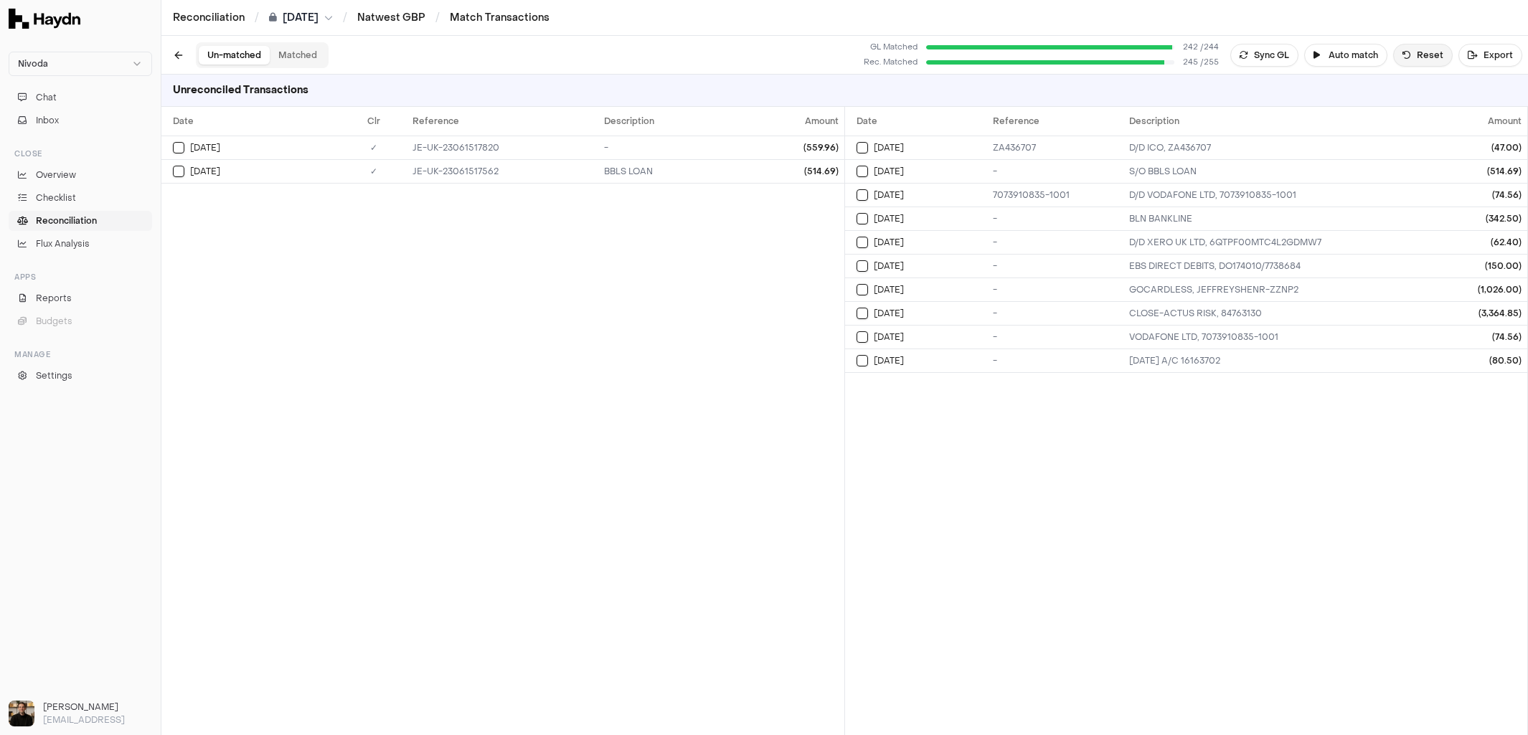
click at [1428, 56] on button "Reset" at bounding box center [1423, 55] width 60 height 23
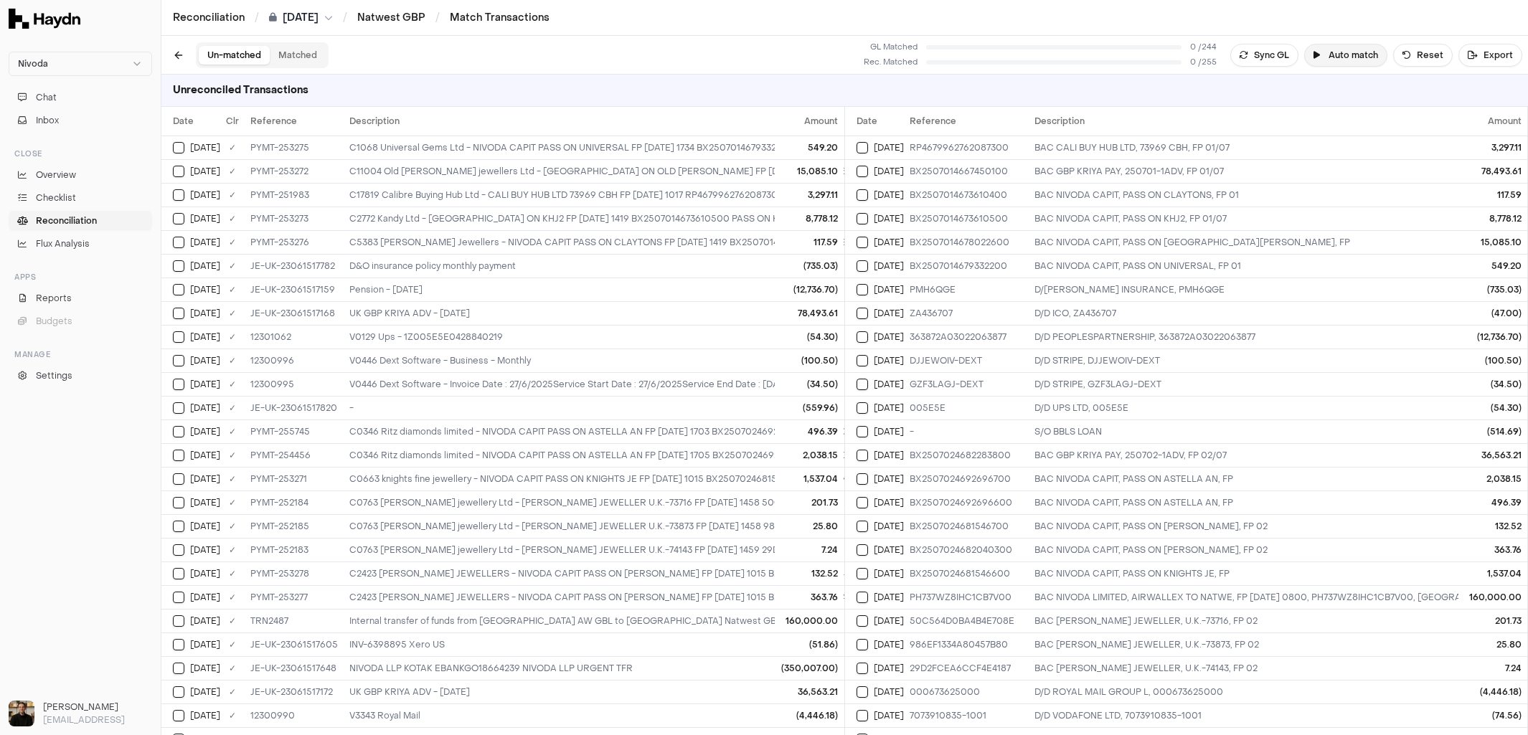
click at [1341, 61] on button "Auto match" at bounding box center [1346, 55] width 83 height 23
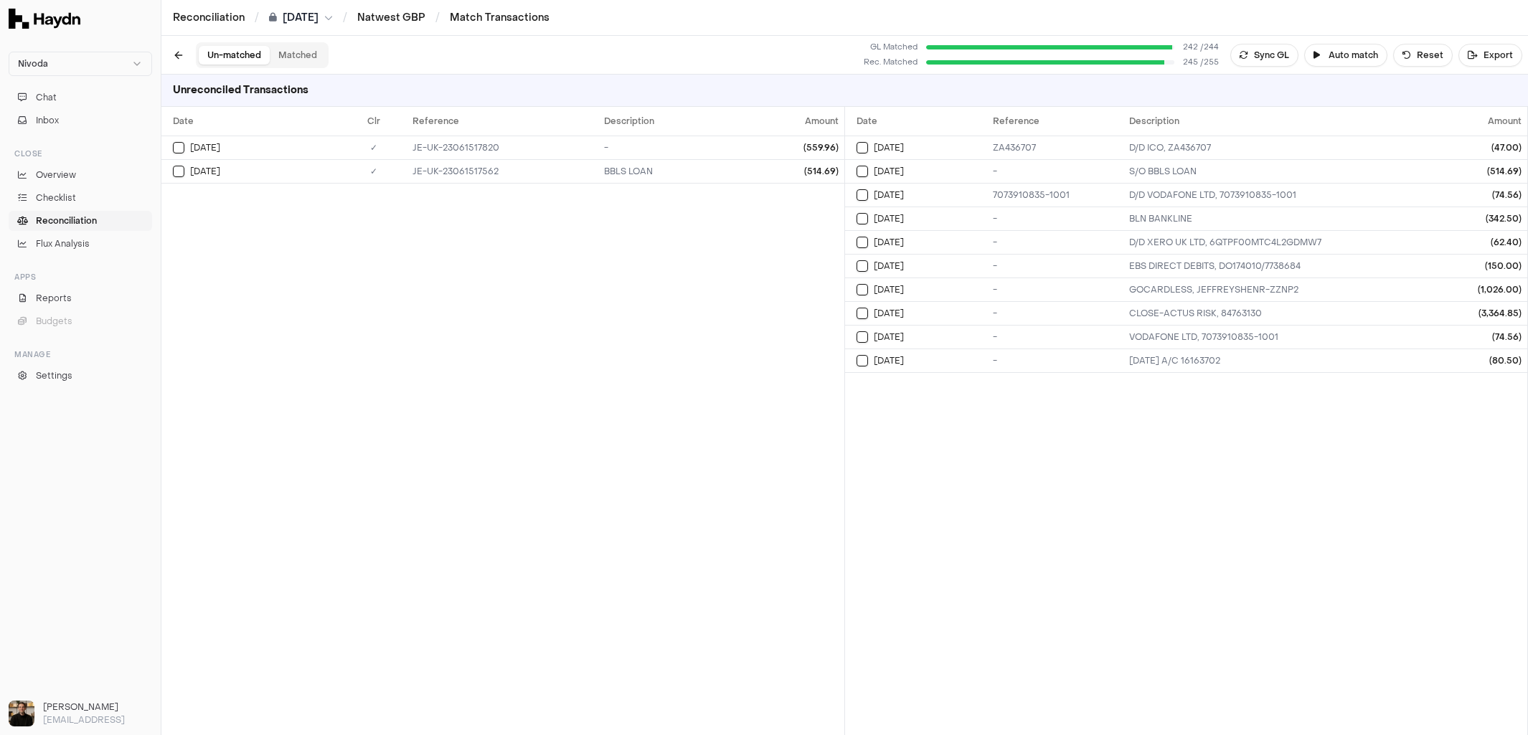
click at [296, 57] on button "Matched" at bounding box center [298, 55] width 56 height 19
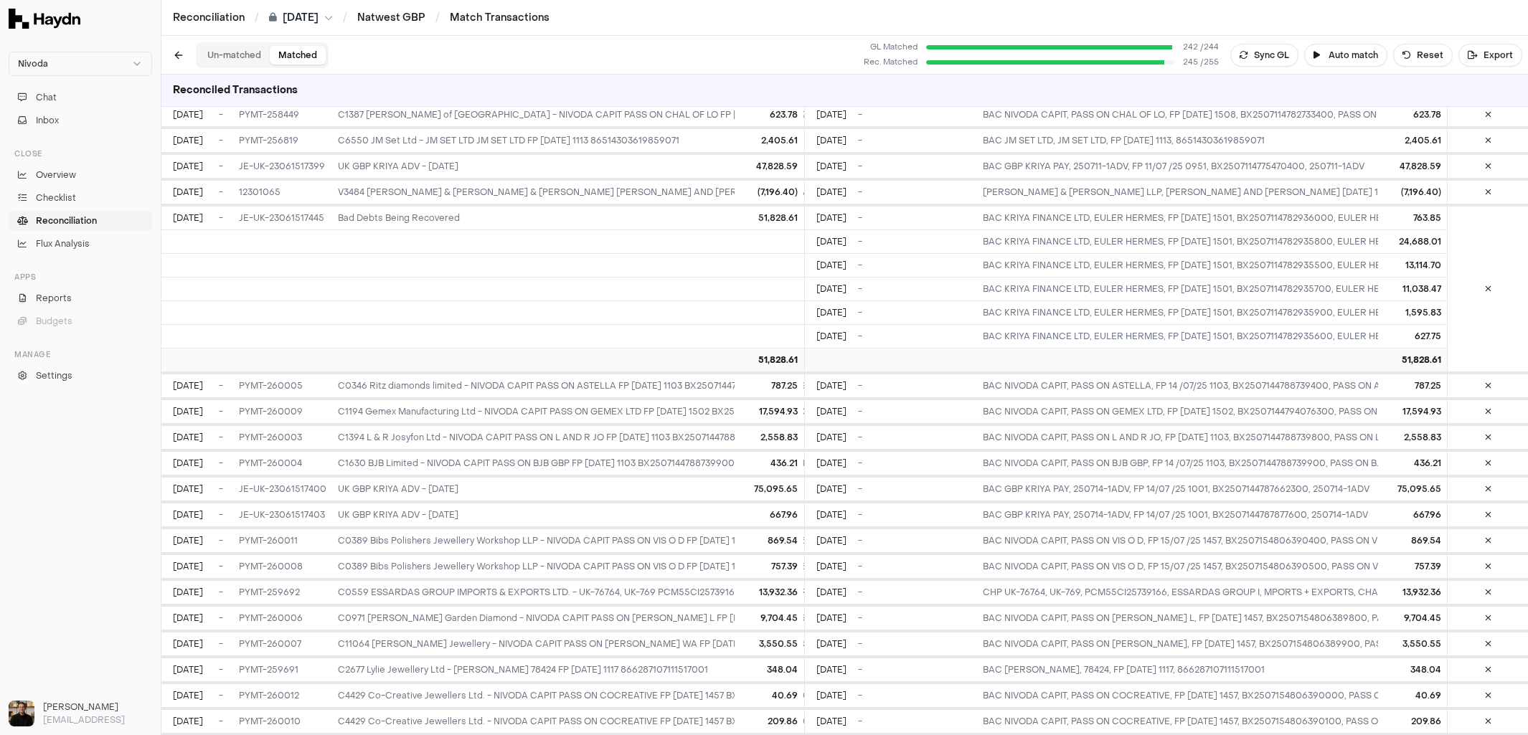
scroll to position [2181, 0]
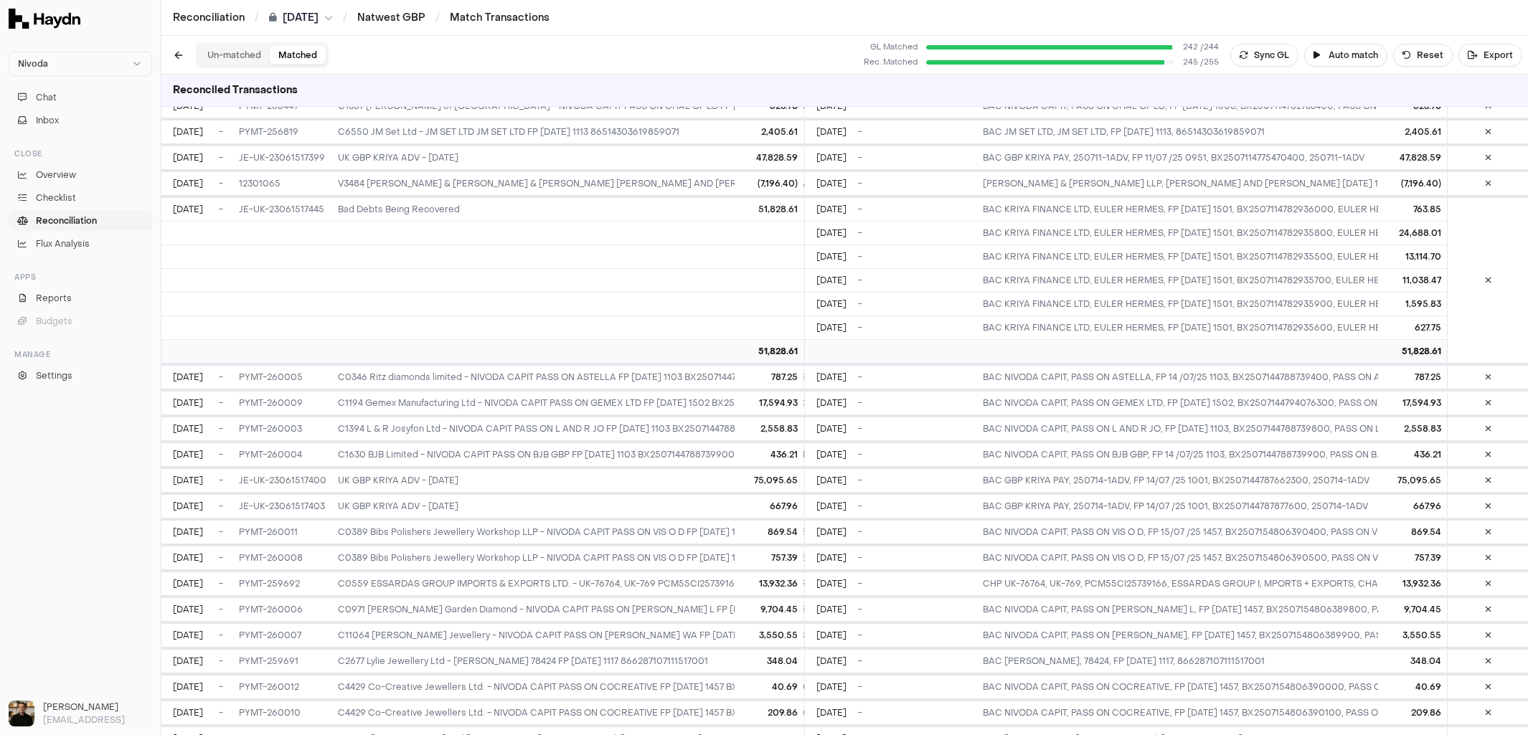
click at [223, 48] on button "Un-matched" at bounding box center [234, 55] width 71 height 19
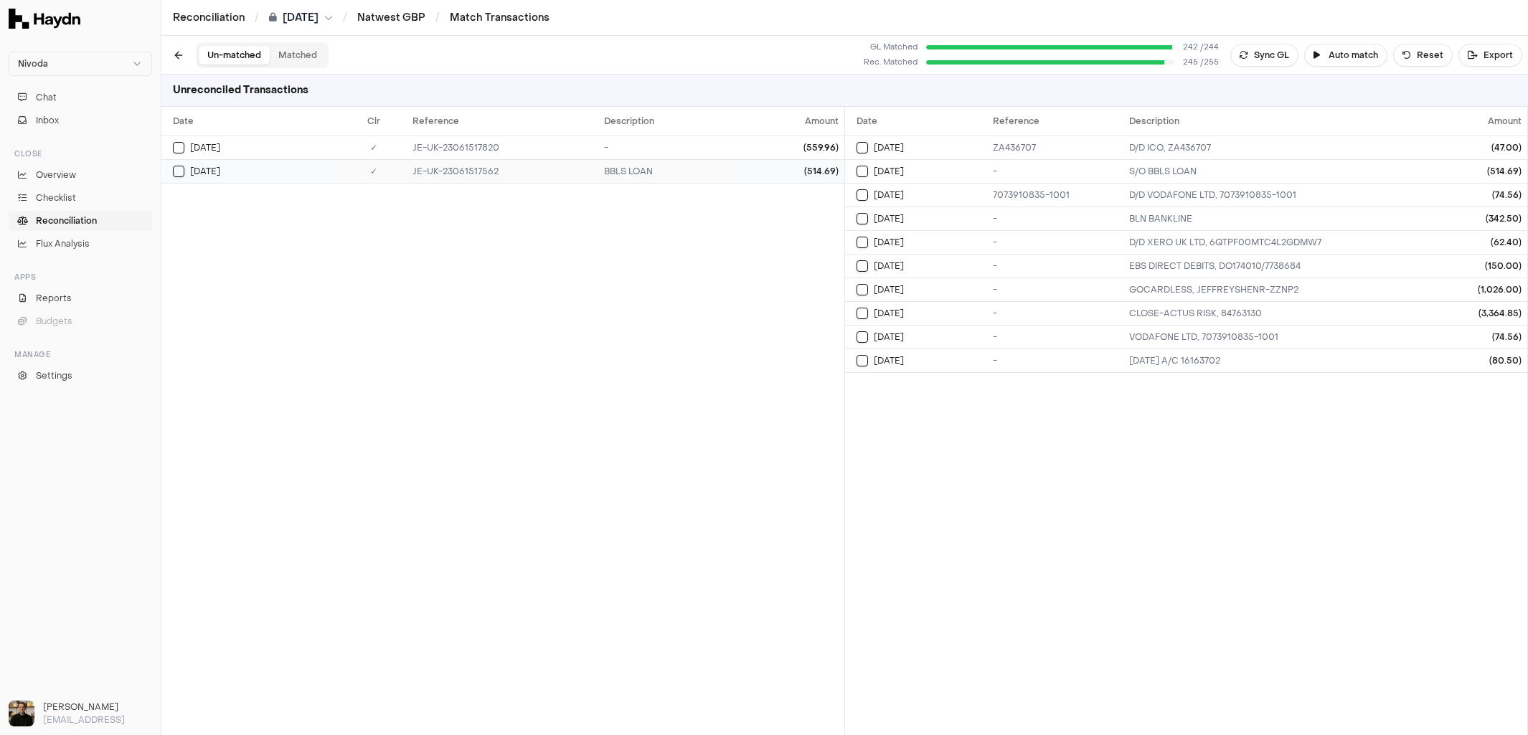
click at [465, 169] on div "JE-UK-23061517562" at bounding box center [503, 171] width 180 height 11
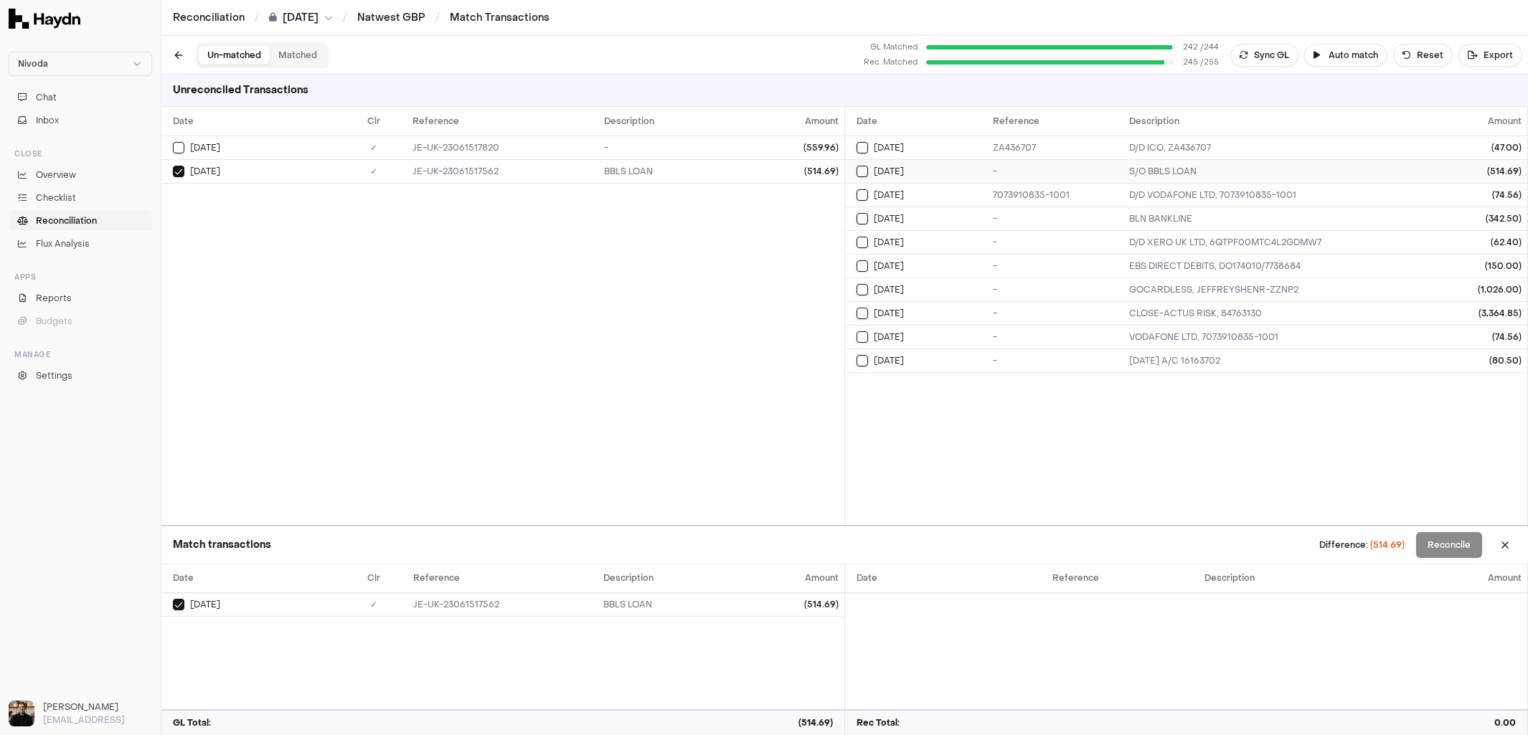
click at [1109, 166] on div "-" at bounding box center [1055, 171] width 125 height 11
click at [1430, 542] on button "Reconcile" at bounding box center [1449, 545] width 66 height 26
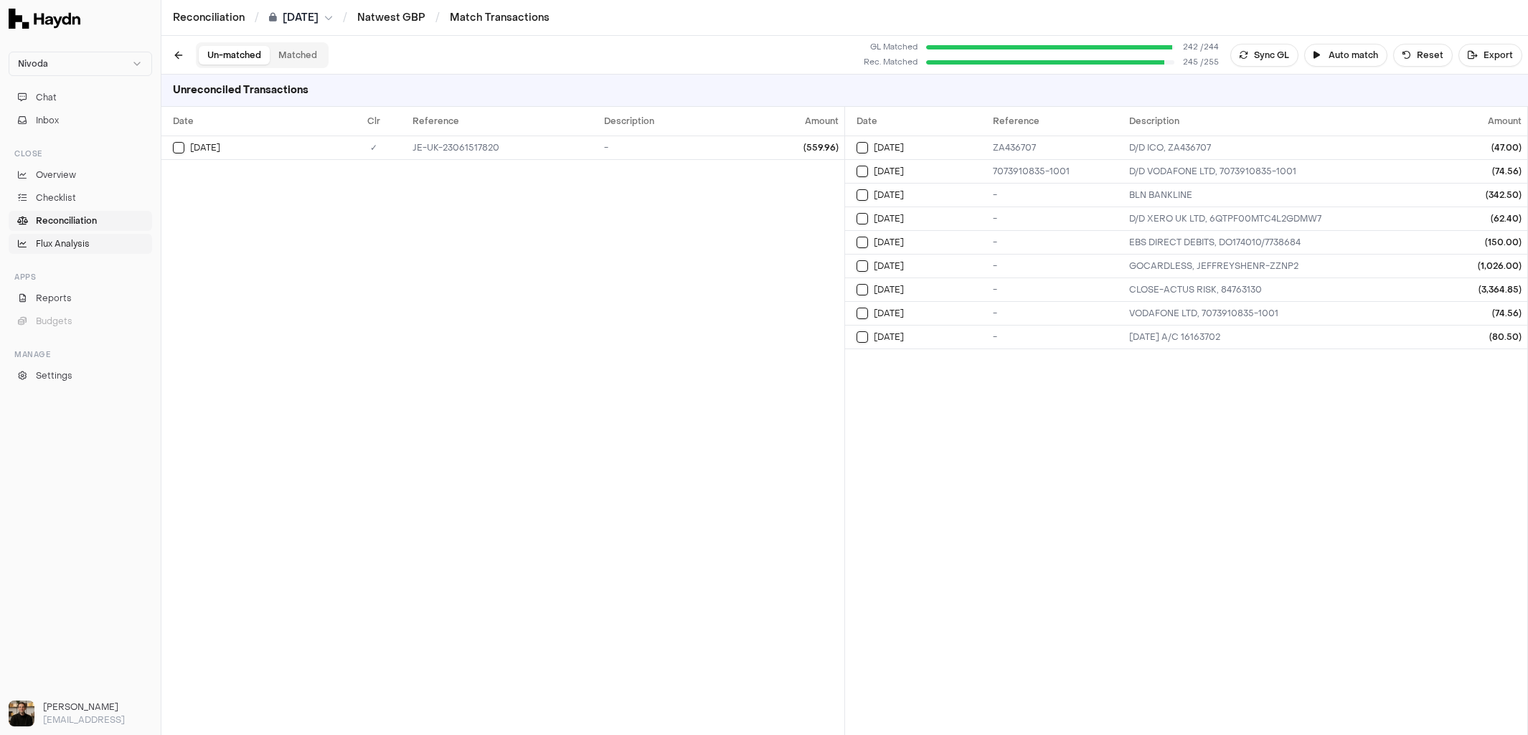
click at [65, 247] on span "Flux Analysis" at bounding box center [63, 244] width 54 height 13
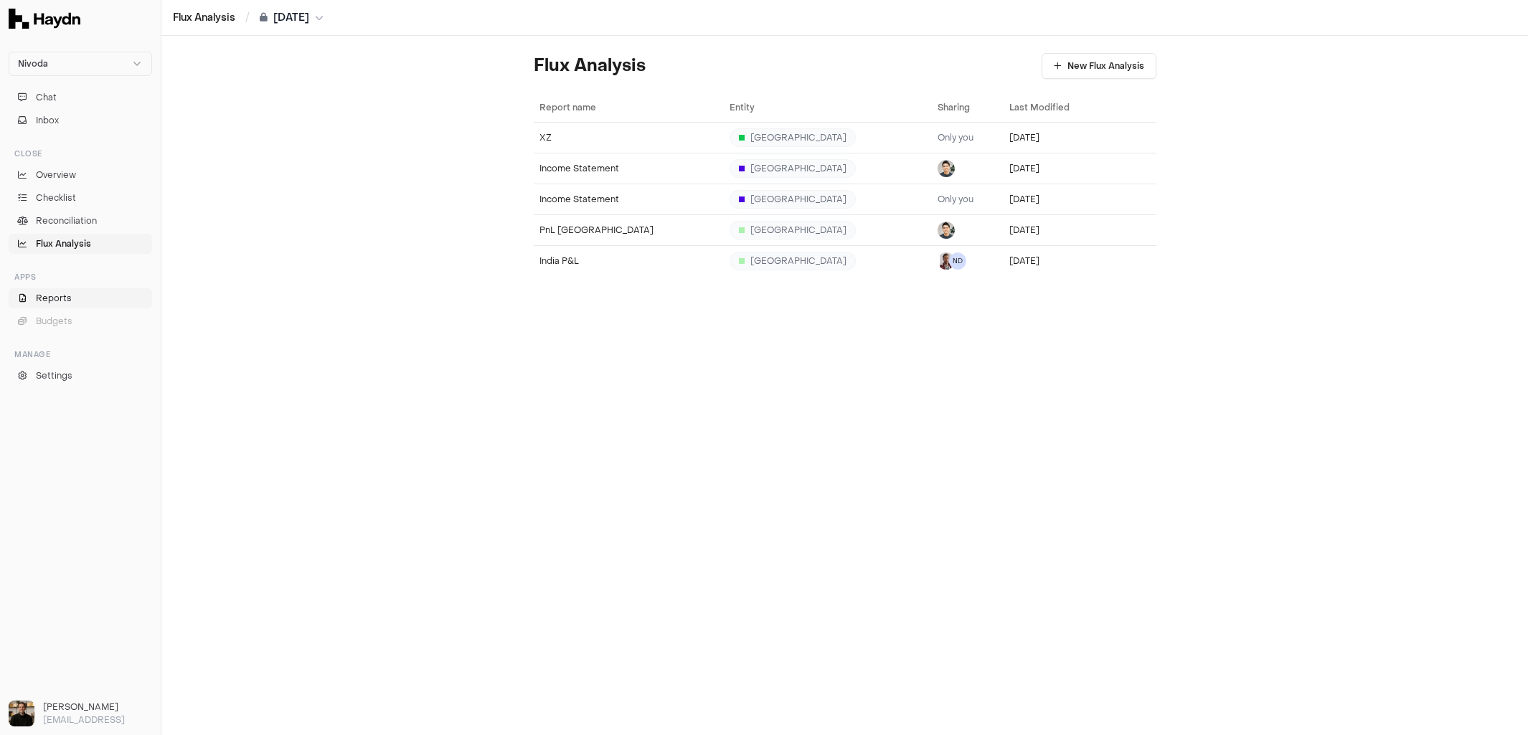
click at [77, 290] on link "Reports" at bounding box center [81, 298] width 144 height 20
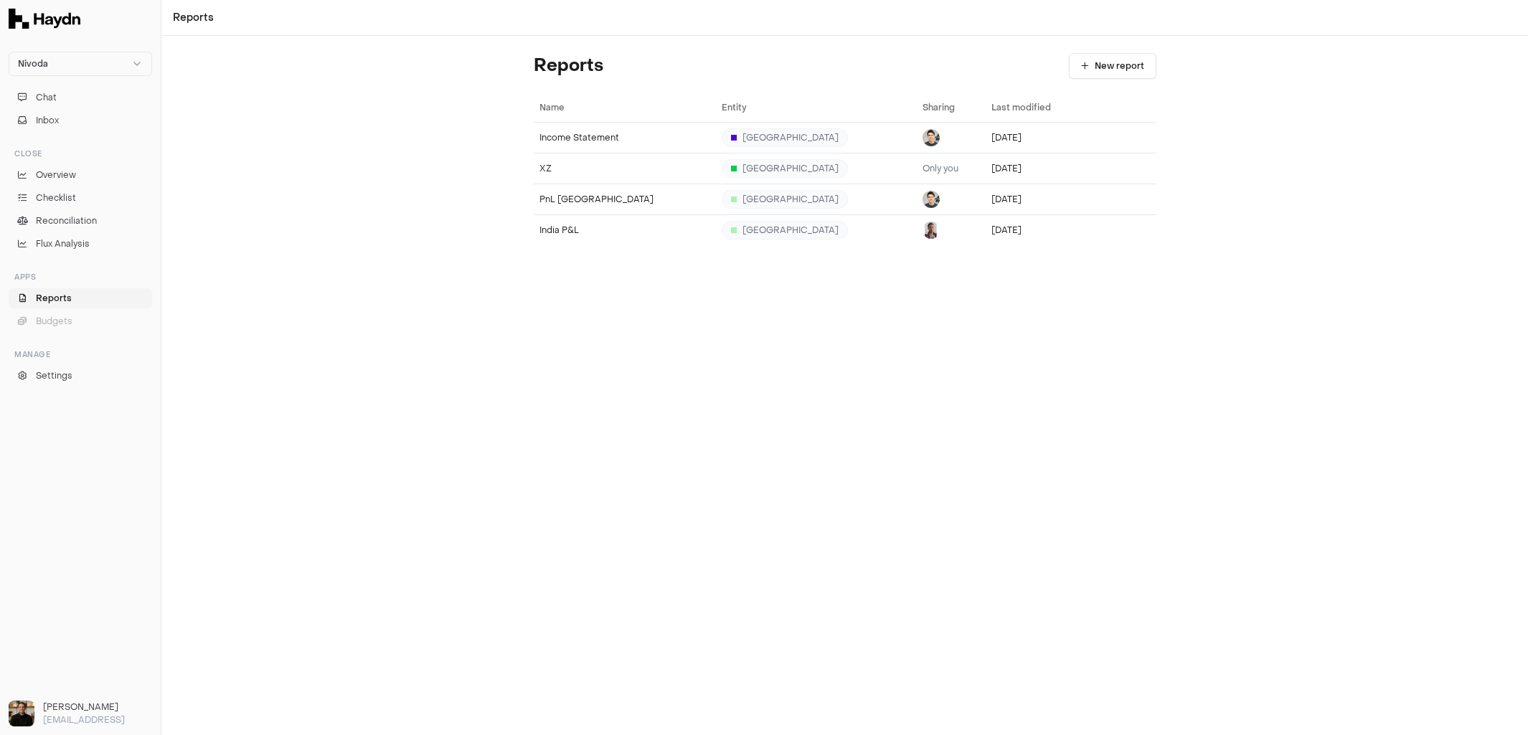
click at [52, 303] on span "Reports" at bounding box center [54, 298] width 36 height 13
click at [65, 248] on span "Flux Analysis" at bounding box center [63, 244] width 54 height 13
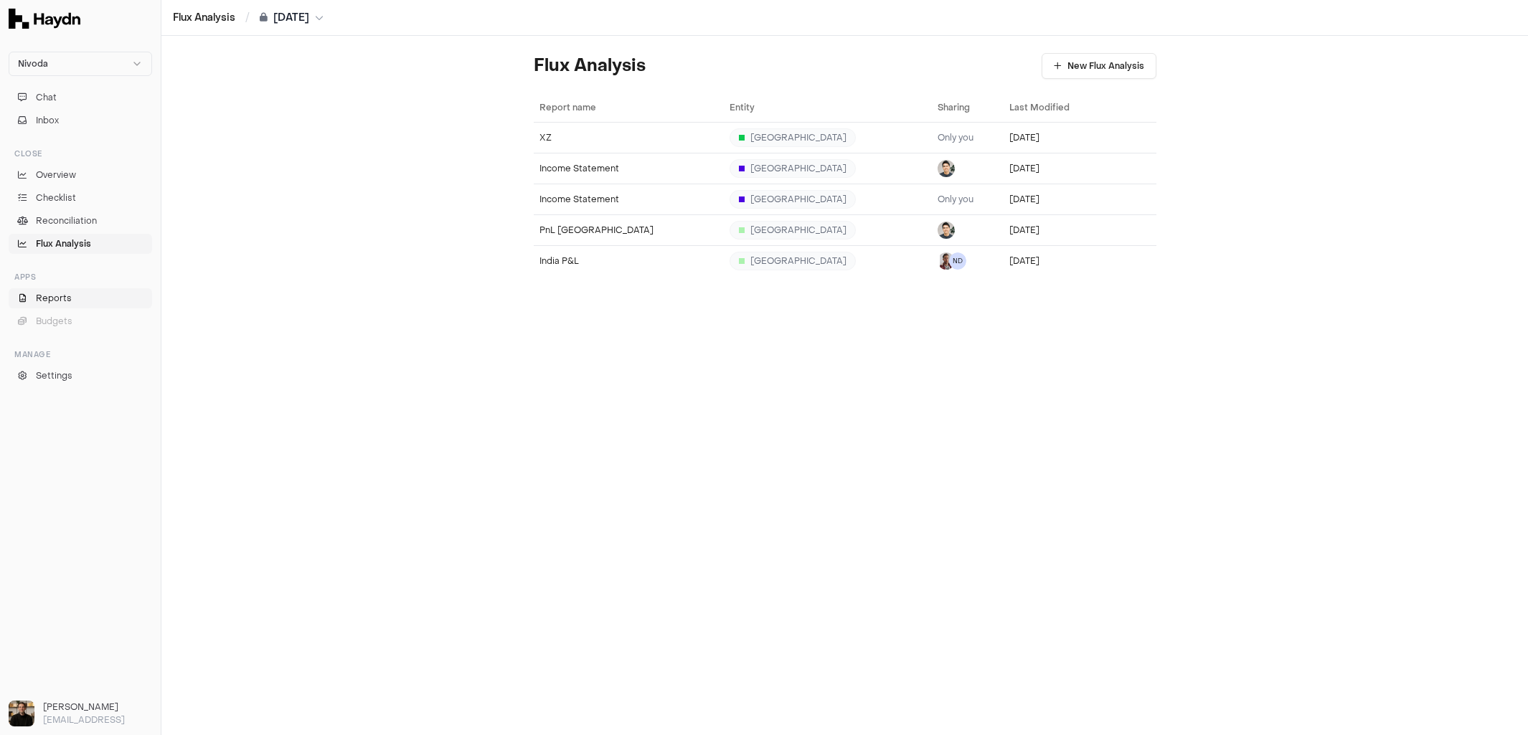
click at [58, 293] on span "Reports" at bounding box center [54, 298] width 36 height 13
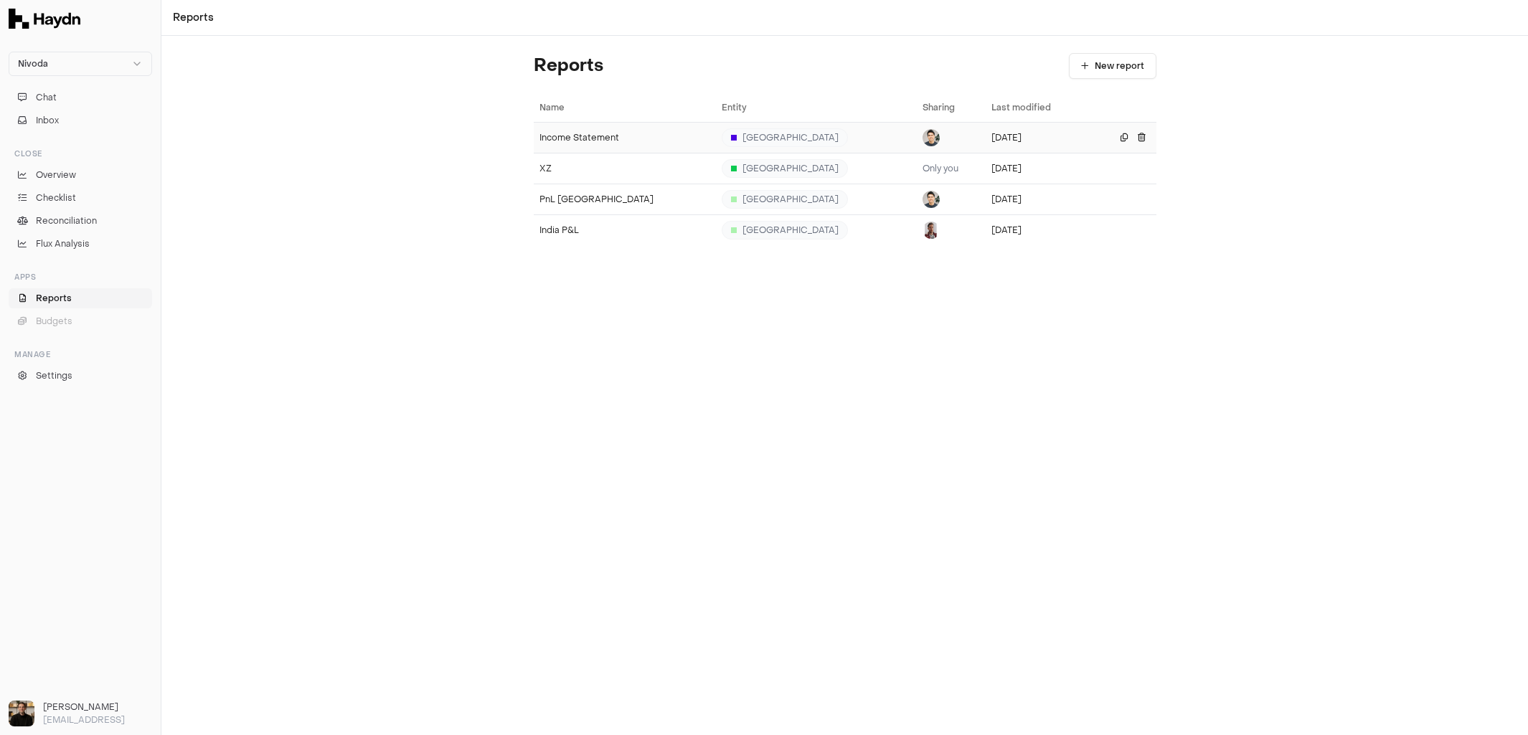
click at [575, 133] on div "Income Statement" at bounding box center [625, 137] width 171 height 11
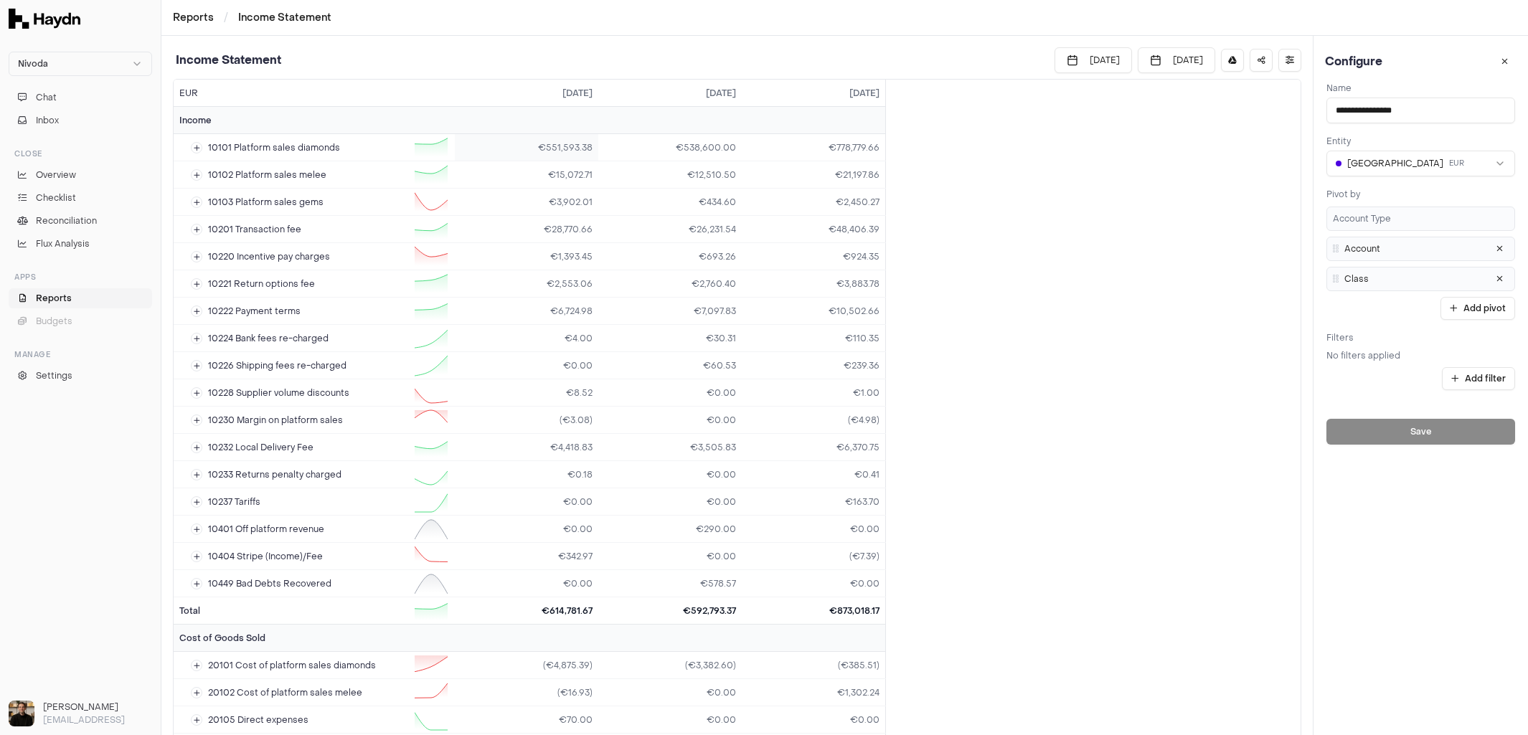
click at [555, 148] on td "€551,593.38" at bounding box center [527, 147] width 144 height 27
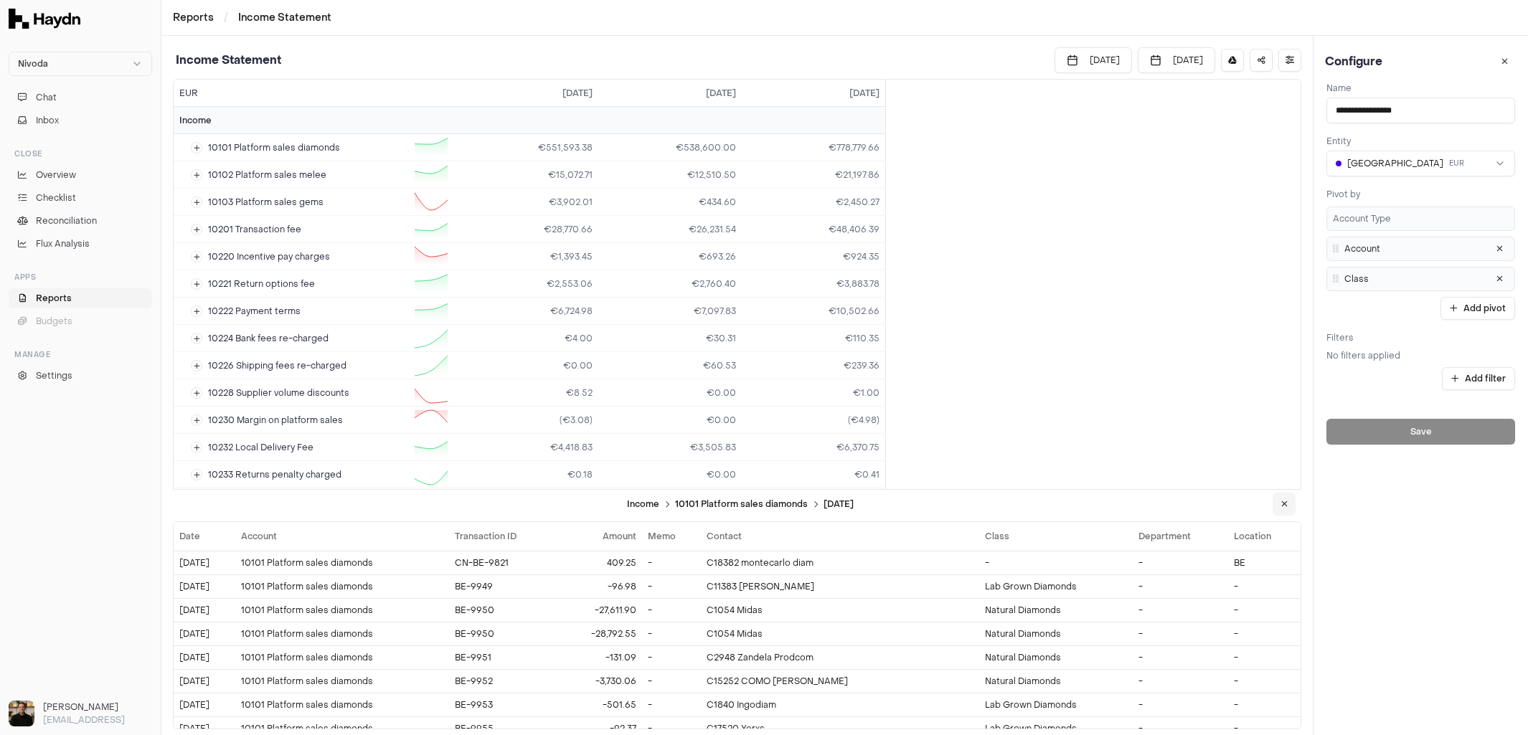
click at [1282, 505] on icon at bounding box center [1285, 504] width 6 height 9
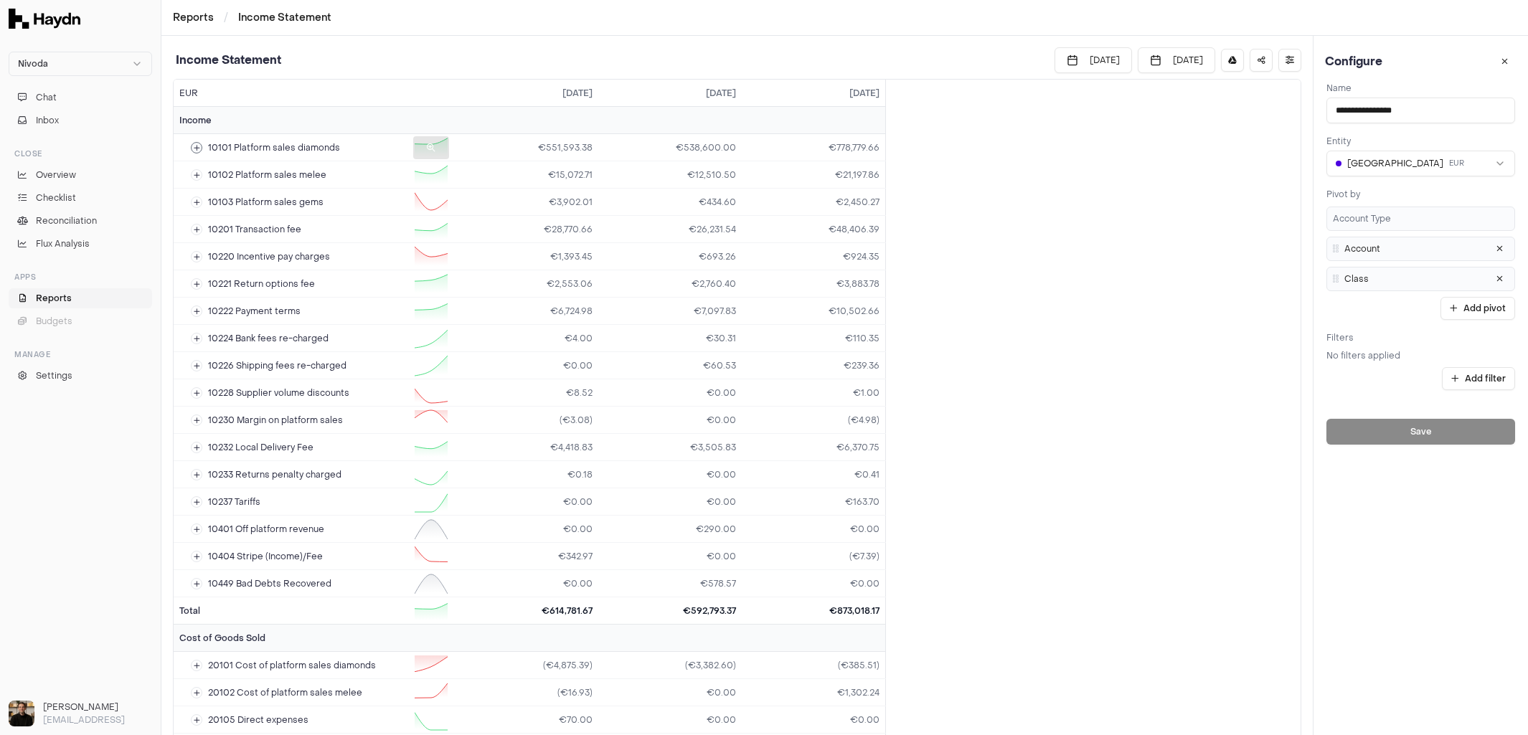
click at [420, 149] on div at bounding box center [431, 147] width 36 height 23
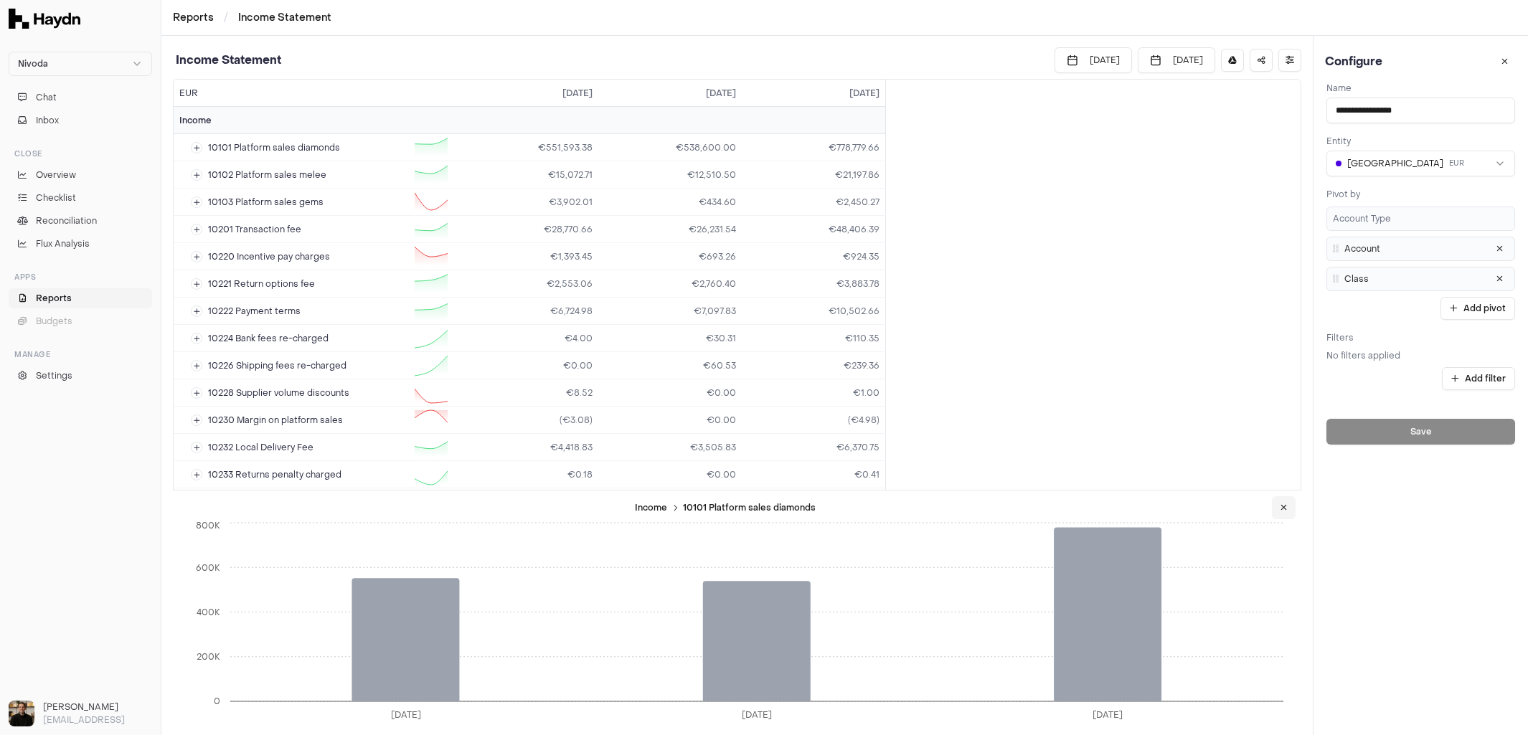
click at [1283, 508] on icon at bounding box center [1284, 508] width 6 height 9
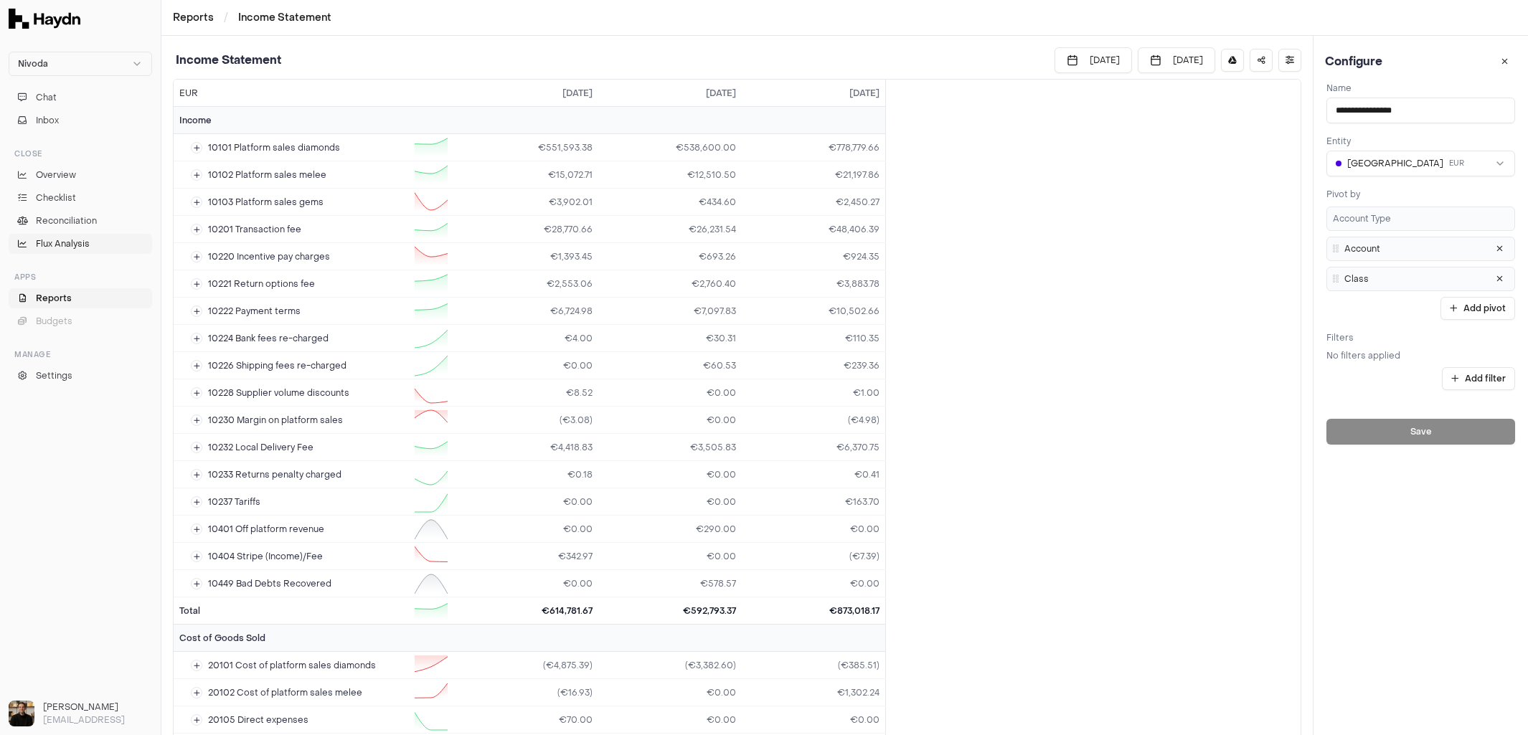
click at [37, 242] on span "Flux Analysis" at bounding box center [63, 244] width 54 height 13
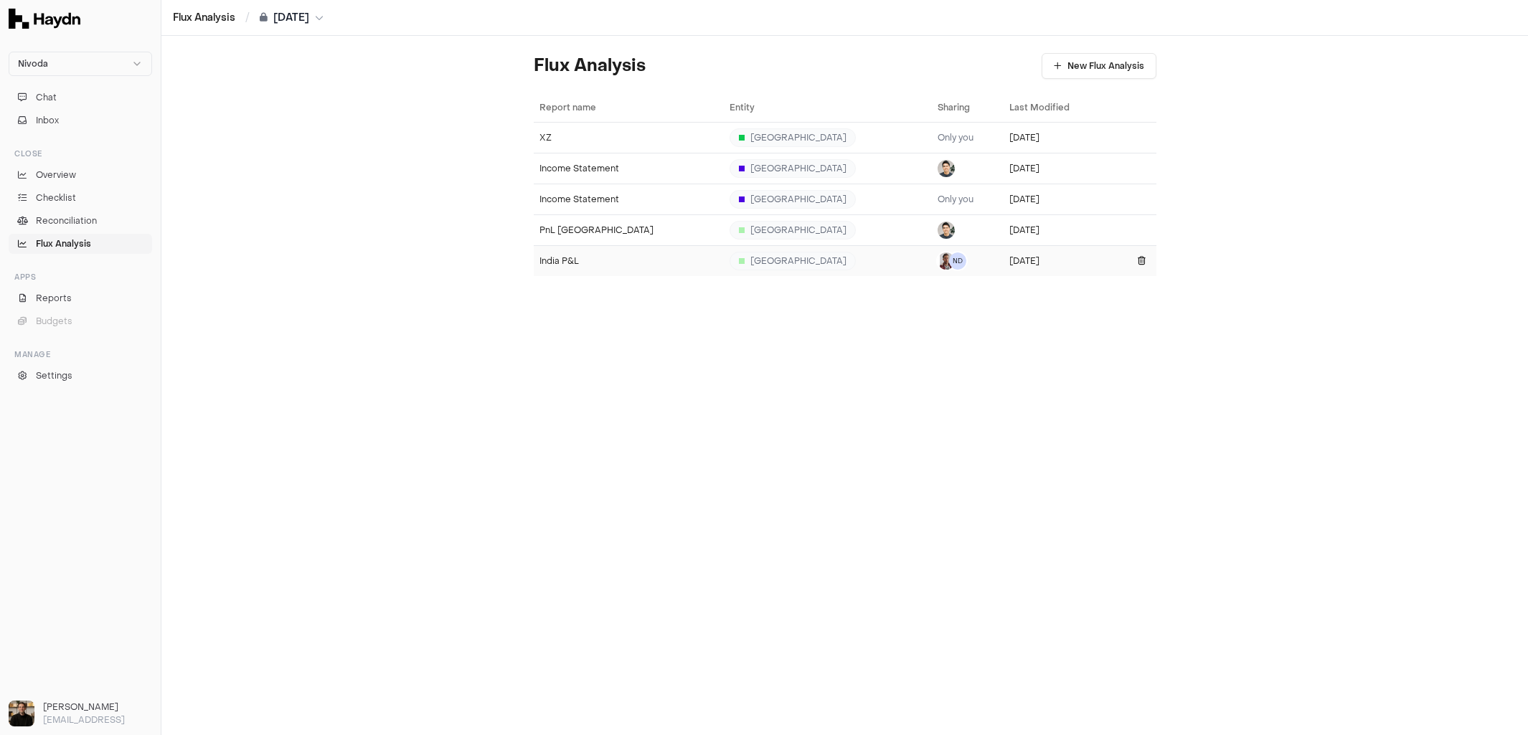
click at [576, 260] on div "India P&L" at bounding box center [629, 260] width 179 height 11
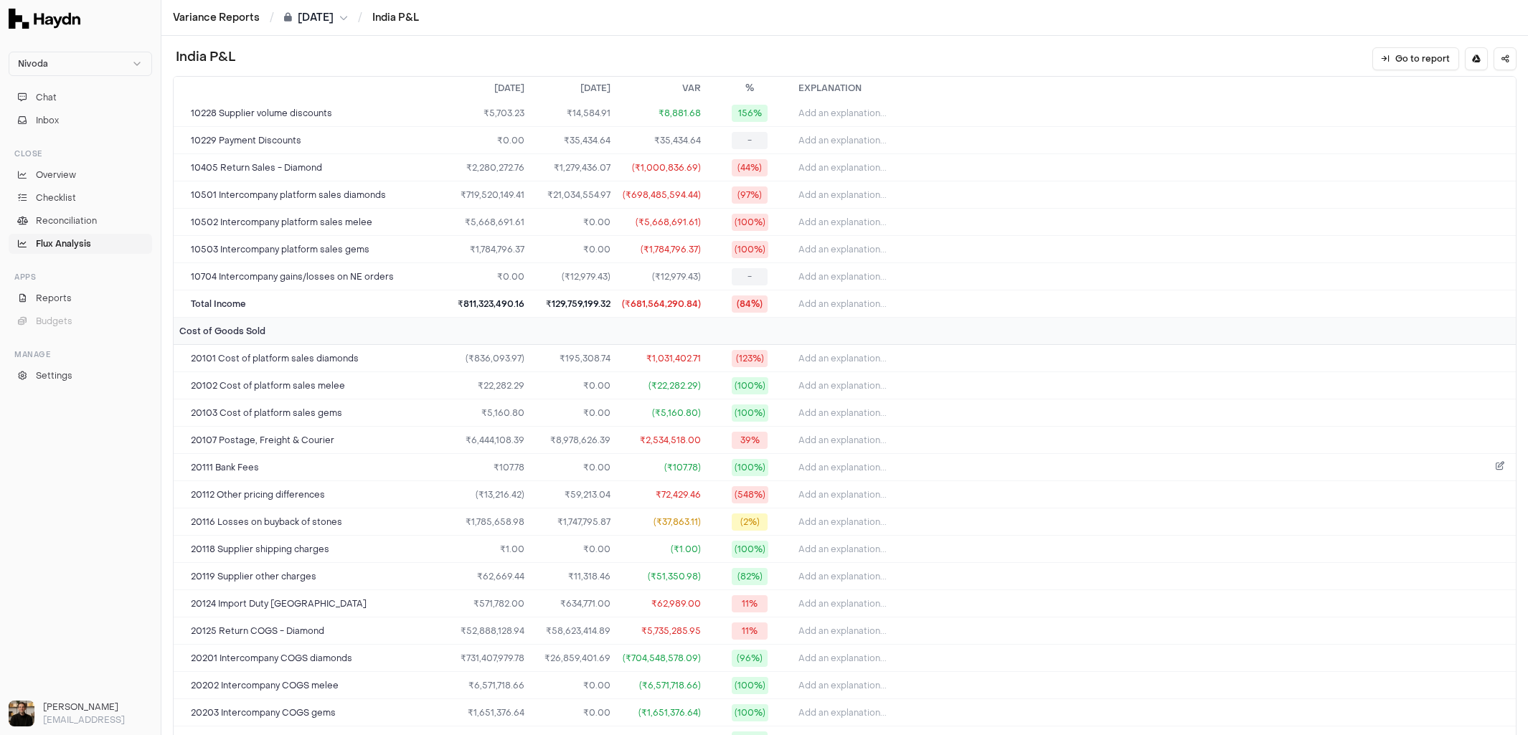
scroll to position [220, 0]
click at [840, 512] on button "Add an explanation..." at bounding box center [1155, 522] width 712 height 20
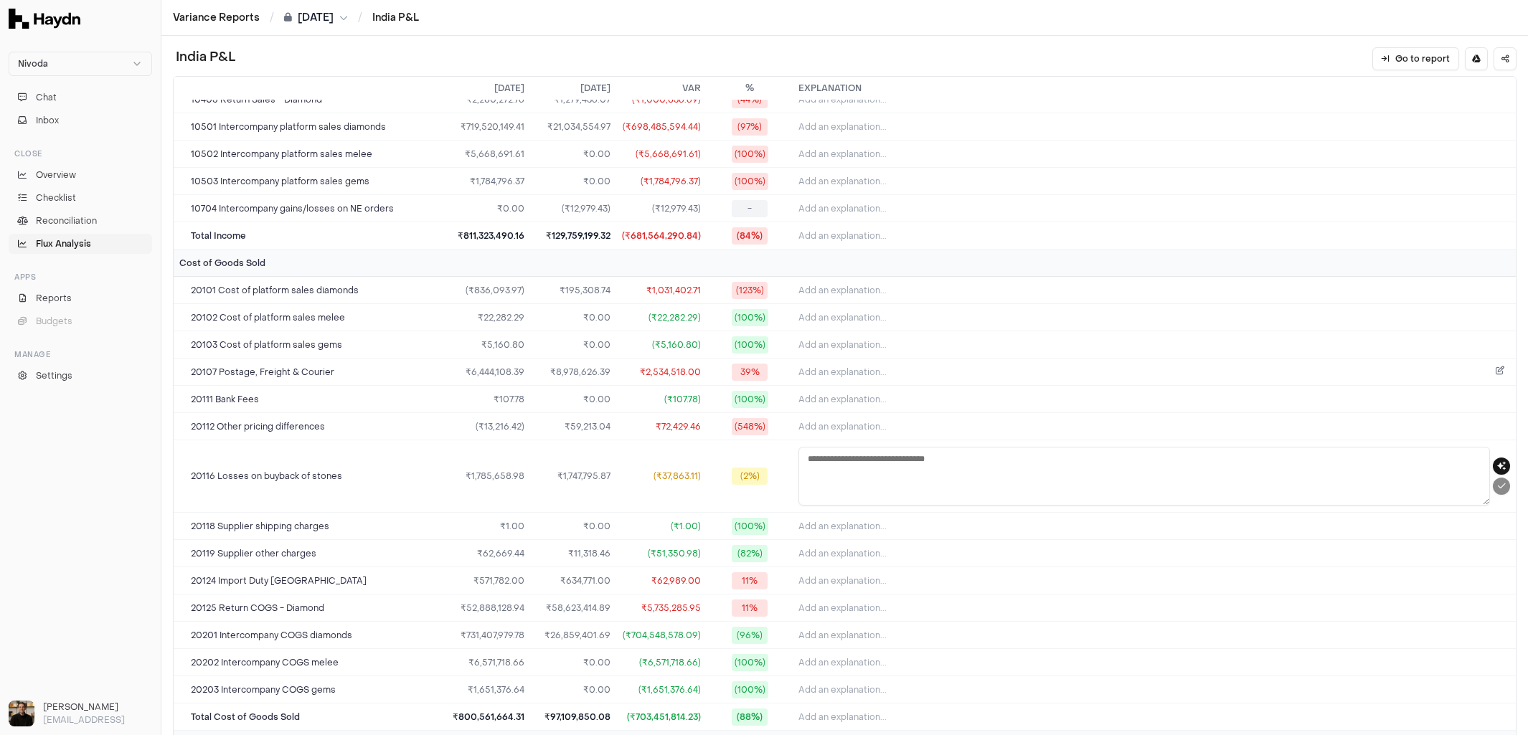
scroll to position [295, 0]
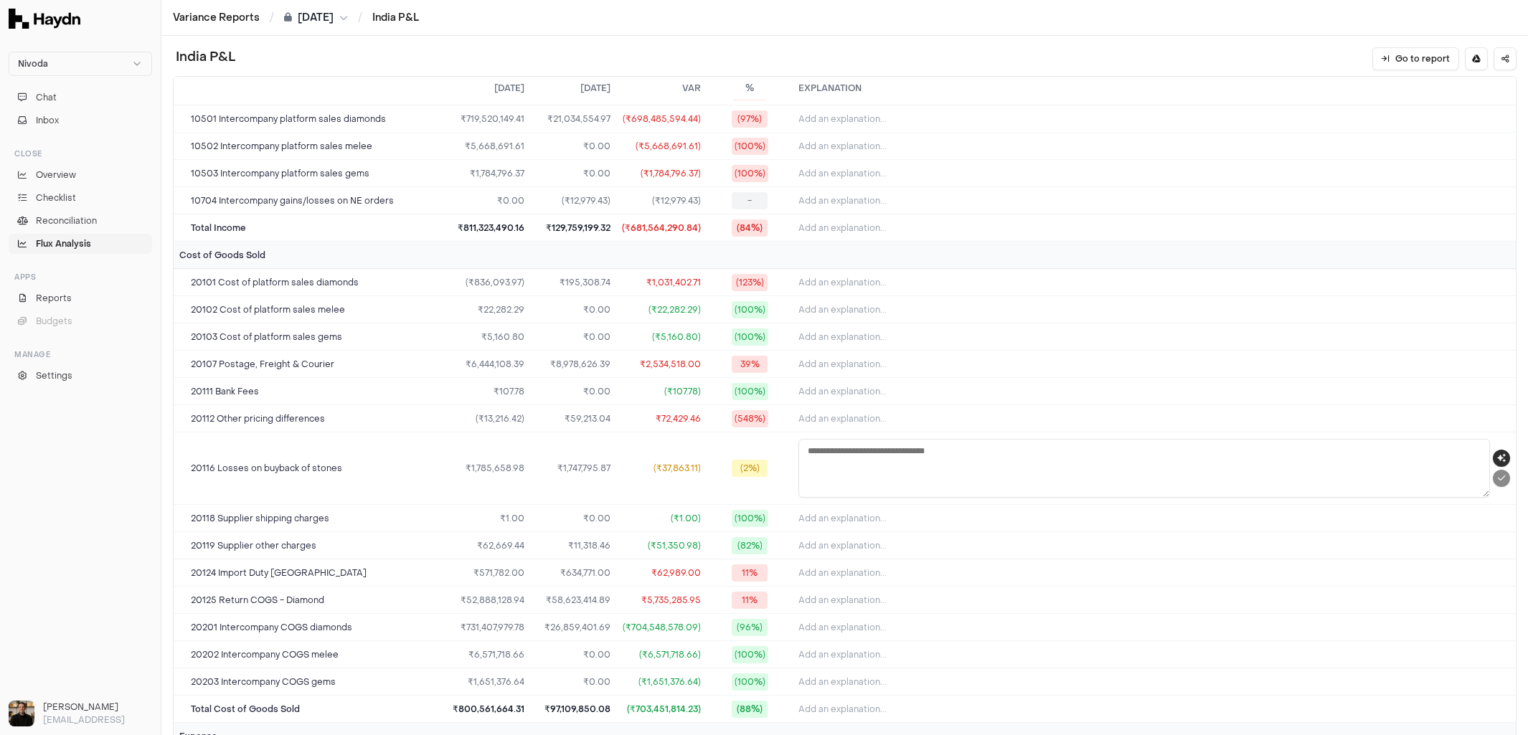
click at [1498, 454] on icon "button" at bounding box center [1502, 458] width 9 height 9
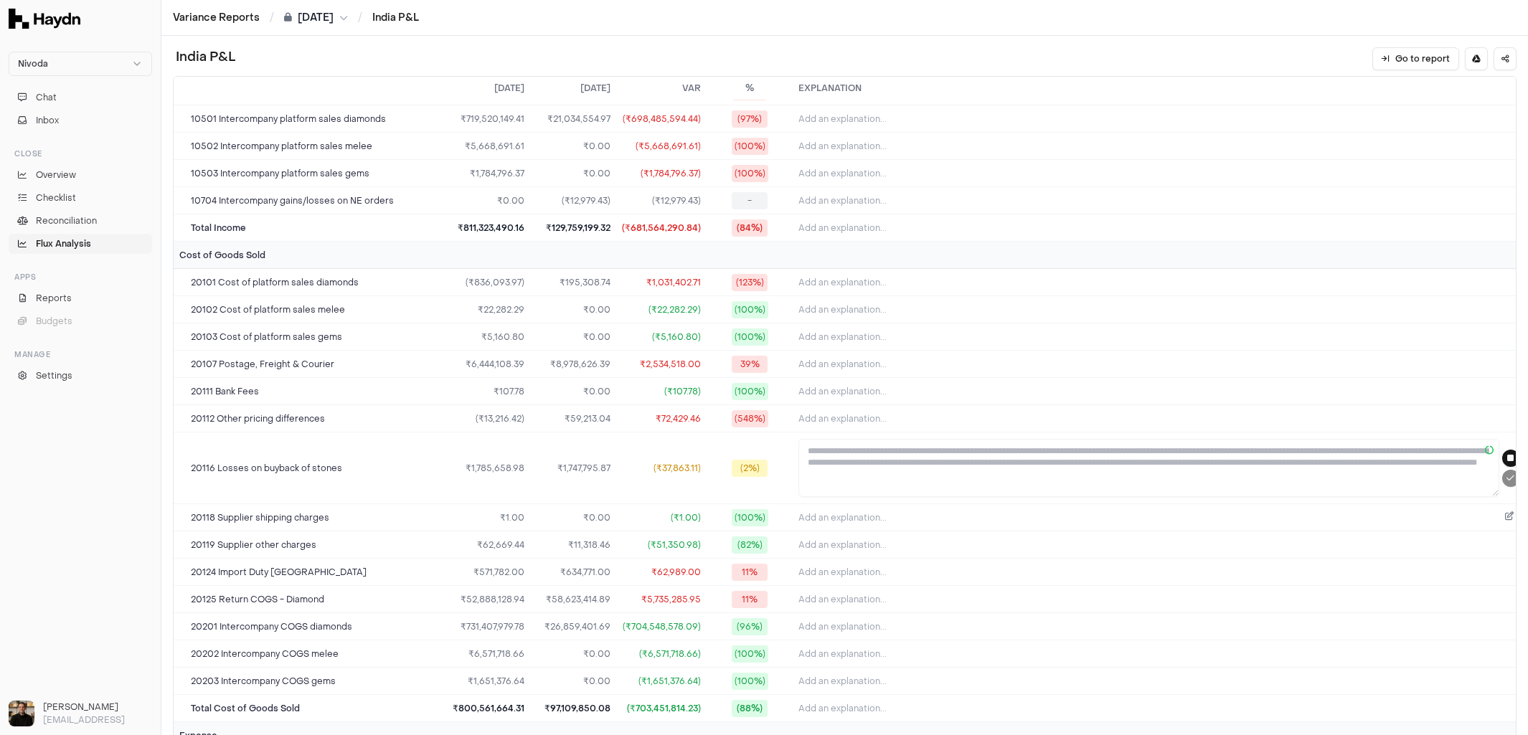
type textarea "**********"
click at [1507, 474] on icon "submit" at bounding box center [1511, 478] width 8 height 9
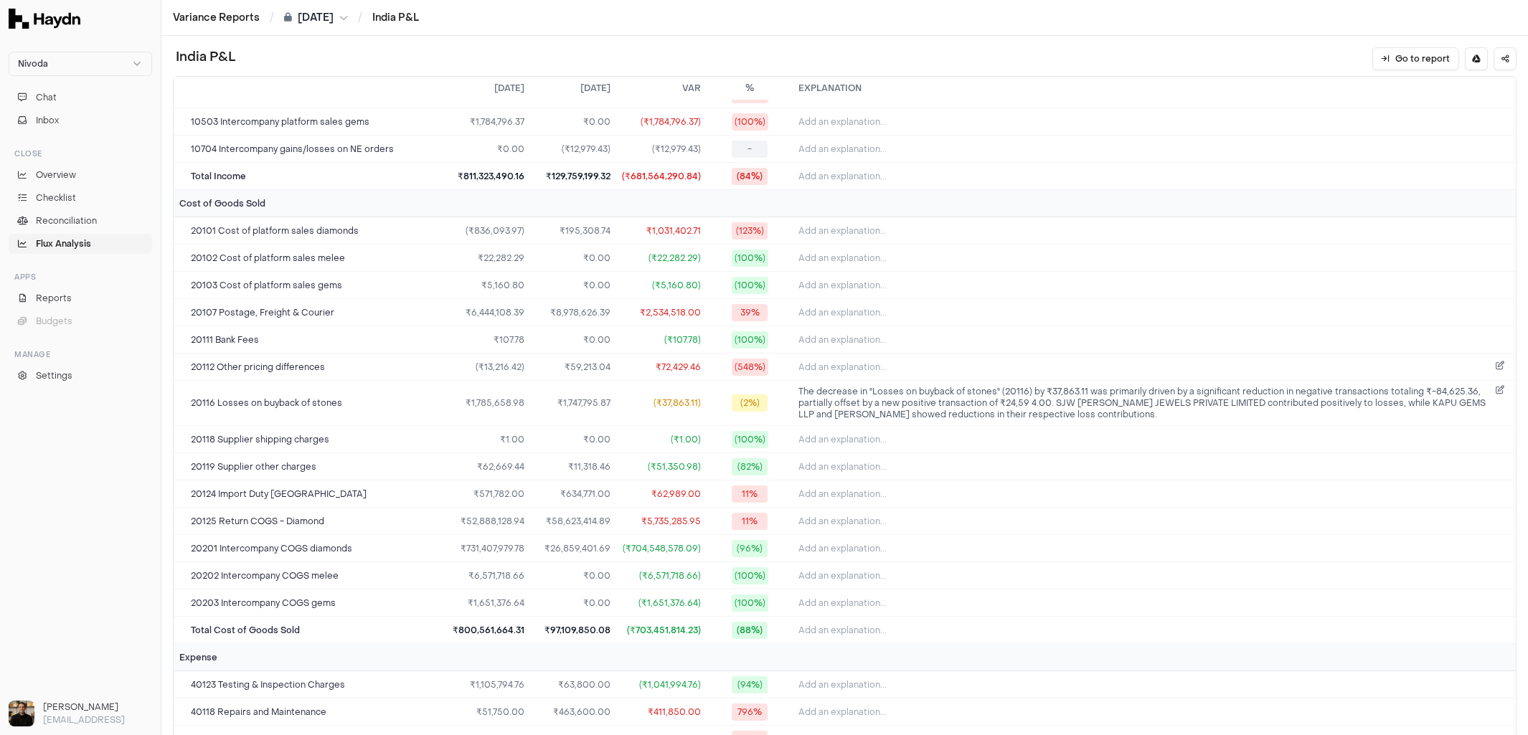
scroll to position [349, 0]
click at [74, 100] on button "Chat" at bounding box center [81, 98] width 144 height 20
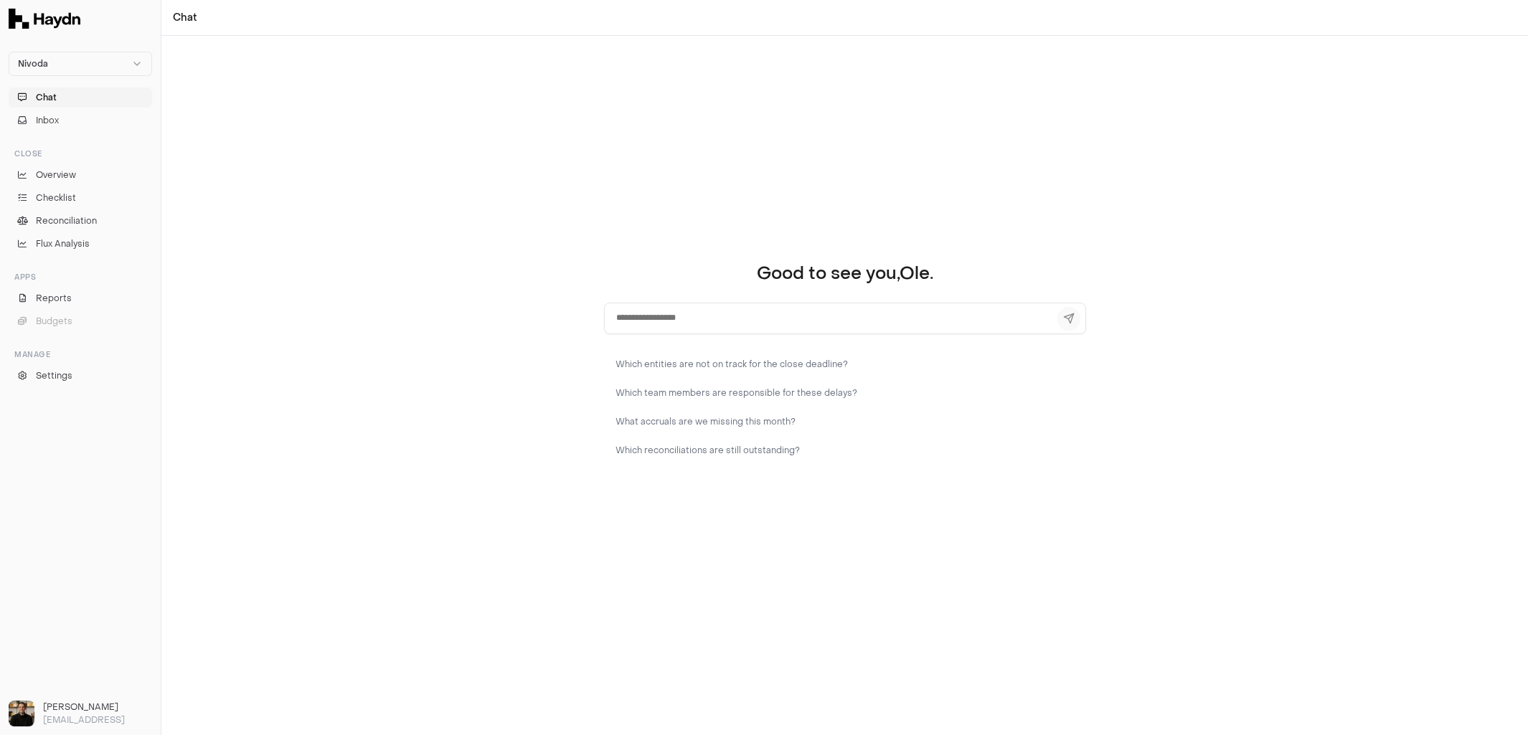
click at [680, 332] on textarea at bounding box center [845, 319] width 482 height 32
type textarea "**********"
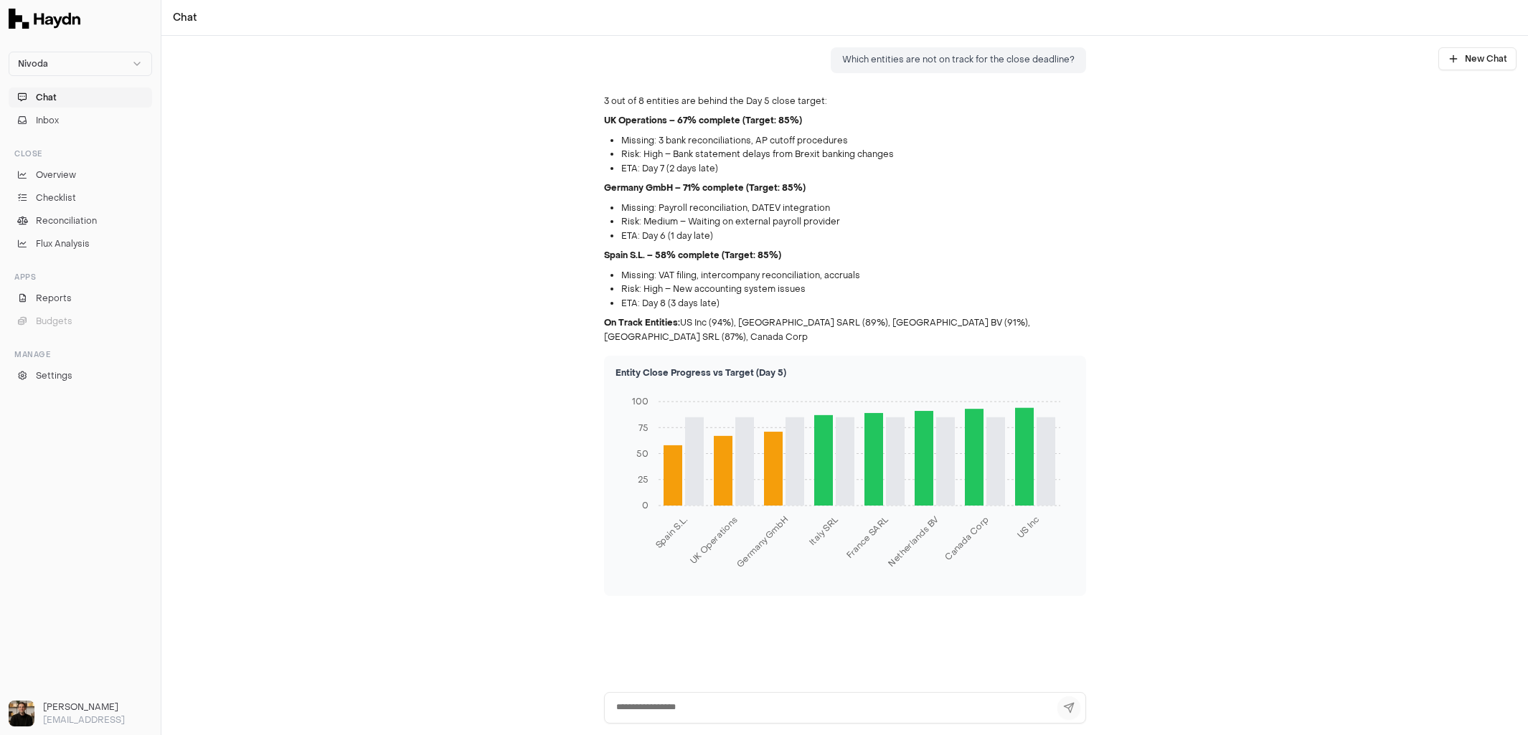
click at [651, 713] on textarea at bounding box center [845, 708] width 482 height 32
type textarea "**********"
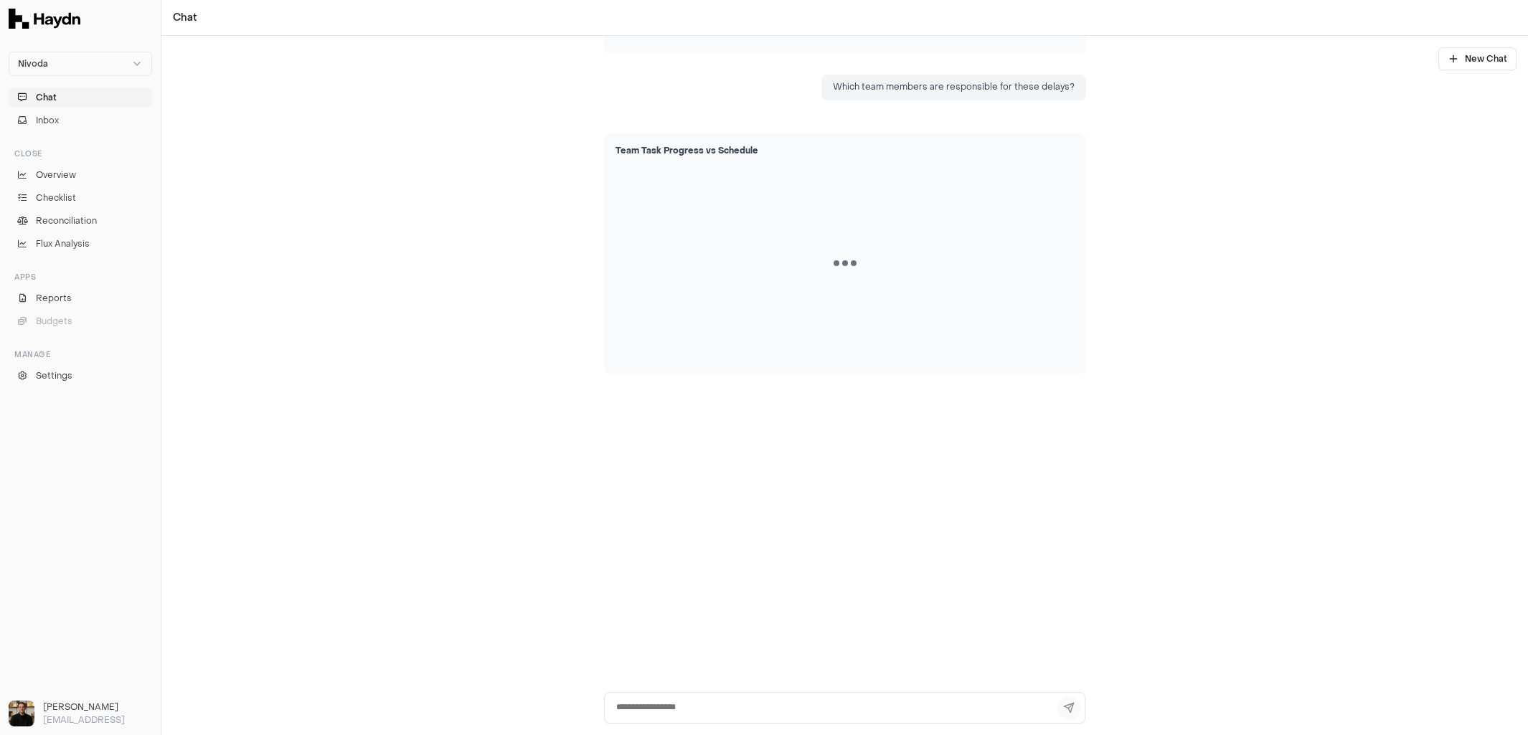
scroll to position [543, 0]
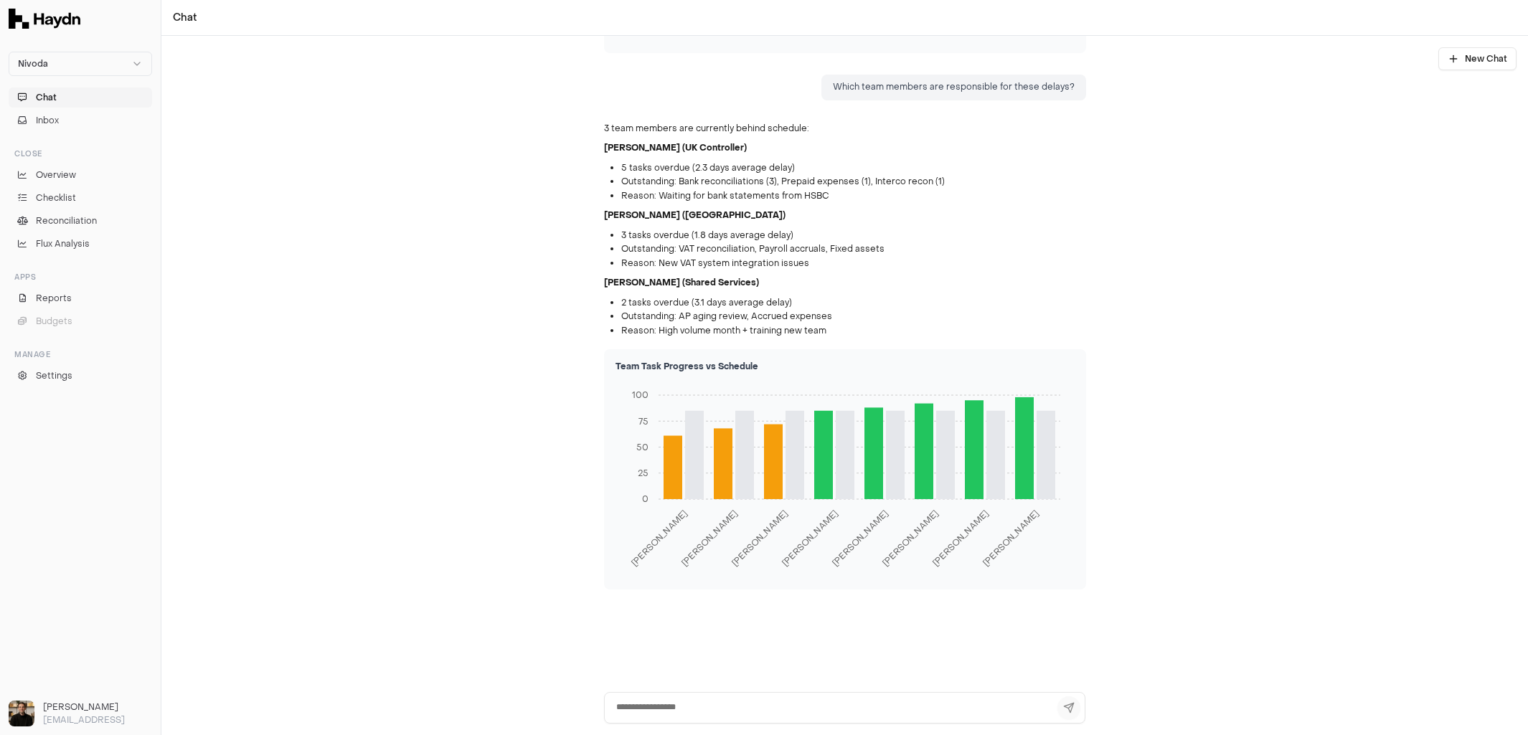
click at [671, 697] on textarea at bounding box center [845, 708] width 482 height 32
type textarea "**********"
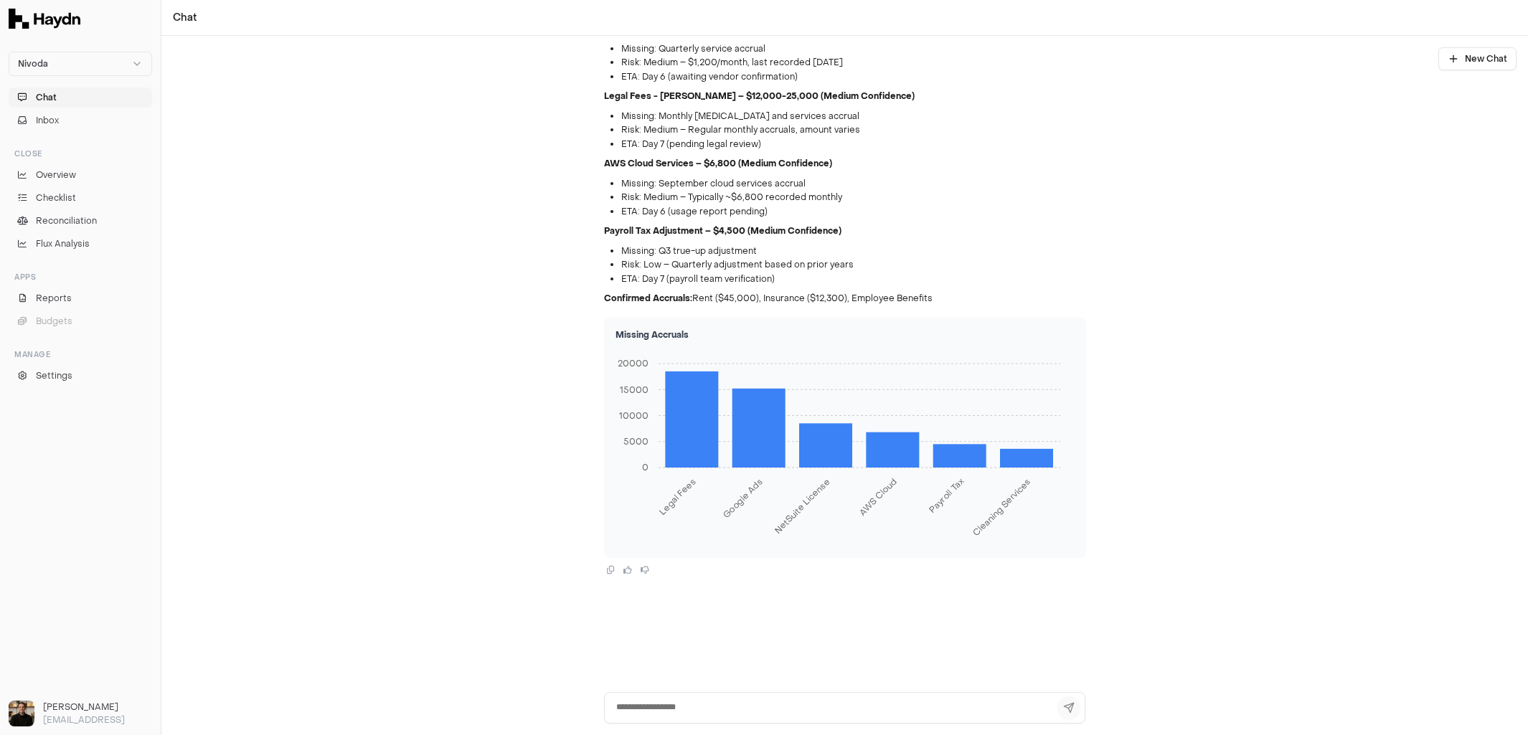
scroll to position [1772, 0]
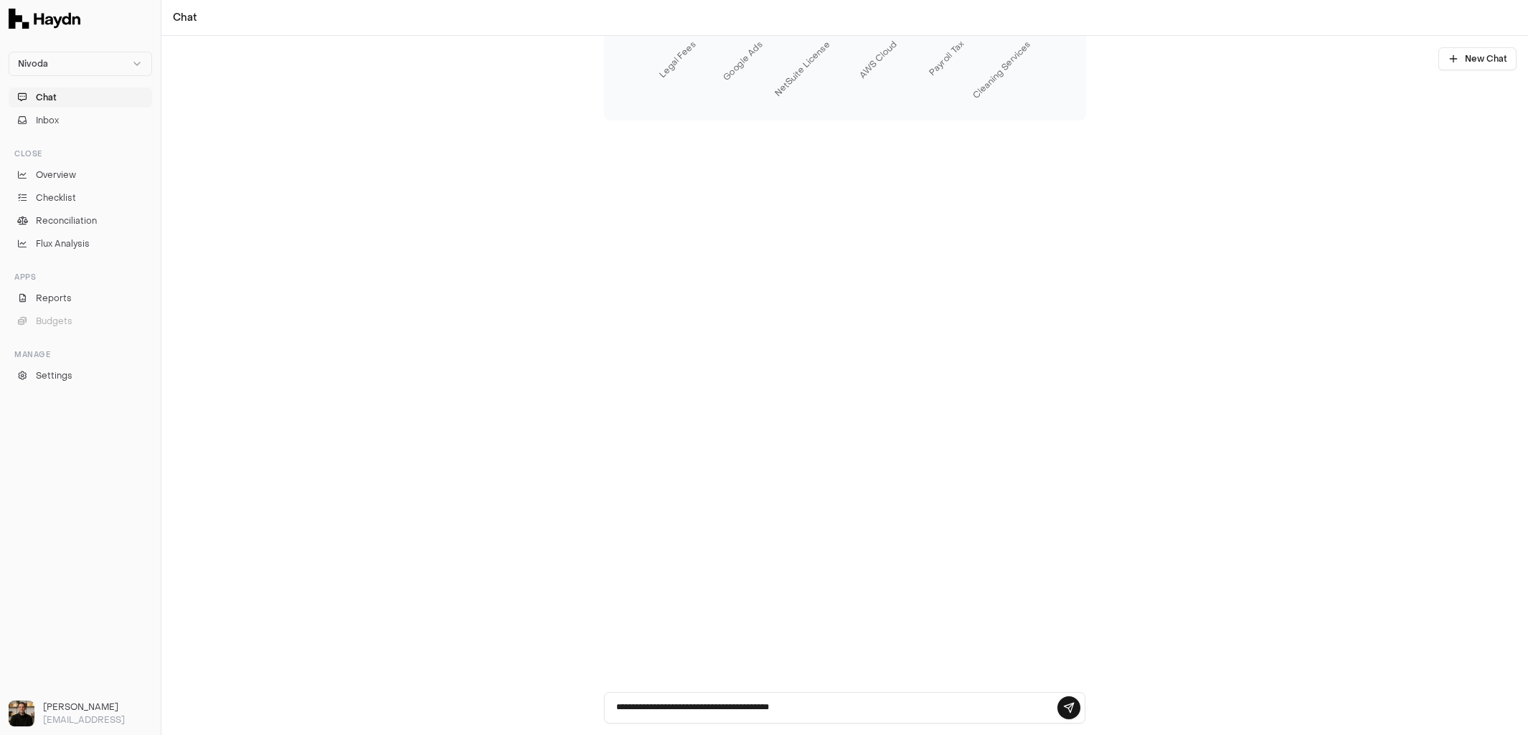
type textarea "**********"
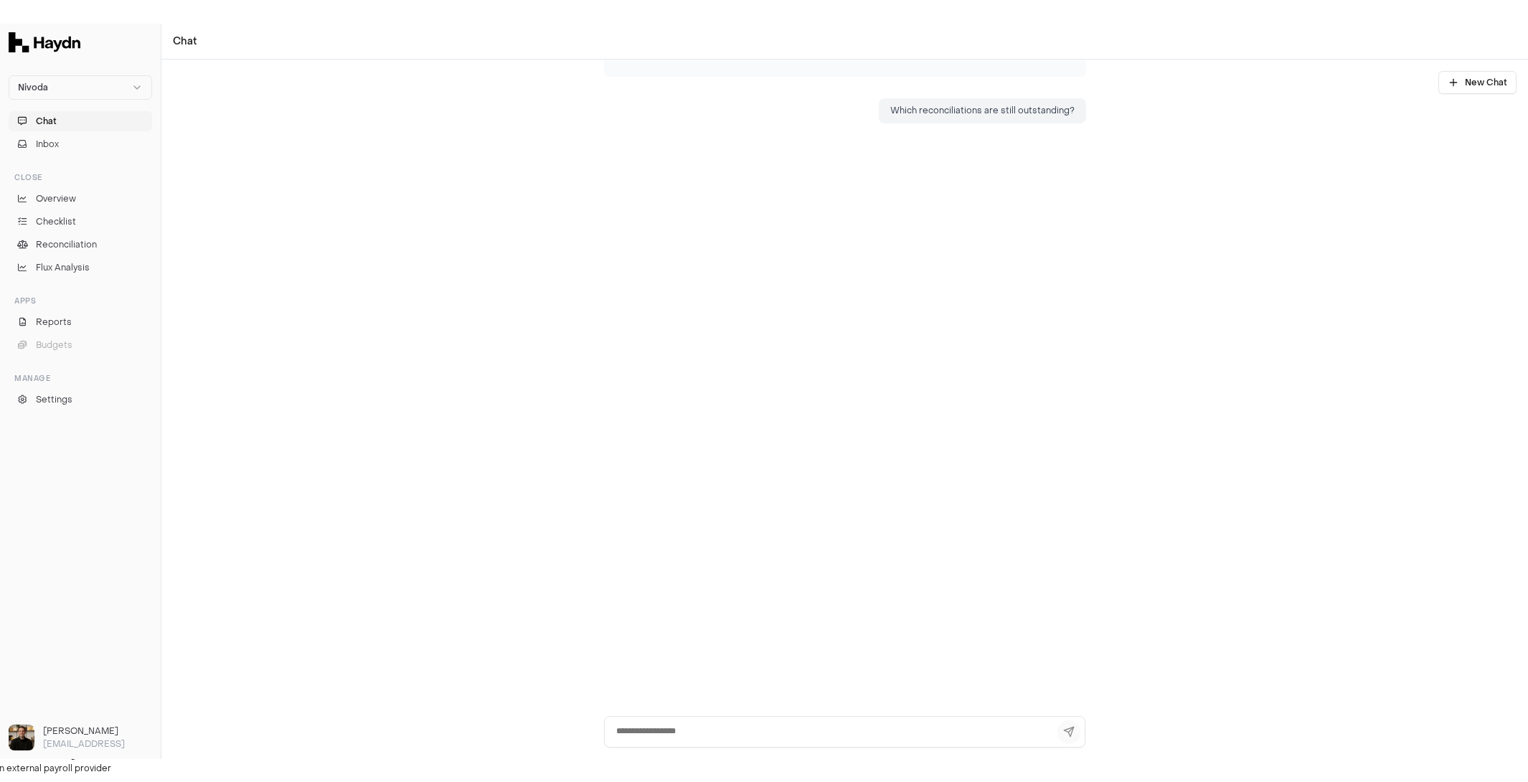
scroll to position [1839, 0]
